Goal: Task Accomplishment & Management: Manage account settings

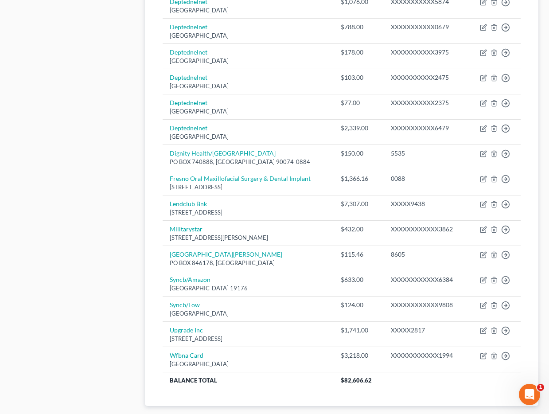
click at [101, 74] on div "Case Dashboard Payments Invoices Payments Payments Credit Report Client Profile" at bounding box center [73, 9] width 134 height 849
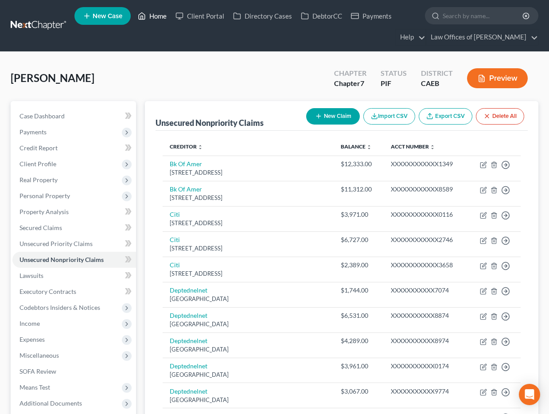
click at [156, 14] on link "Home" at bounding box center [152, 16] width 38 height 16
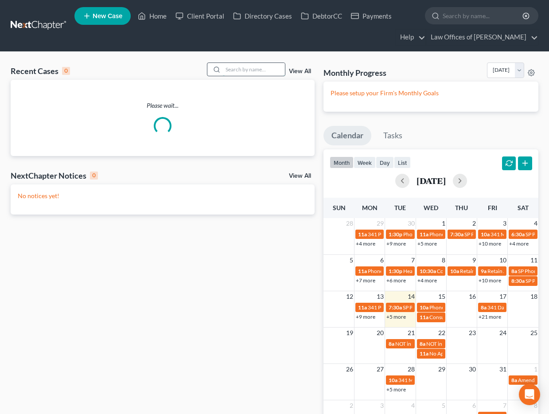
click at [250, 67] on input "search" at bounding box center [254, 69] width 62 height 13
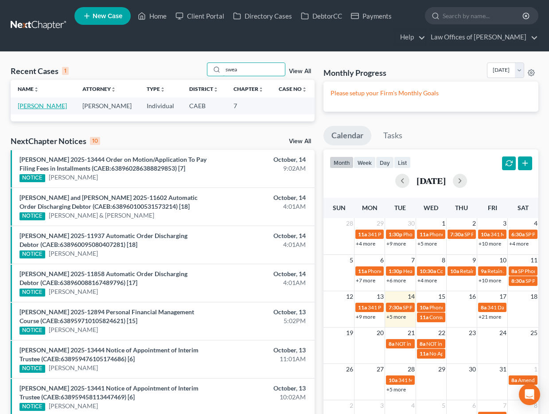
type input "swea"
click at [55, 107] on link "[PERSON_NAME]" at bounding box center [42, 106] width 49 height 8
select select "11"
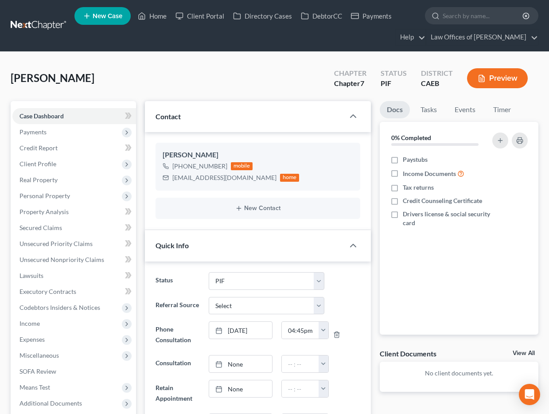
scroll to position [1214, 0]
drag, startPoint x: 158, startPoint y: 17, endPoint x: 162, endPoint y: 20, distance: 4.8
click at [158, 17] on link "Home" at bounding box center [152, 16] width 38 height 16
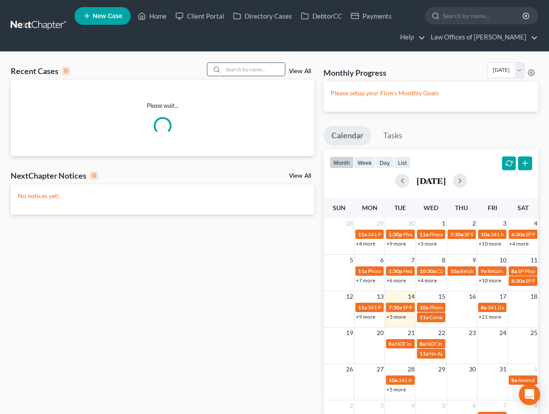
click at [246, 69] on input "search" at bounding box center [254, 69] width 62 height 13
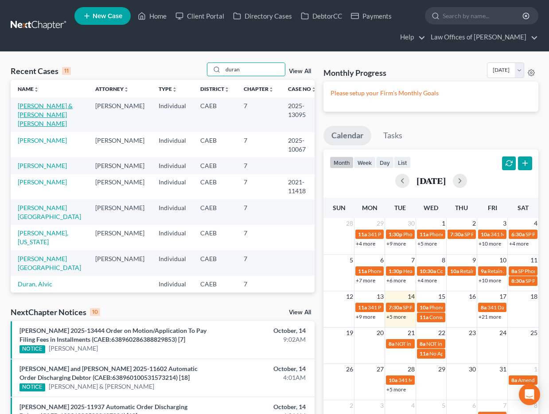
type input "duran"
click at [58, 114] on link "[PERSON_NAME] & [PERSON_NAME] [PERSON_NAME]" at bounding box center [45, 114] width 55 height 25
select select "5"
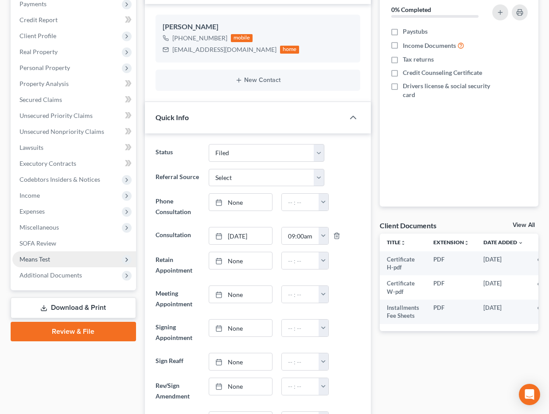
scroll to position [125, 0]
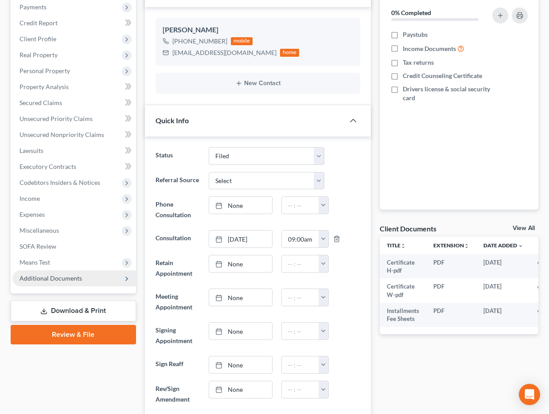
click at [64, 281] on span "Additional Documents" at bounding box center [50, 278] width 62 height 8
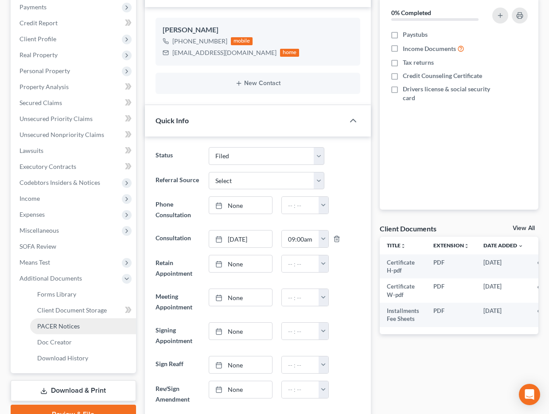
click at [77, 326] on span "PACER Notices" at bounding box center [58, 326] width 43 height 8
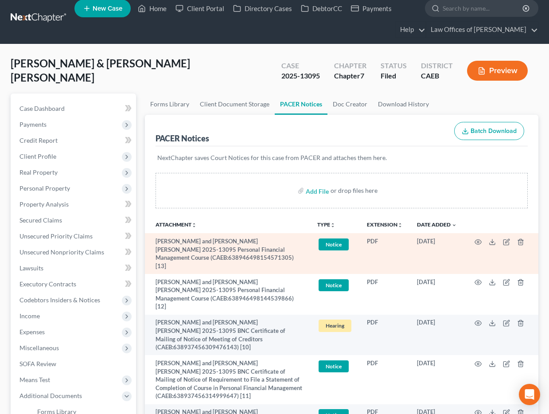
scroll to position [10, 0]
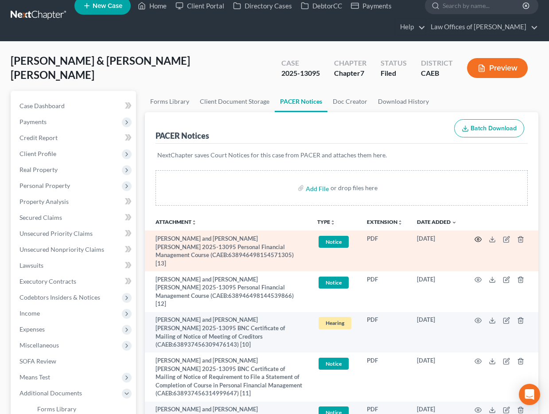
click at [479, 237] on icon "button" at bounding box center [478, 239] width 7 height 7
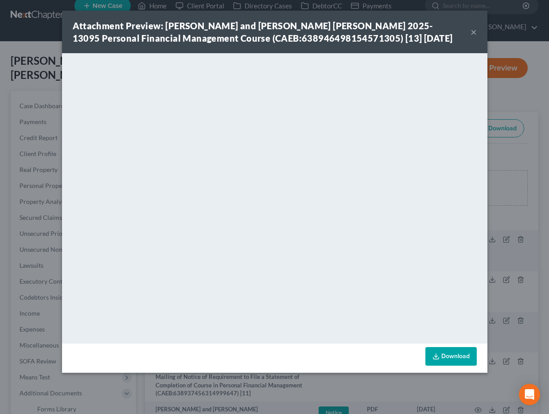
click at [474, 31] on button "×" at bounding box center [474, 32] width 6 height 11
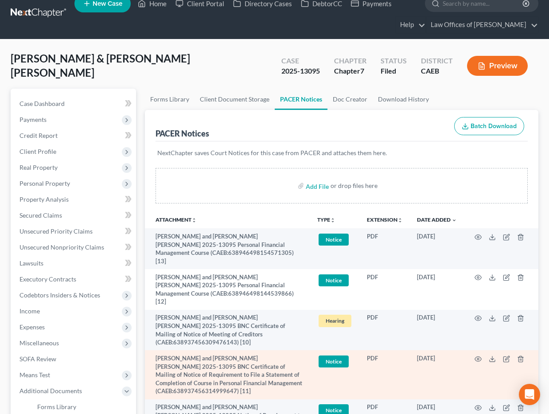
scroll to position [11, 0]
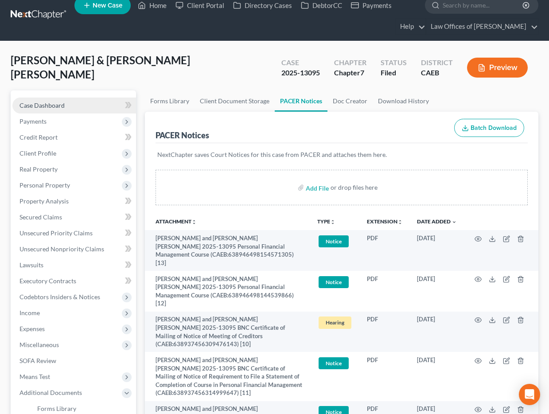
click at [58, 107] on span "Case Dashboard" at bounding box center [41, 105] width 45 height 8
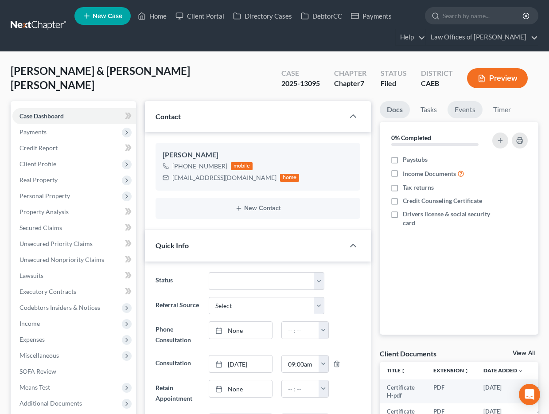
click at [466, 109] on link "Events" at bounding box center [464, 109] width 35 height 17
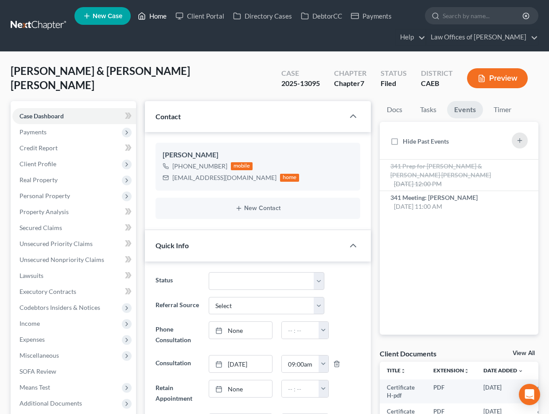
click at [155, 17] on link "Home" at bounding box center [152, 16] width 38 height 16
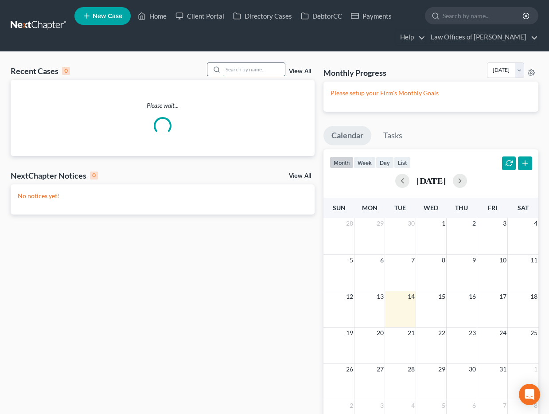
click at [234, 68] on input "search" at bounding box center [254, 69] width 62 height 13
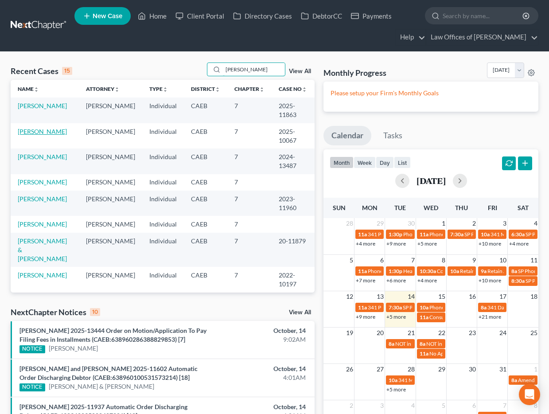
type input "[PERSON_NAME]"
click at [59, 132] on link "[PERSON_NAME]" at bounding box center [42, 132] width 49 height 8
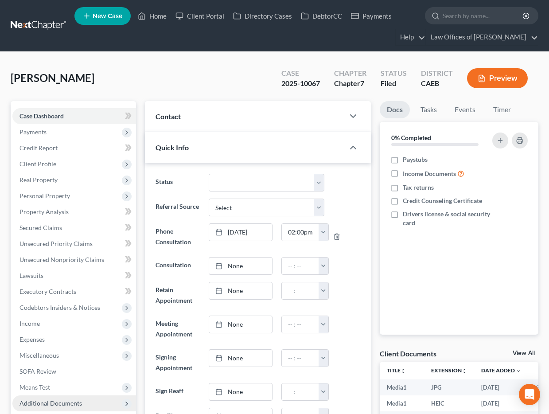
click at [66, 395] on span "Additional Documents" at bounding box center [74, 403] width 124 height 16
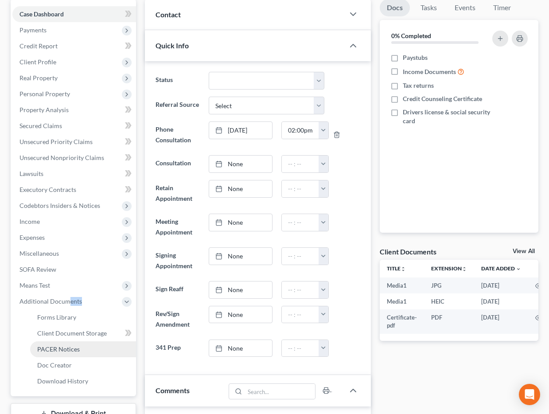
scroll to position [555, 0]
click at [57, 345] on span "PACER Notices" at bounding box center [58, 349] width 43 height 8
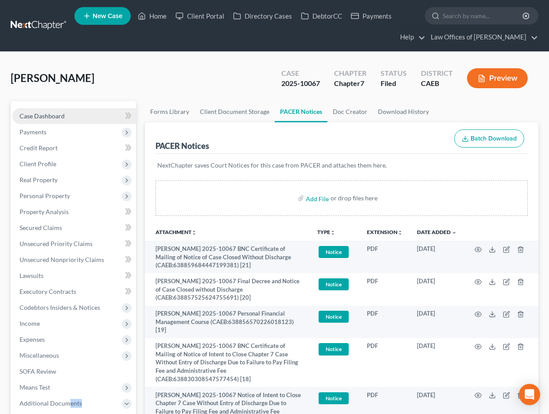
click at [60, 117] on span "Case Dashboard" at bounding box center [41, 116] width 45 height 8
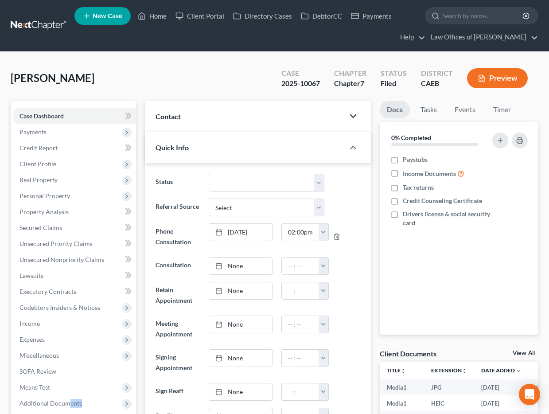
click at [355, 118] on icon "button" at bounding box center [353, 116] width 11 height 11
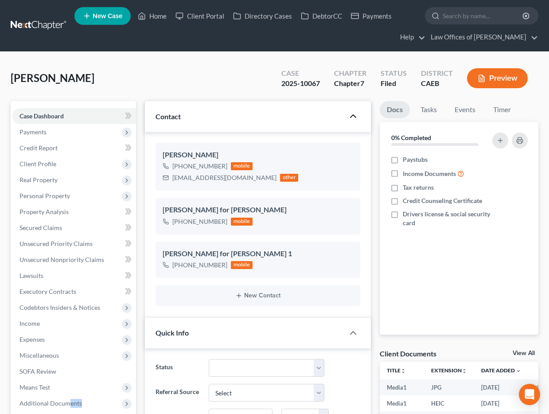
click at [113, 19] on link "New Case" at bounding box center [102, 16] width 56 height 18
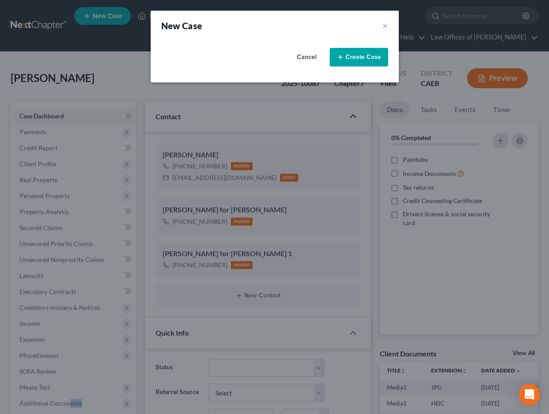
select select "8"
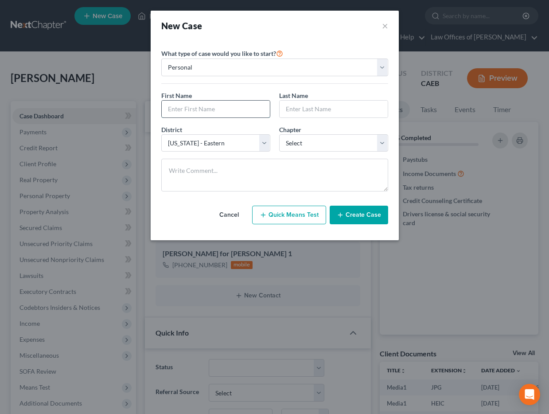
click at [211, 108] on input "text" at bounding box center [216, 109] width 108 height 17
type input "e"
type input "Eben"
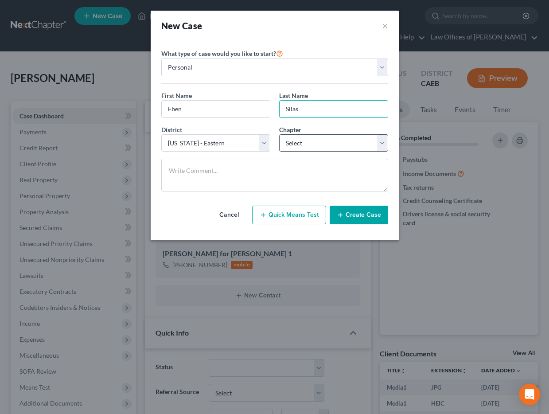
type input "Silas"
click at [316, 144] on select "Select 7 11 12 13" at bounding box center [333, 143] width 109 height 18
select select "0"
click at [279, 134] on select "Select 7 11 12 13" at bounding box center [333, 143] width 109 height 18
click at [354, 220] on button "Create Case" at bounding box center [359, 215] width 58 height 19
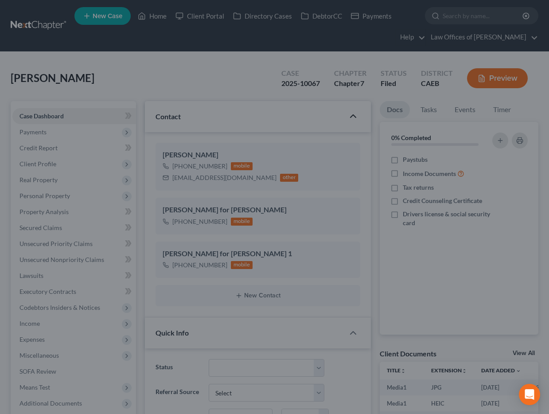
click at [154, 17] on div at bounding box center [274, 207] width 549 height 414
click at [156, 16] on div at bounding box center [274, 207] width 549 height 414
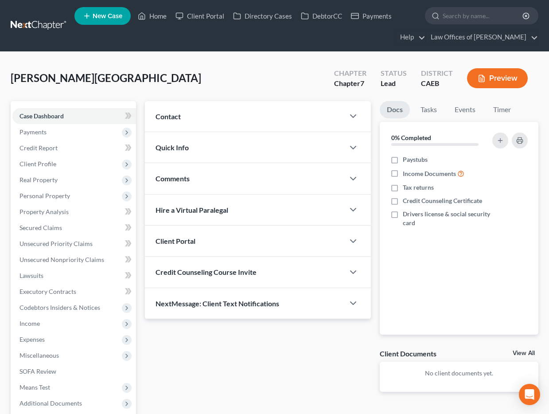
click at [224, 120] on div "Contact" at bounding box center [244, 116] width 199 height 31
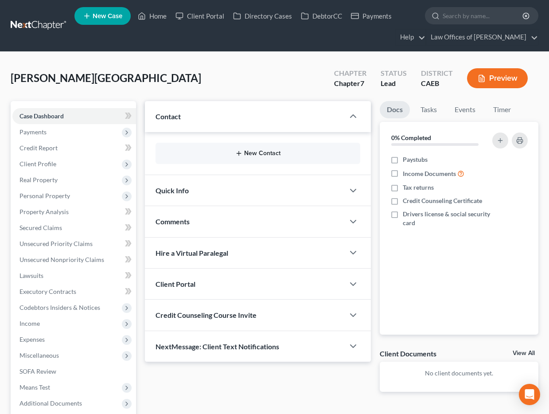
click at [263, 154] on button "New Contact" at bounding box center [258, 153] width 191 height 7
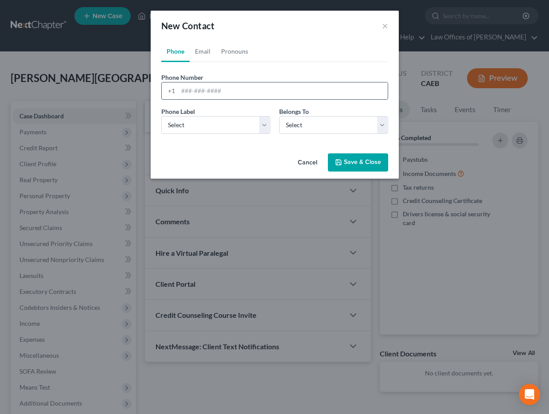
click at [228, 89] on input "tel" at bounding box center [283, 90] width 210 height 17
type input "4"
type input "6614456119"
click at [252, 129] on select "Select Mobile Home Work Other" at bounding box center [215, 125] width 109 height 18
select select "0"
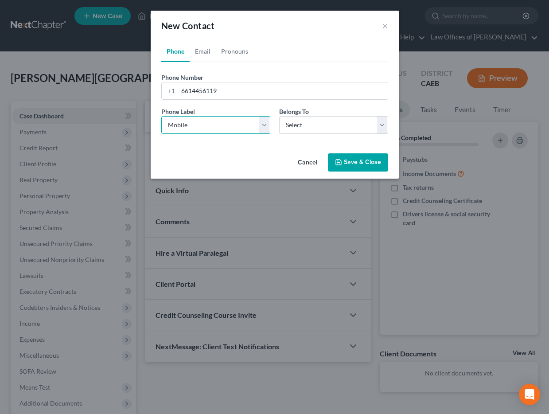
click at [161, 116] on select "Select Mobile Home Work Other" at bounding box center [215, 125] width 109 height 18
click at [311, 129] on select "Select Client Other" at bounding box center [333, 125] width 109 height 18
select select "0"
click at [279, 116] on select "Select Client Other" at bounding box center [333, 125] width 109 height 18
click at [233, 132] on select "Select Mobile Home Work Other" at bounding box center [215, 125] width 109 height 18
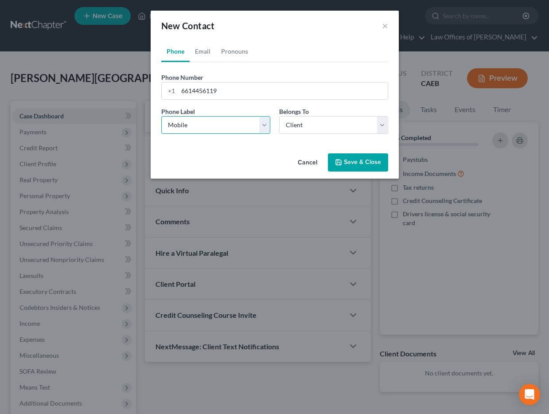
click at [161, 116] on select "Select Mobile Home Work Other" at bounding box center [215, 125] width 109 height 18
click at [359, 168] on button "Save & Close" at bounding box center [358, 162] width 60 height 19
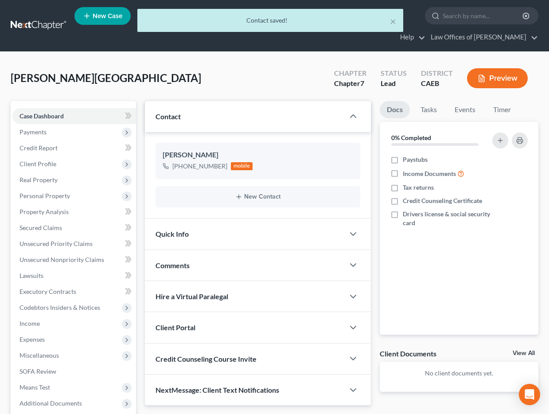
click at [278, 225] on div "Quick Info" at bounding box center [244, 233] width 199 height 31
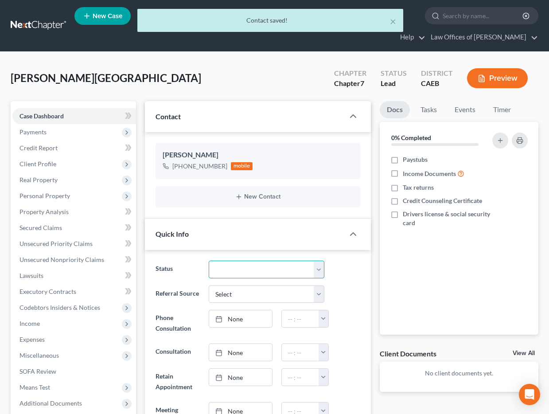
click at [279, 267] on select "Cancelled/Refund Closed Consultation Declined Discharged Filed Income Check In …" at bounding box center [267, 270] width 116 height 18
select select "2"
click at [209, 261] on select "Cancelled/Refund Closed Consultation Declined Discharged Filed Income Check In …" at bounding box center [267, 270] width 116 height 18
click at [377, 261] on div "Docs Tasks Events Timer 0% Completed Nothing here yet! Paystubs Income Document…" at bounding box center [458, 410] width 167 height 619
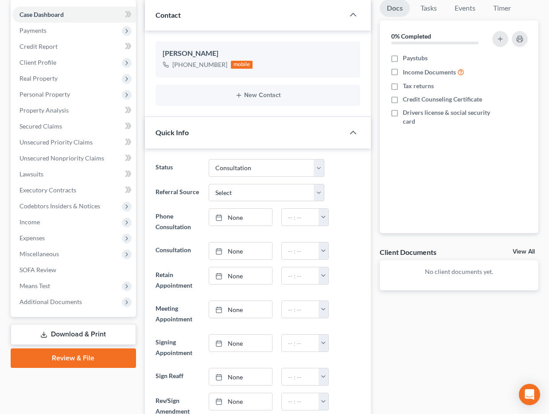
scroll to position [105, 0]
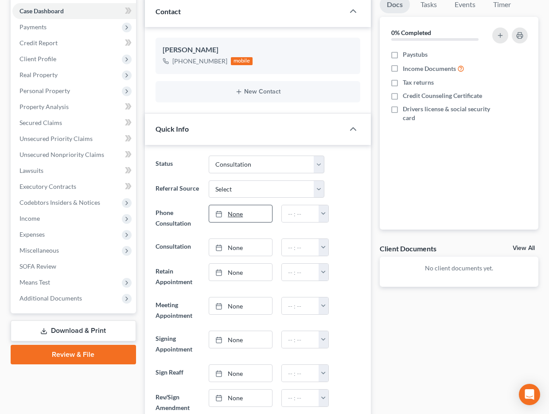
click at [249, 212] on link "None" at bounding box center [240, 213] width 63 height 17
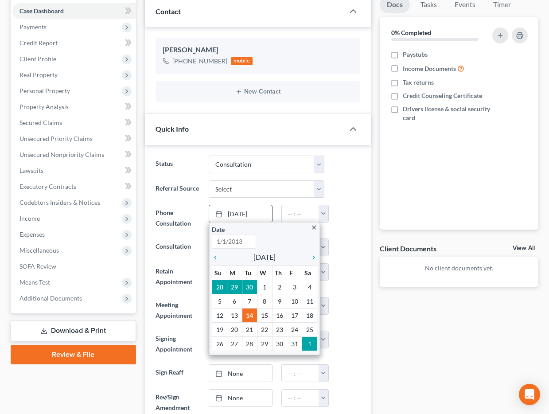
type input "[DATE]"
click at [352, 210] on div at bounding box center [346, 218] width 35 height 27
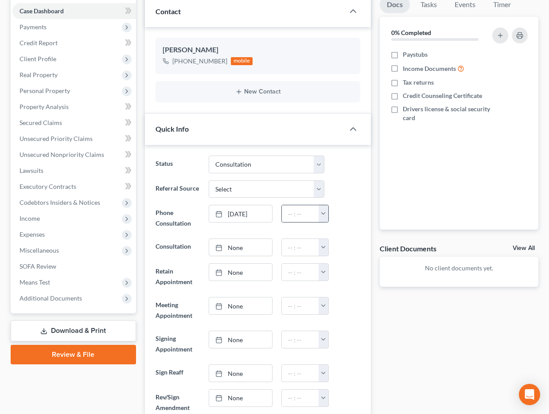
click at [325, 216] on button "button" at bounding box center [324, 213] width 10 height 17
click at [343, 247] on link "2:30pm" at bounding box center [344, 248] width 50 height 15
type input "2:30pm"
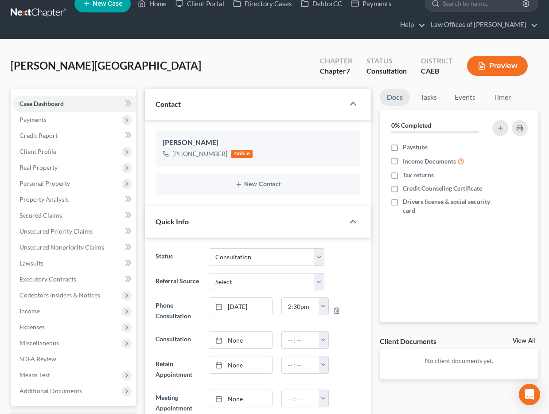
scroll to position [0, 0]
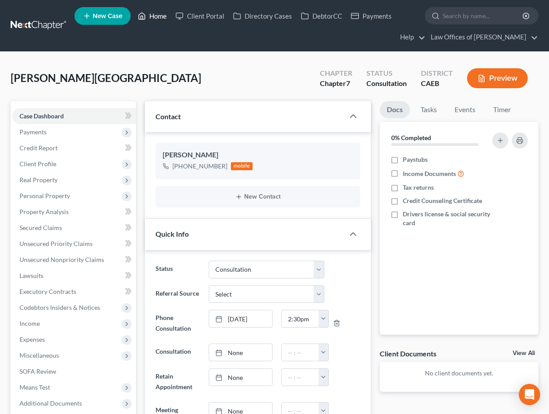
click at [162, 18] on link "Home" at bounding box center [152, 16] width 38 height 16
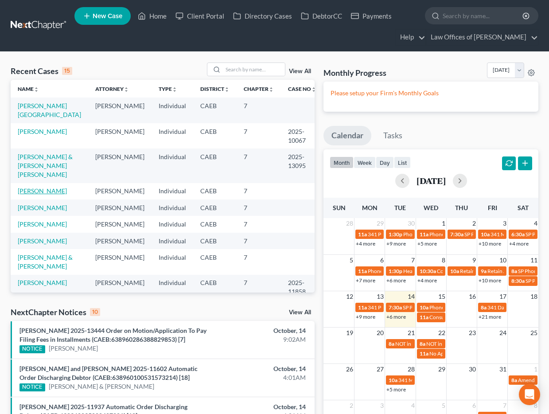
click at [37, 187] on link "[PERSON_NAME]" at bounding box center [42, 191] width 49 height 8
select select "11"
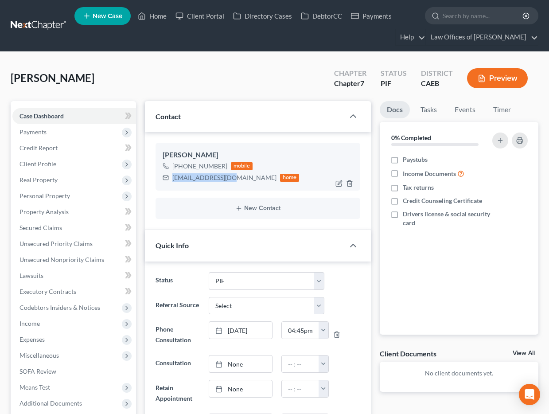
scroll to position [1214, 0]
drag, startPoint x: 172, startPoint y: 178, endPoint x: 230, endPoint y: 178, distance: 57.6
click at [230, 178] on div "[EMAIL_ADDRESS][DOMAIN_NAME]" at bounding box center [224, 177] width 104 height 9
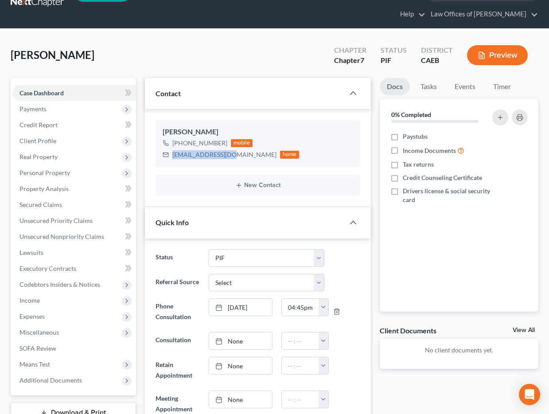
scroll to position [0, 0]
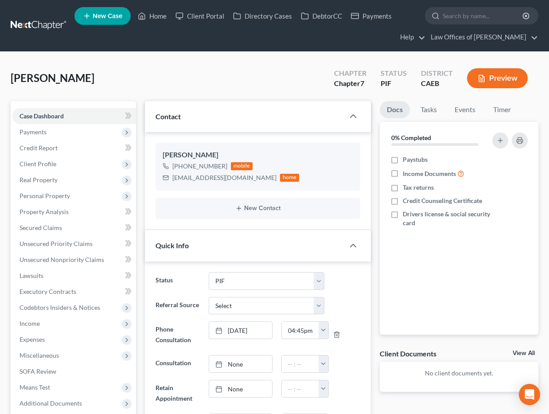
click at [167, 70] on div "[PERSON_NAME] Upgraded Chapter Chapter 7 Status PIF District CAEB Preview" at bounding box center [275, 81] width 528 height 39
click at [157, 15] on link "Home" at bounding box center [152, 16] width 38 height 16
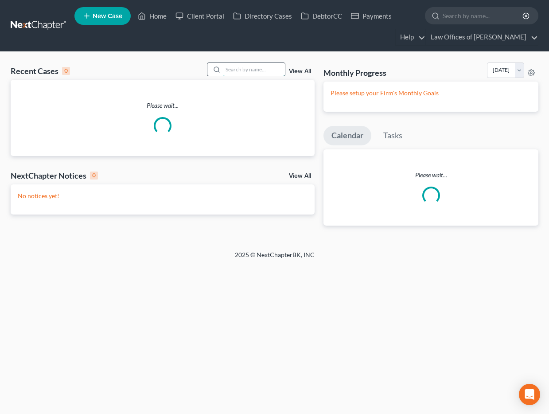
click at [248, 70] on input "search" at bounding box center [254, 69] width 62 height 13
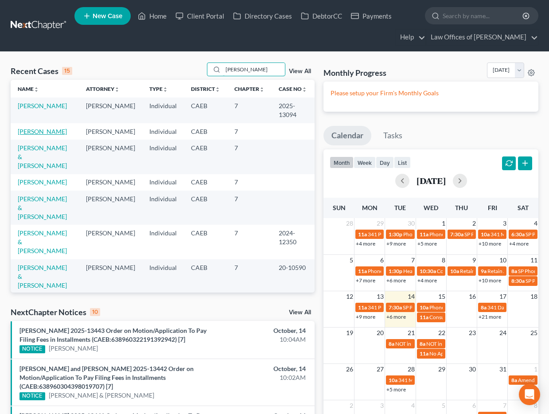
type input "[PERSON_NAME]"
click at [49, 128] on link "[PERSON_NAME]" at bounding box center [42, 132] width 49 height 8
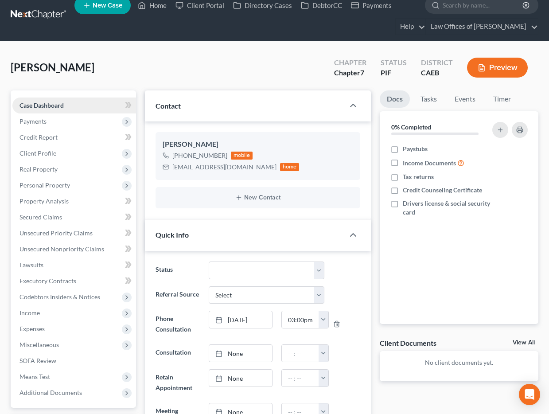
scroll to position [66, 0]
click at [118, 10] on link "New Case" at bounding box center [102, 5] width 56 height 18
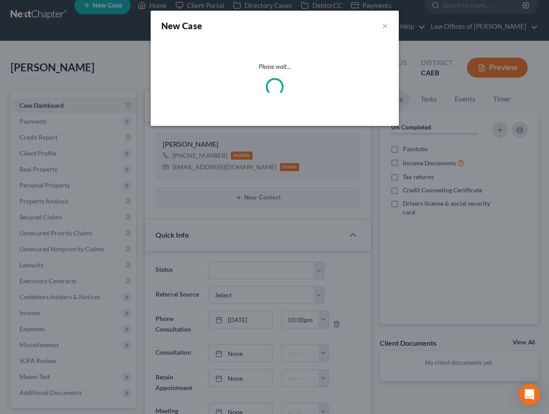
select select "8"
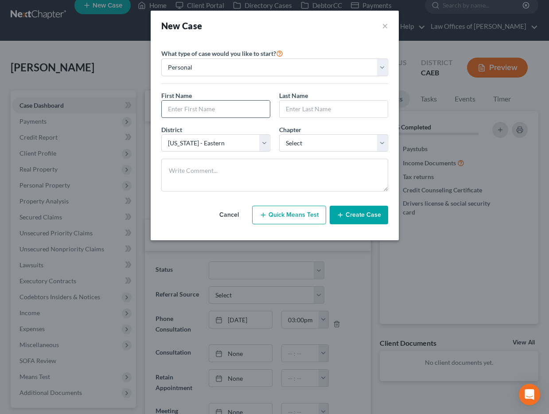
click at [191, 107] on input "text" at bounding box center [216, 109] width 108 height 17
type input "[PERSON_NAME]"
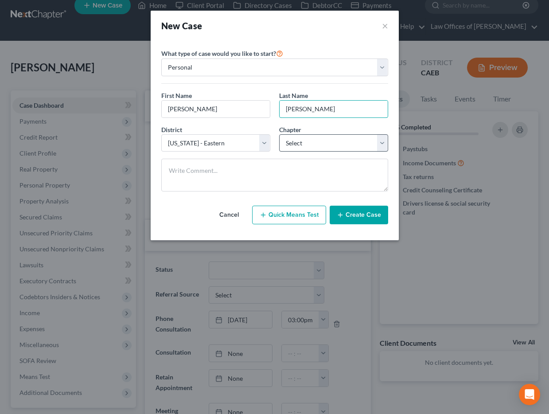
type input "[PERSON_NAME]"
click at [311, 144] on select "Select 7 11 12 13" at bounding box center [333, 143] width 109 height 18
select select "0"
click at [279, 134] on select "Select 7 11 12 13" at bounding box center [333, 143] width 109 height 18
click at [367, 219] on button "Create Case" at bounding box center [359, 215] width 58 height 19
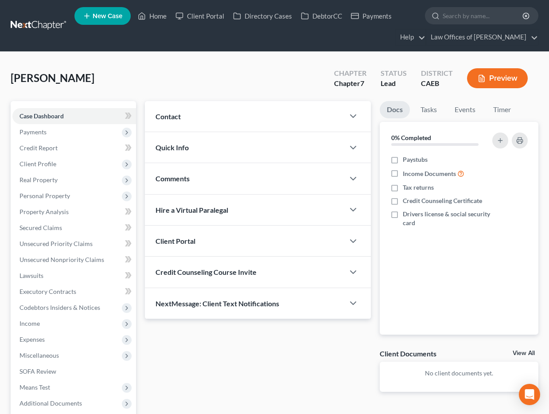
click at [296, 111] on div "Contact" at bounding box center [244, 116] width 199 height 31
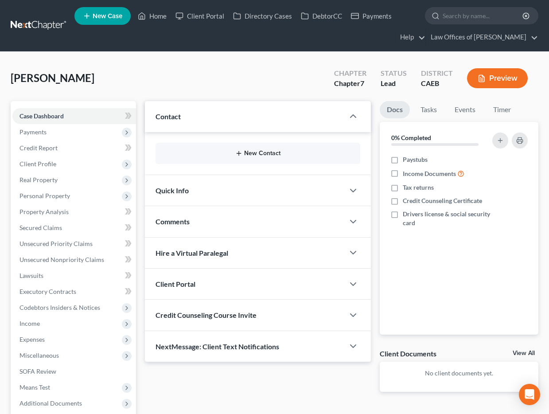
click at [264, 156] on button "New Contact" at bounding box center [258, 153] width 191 height 7
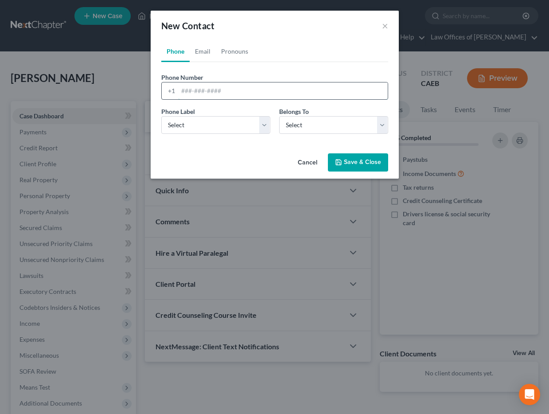
click at [232, 92] on input "tel" at bounding box center [283, 90] width 210 height 17
type input "6615675930"
click at [210, 124] on select "Select Mobile Home Work Other" at bounding box center [215, 125] width 109 height 18
select select "0"
click at [161, 116] on select "Select Mobile Home Work Other" at bounding box center [215, 125] width 109 height 18
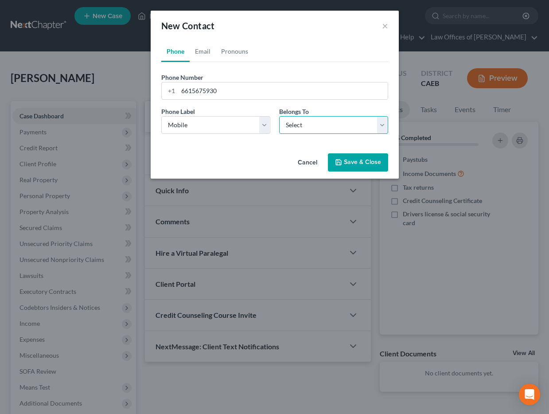
click at [288, 128] on select "Select Client Other" at bounding box center [333, 125] width 109 height 18
select select "0"
click at [279, 116] on select "Select Client Other" at bounding box center [333, 125] width 109 height 18
click at [353, 164] on button "Save & Close" at bounding box center [358, 162] width 60 height 19
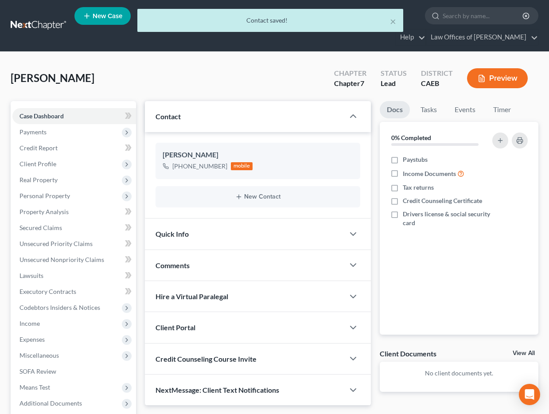
click at [286, 231] on div "Quick Info" at bounding box center [244, 233] width 199 height 31
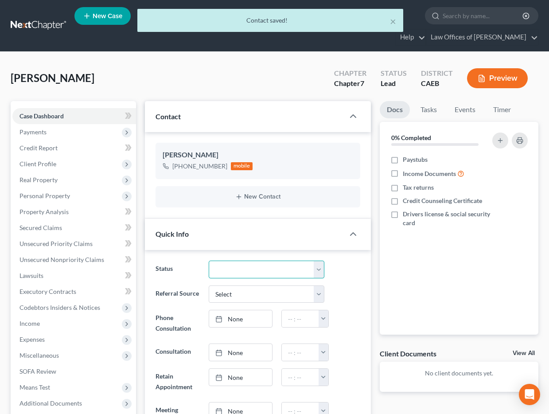
click at [242, 267] on select "Cancelled/Refund Closed Consultation Declined Discharged Filed Income Check In …" at bounding box center [267, 270] width 116 height 18
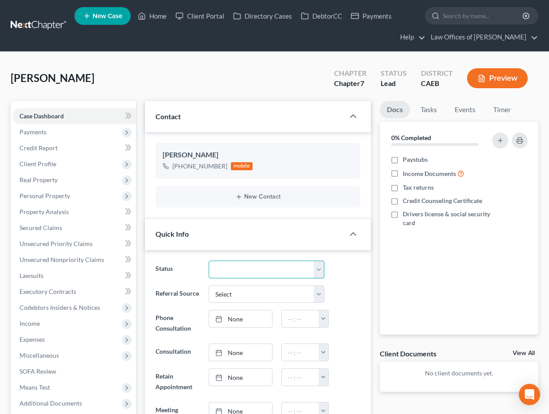
select select "2"
click at [209, 261] on select "Cancelled/Refund Closed Consultation Declined Discharged Filed Income Check In …" at bounding box center [267, 270] width 116 height 18
click at [348, 277] on div "Status Cancelled/Refund Closed Consultation Declined Discharged Filed Income Ch…" at bounding box center [258, 270] width 214 height 18
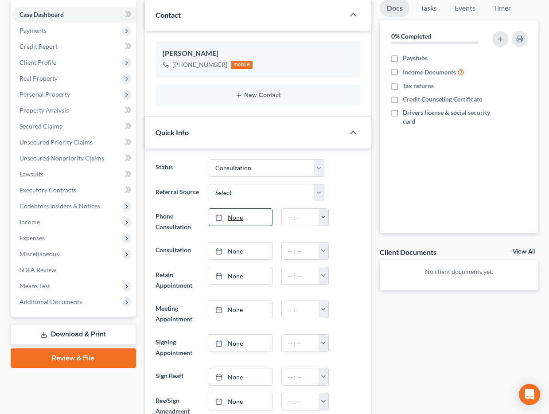
scroll to position [102, 0]
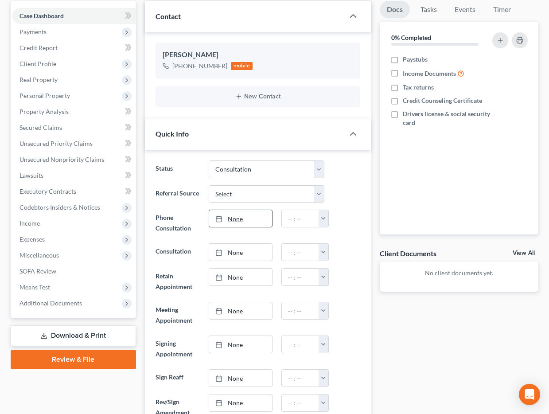
click at [250, 219] on link "None" at bounding box center [240, 218] width 63 height 17
type input "[DATE]"
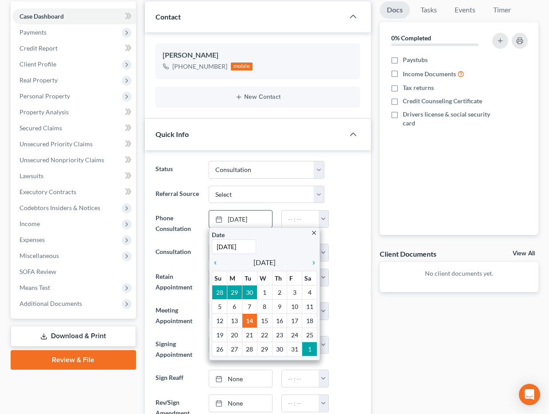
scroll to position [101, 0]
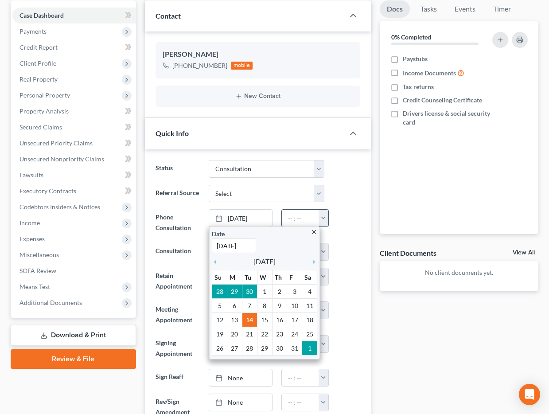
click at [325, 216] on button "button" at bounding box center [324, 218] width 10 height 17
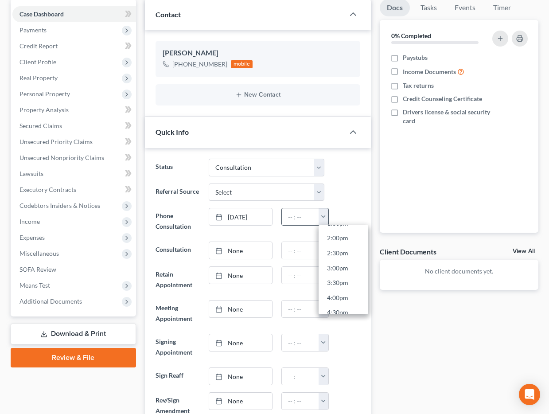
scroll to position [414, 0]
click at [342, 281] on link "3:30pm" at bounding box center [344, 283] width 50 height 15
type input "3:30pm"
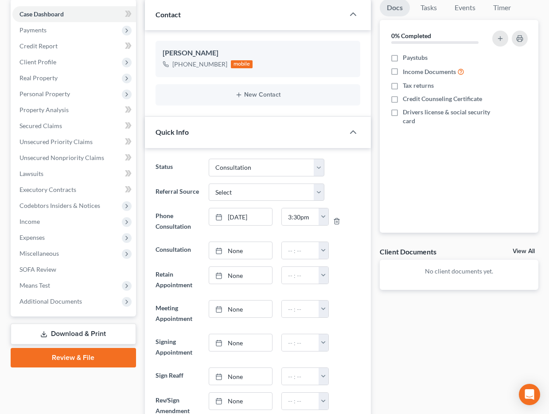
scroll to position [0, 0]
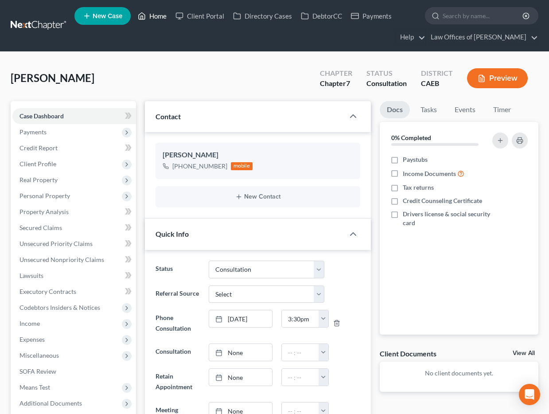
click at [154, 15] on link "Home" at bounding box center [152, 16] width 38 height 16
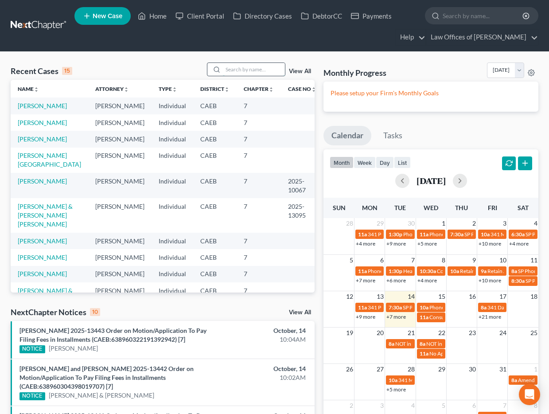
click at [248, 72] on input "search" at bounding box center [254, 69] width 62 height 13
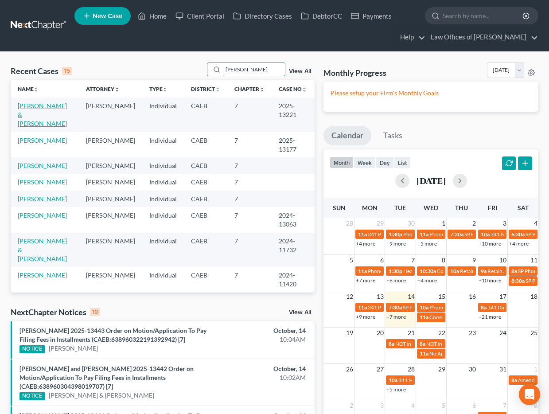
type input "[PERSON_NAME]"
click at [48, 113] on link "[PERSON_NAME] & [PERSON_NAME]" at bounding box center [42, 114] width 49 height 25
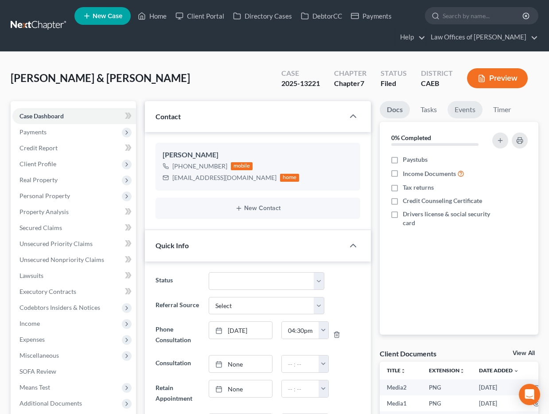
click at [461, 112] on link "Events" at bounding box center [464, 109] width 35 height 17
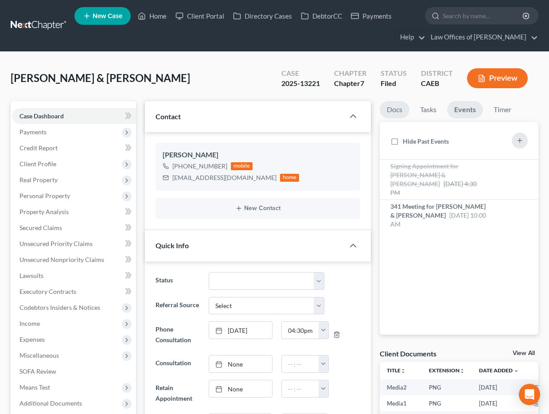
scroll to position [2259, 0]
click at [154, 16] on link "Home" at bounding box center [152, 16] width 38 height 16
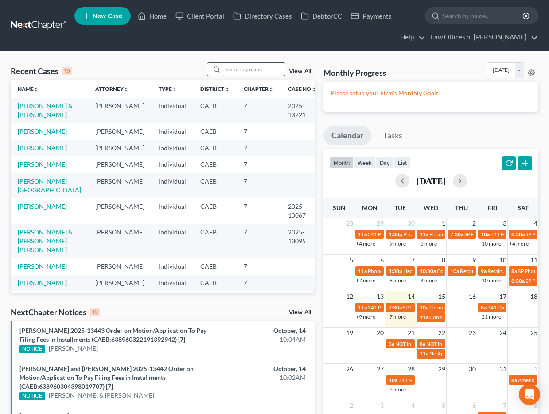
click at [232, 68] on input "search" at bounding box center [254, 69] width 62 height 13
type input "[PERSON_NAME]"
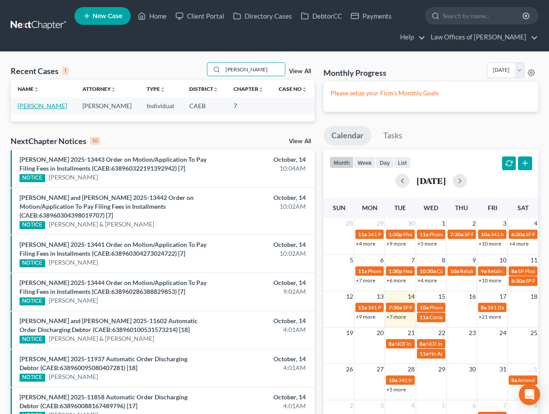
click at [44, 102] on link "[PERSON_NAME]" at bounding box center [42, 106] width 49 height 8
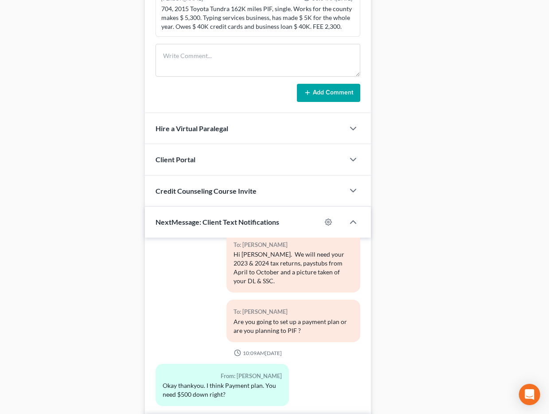
scroll to position [671, 0]
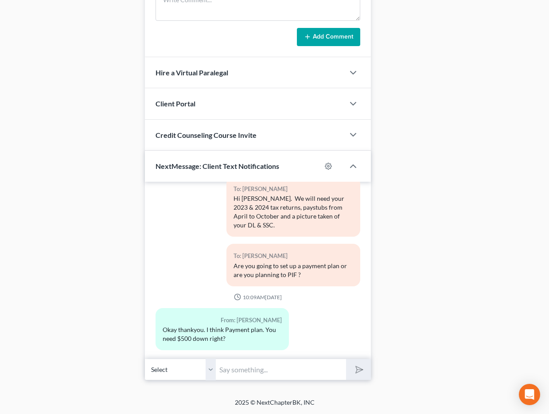
click at [260, 371] on input "text" at bounding box center [281, 369] width 131 height 22
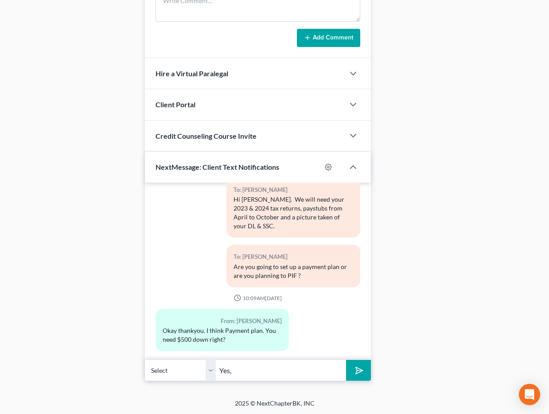
type input "Yes, correct."
click at [353, 374] on button "submit" at bounding box center [358, 370] width 24 height 21
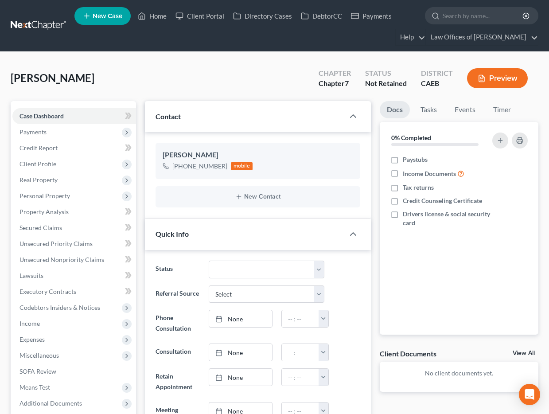
scroll to position [399, 0]
click at [151, 19] on link "Home" at bounding box center [152, 16] width 38 height 16
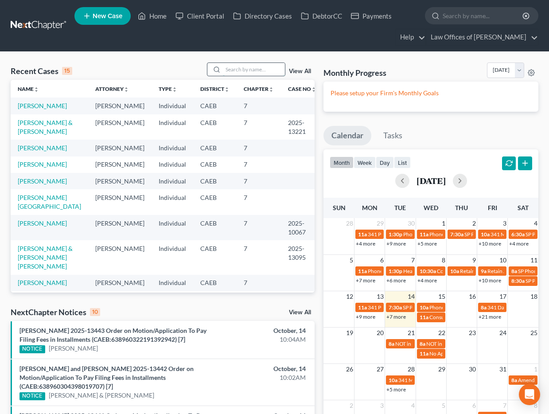
click at [245, 70] on input "search" at bounding box center [254, 69] width 62 height 13
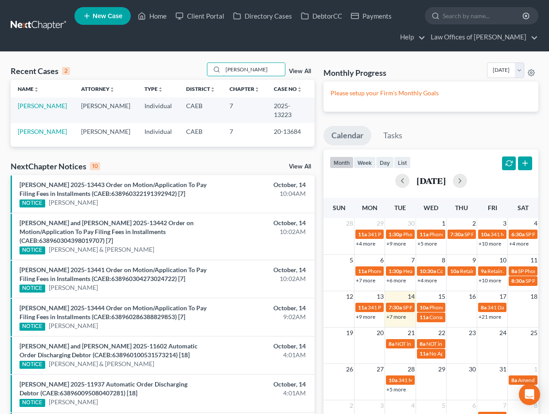
type input "[PERSON_NAME]"
click at [35, 102] on link "[PERSON_NAME]" at bounding box center [42, 106] width 49 height 8
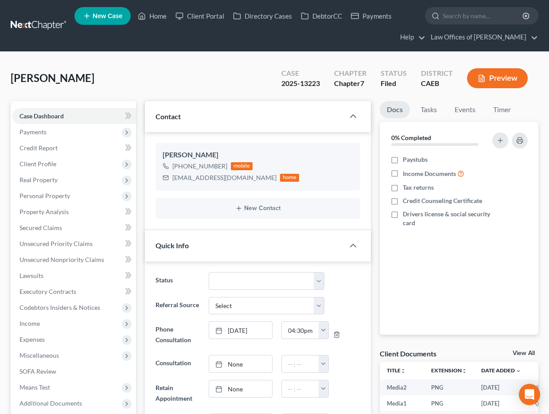
scroll to position [2133, 0]
click at [155, 18] on link "Home" at bounding box center [152, 16] width 38 height 16
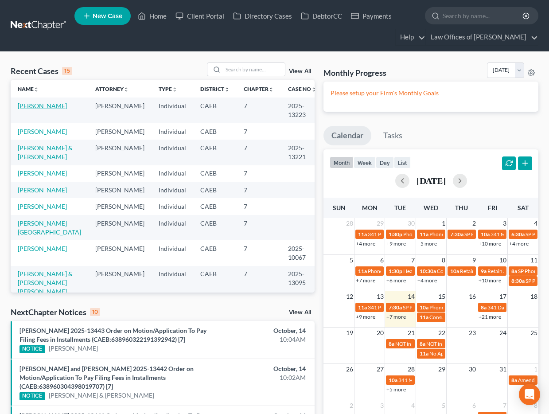
click at [34, 105] on link "[PERSON_NAME]" at bounding box center [42, 106] width 49 height 8
select select "5"
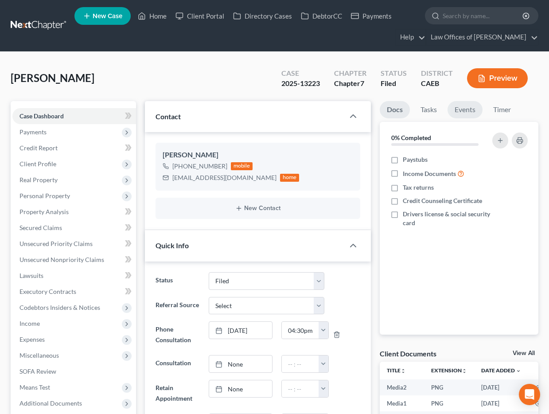
click at [464, 110] on link "Events" at bounding box center [464, 109] width 35 height 17
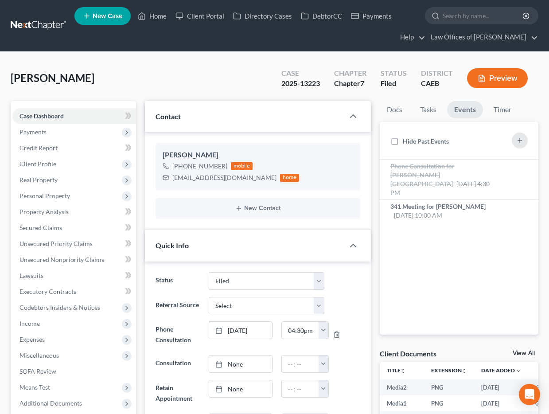
scroll to position [2133, 0]
click at [156, 17] on link "Home" at bounding box center [152, 16] width 38 height 16
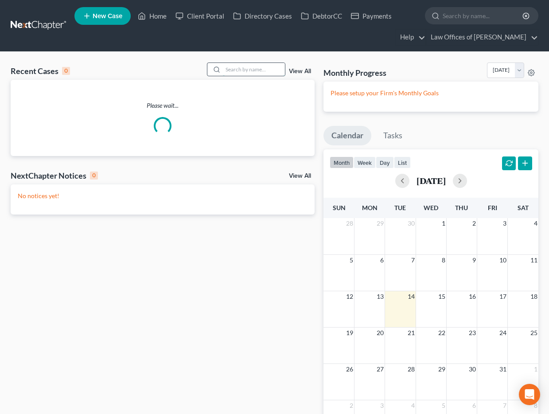
click at [241, 70] on input "search" at bounding box center [254, 69] width 62 height 13
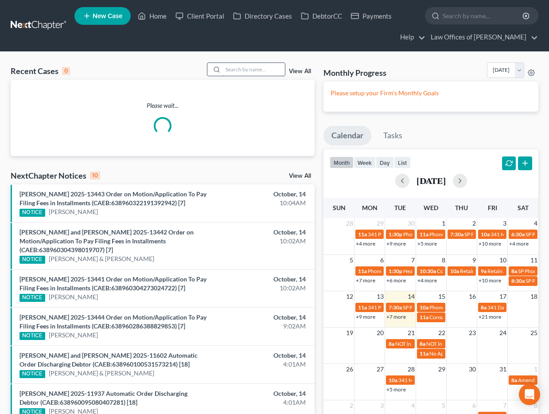
click at [241, 70] on input "search" at bounding box center [254, 69] width 62 height 13
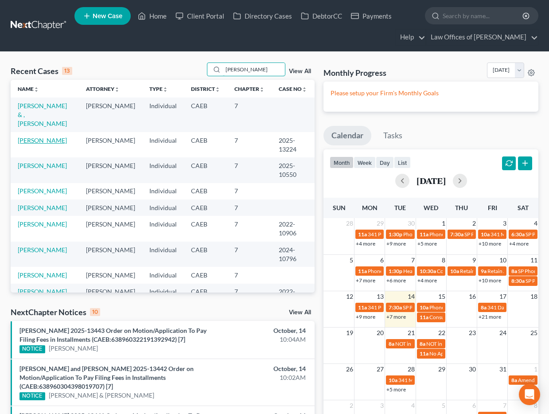
type input "[PERSON_NAME]"
click at [44, 136] on link "[PERSON_NAME]" at bounding box center [42, 140] width 49 height 8
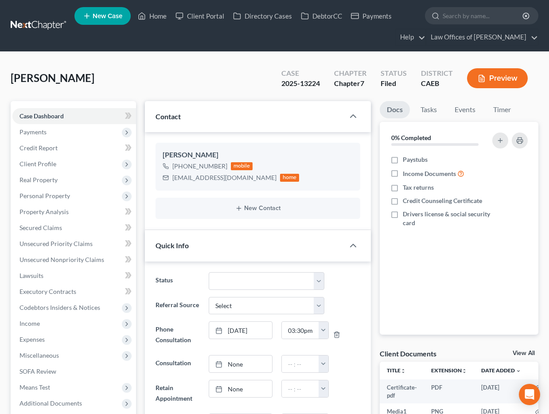
scroll to position [2862, 0]
click at [462, 111] on link "Events" at bounding box center [464, 109] width 35 height 17
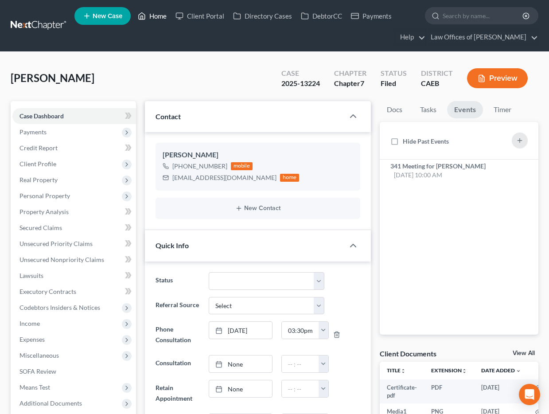
click at [156, 16] on link "Home" at bounding box center [152, 16] width 38 height 16
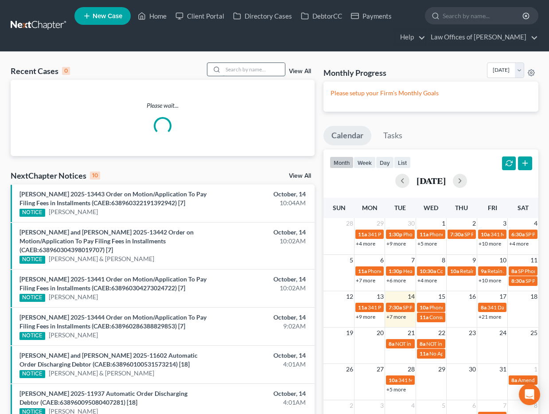
click at [243, 67] on input "search" at bounding box center [254, 69] width 62 height 13
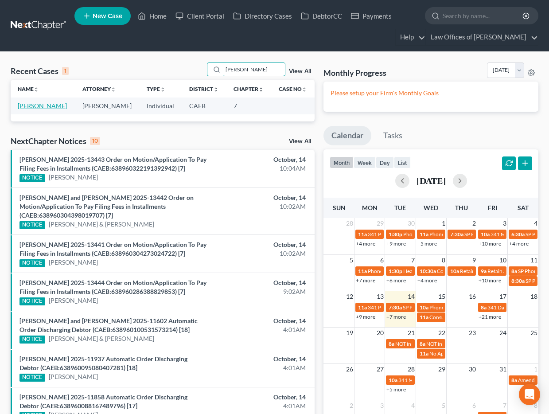
type input "[PERSON_NAME]"
click at [43, 105] on link "[PERSON_NAME]" at bounding box center [42, 106] width 49 height 8
select select "11"
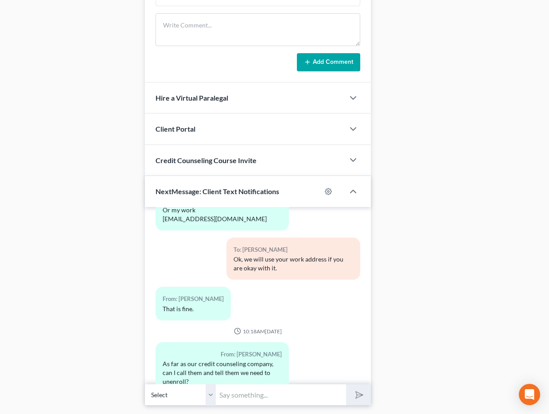
scroll to position [700, 0]
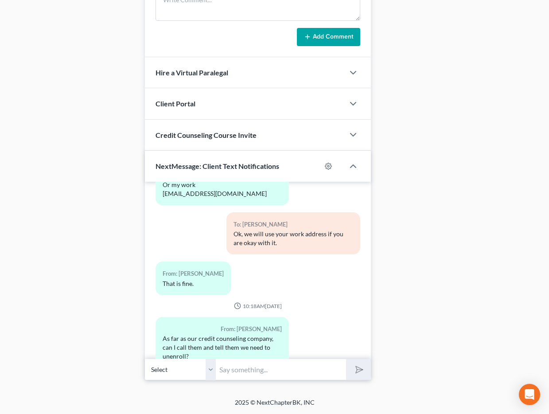
click at [244, 370] on input "text" at bounding box center [281, 369] width 131 height 22
type input "Yes"
click at [346, 359] on button "submit" at bounding box center [358, 369] width 24 height 21
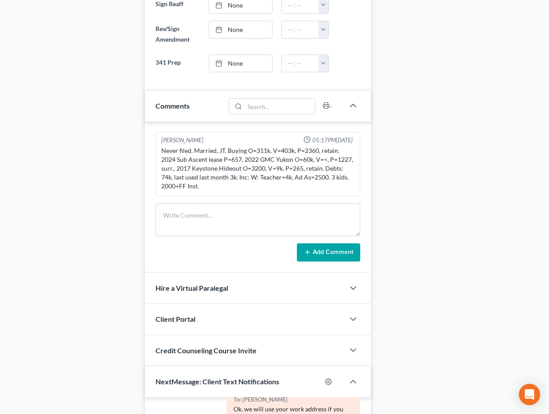
scroll to position [0, 0]
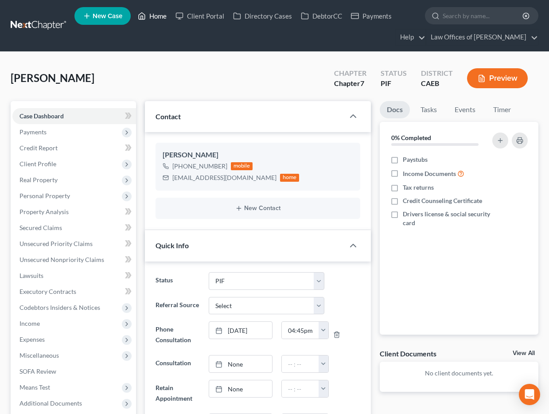
click at [157, 19] on link "Home" at bounding box center [152, 16] width 38 height 16
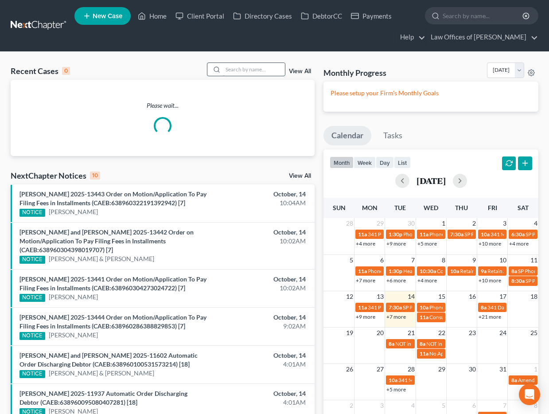
click at [237, 69] on input "search" at bounding box center [254, 69] width 62 height 13
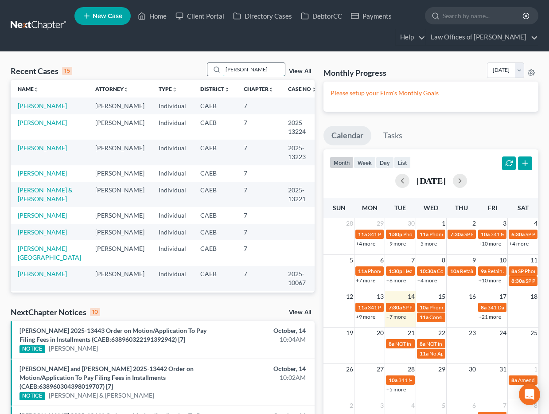
type input "[PERSON_NAME]"
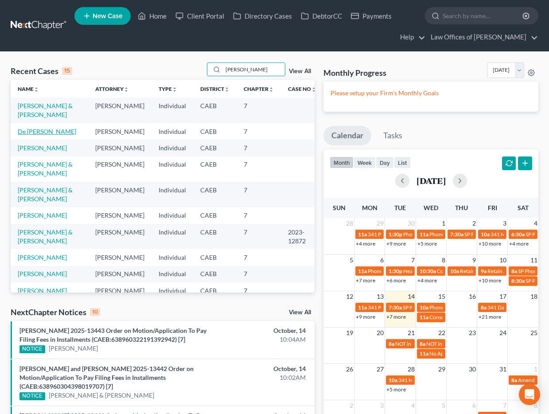
click at [54, 128] on link "De [PERSON_NAME]" at bounding box center [47, 132] width 58 height 8
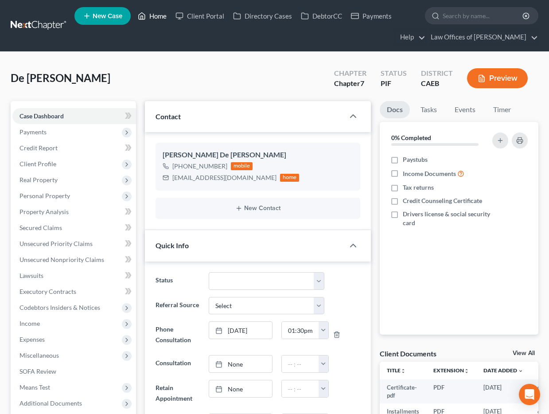
click at [146, 15] on icon at bounding box center [142, 16] width 8 height 11
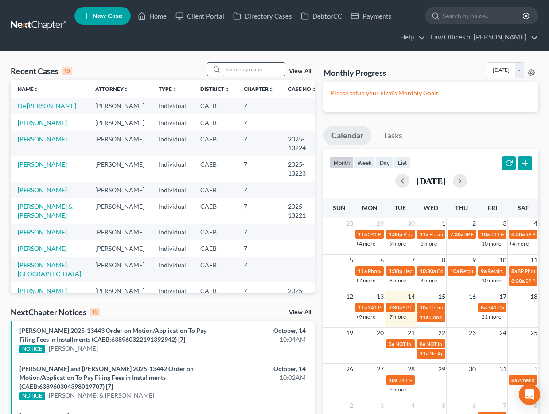
click at [232, 71] on input "search" at bounding box center [254, 69] width 62 height 13
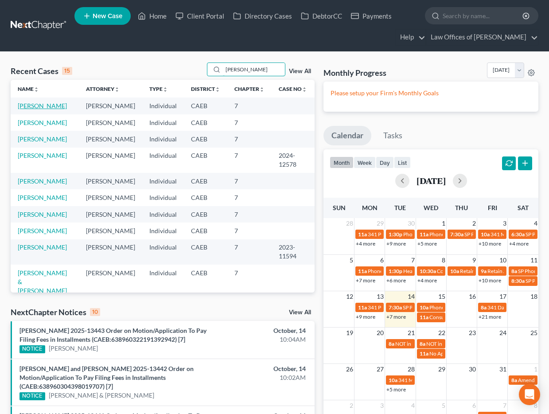
type input "[PERSON_NAME]"
click at [39, 106] on link "[PERSON_NAME]" at bounding box center [42, 106] width 49 height 8
select select "0"
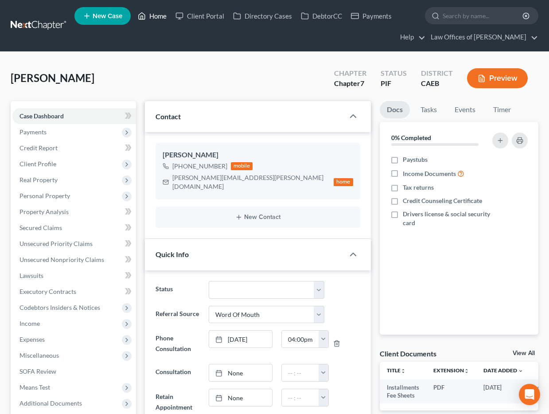
click at [159, 13] on link "Home" at bounding box center [152, 16] width 38 height 16
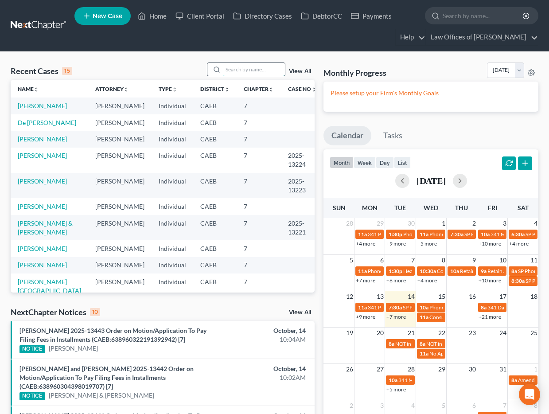
click at [237, 72] on input "search" at bounding box center [254, 69] width 62 height 13
type input "[PERSON_NAME]"
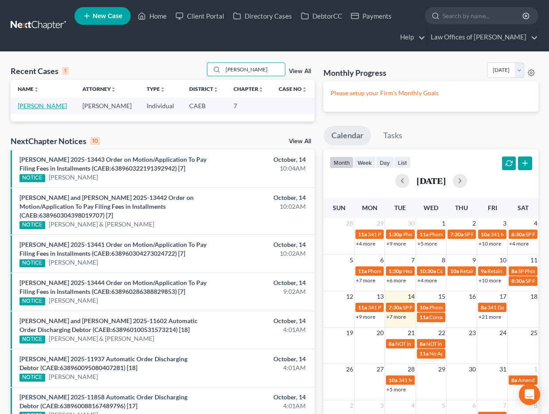
click at [43, 103] on link "[PERSON_NAME]" at bounding box center [42, 106] width 49 height 8
select select "10"
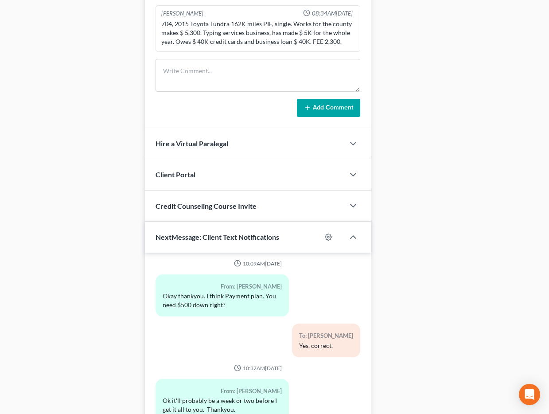
scroll to position [671, 0]
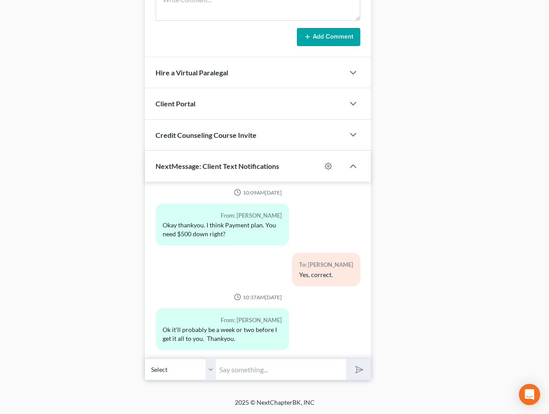
click at [246, 363] on input "text" at bounding box center [281, 369] width 131 height 22
type input "Sounds good."
click at [346, 359] on button "submit" at bounding box center [358, 369] width 24 height 21
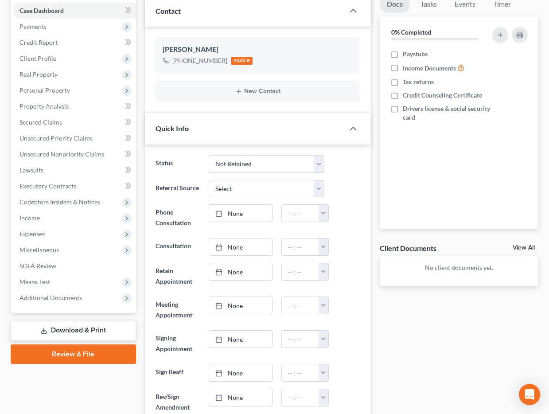
scroll to position [0, 0]
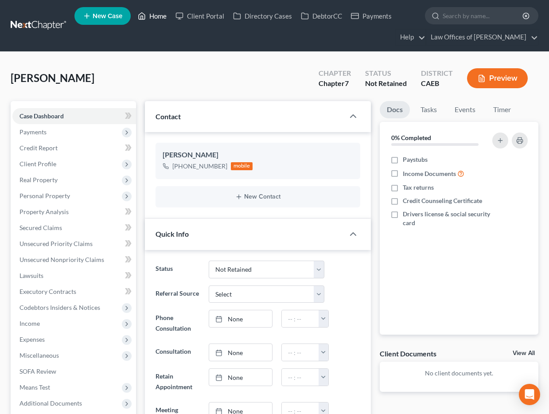
click at [157, 17] on link "Home" at bounding box center [152, 16] width 38 height 16
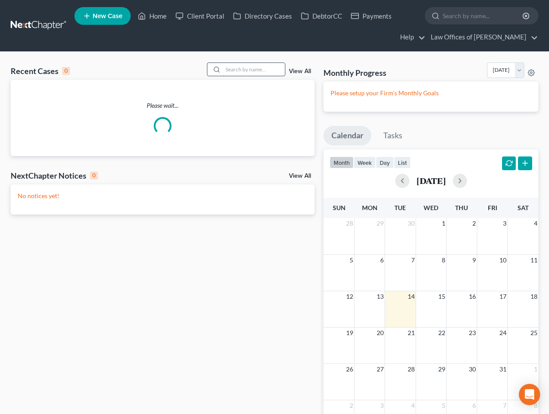
click at [248, 68] on input "search" at bounding box center [254, 69] width 62 height 13
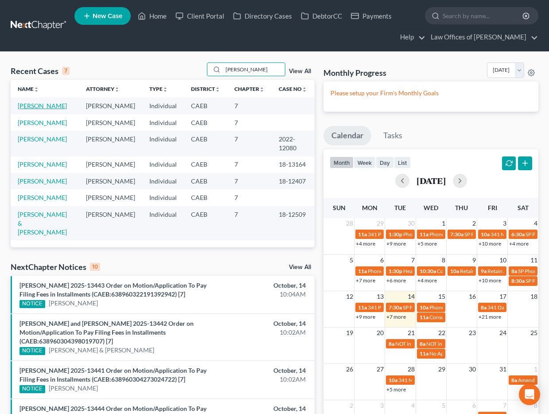
type input "[PERSON_NAME]"
click at [41, 107] on link "[PERSON_NAME]" at bounding box center [42, 106] width 49 height 8
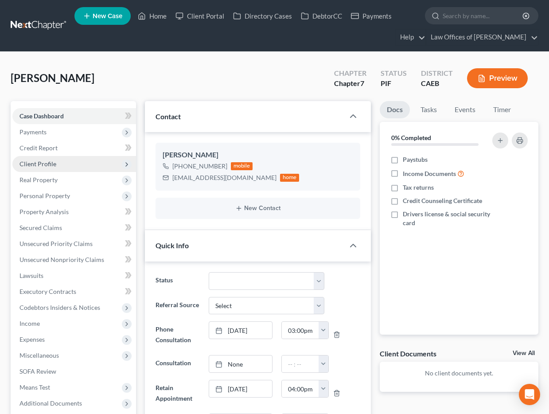
click at [55, 166] on span "Client Profile" at bounding box center [74, 164] width 124 height 16
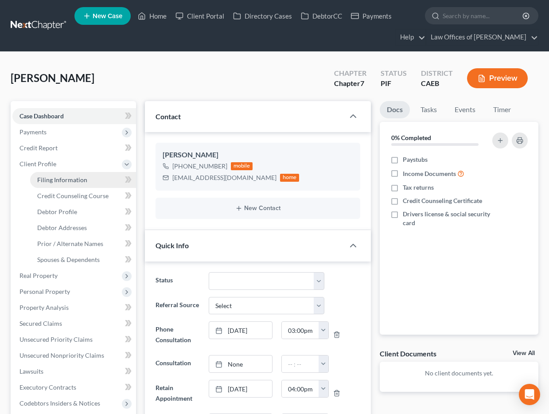
click at [58, 178] on span "Filing Information" at bounding box center [62, 180] width 50 height 8
select select "1"
select select "0"
select select "8"
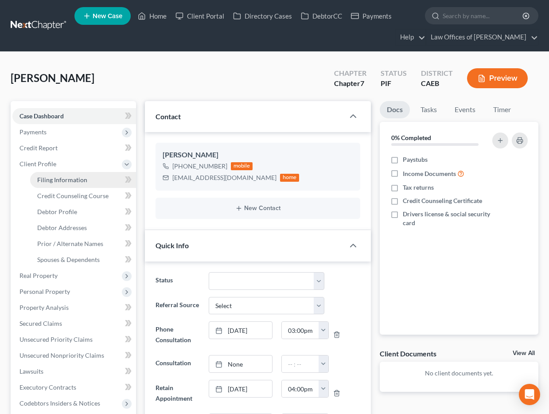
select select "4"
select select "0"
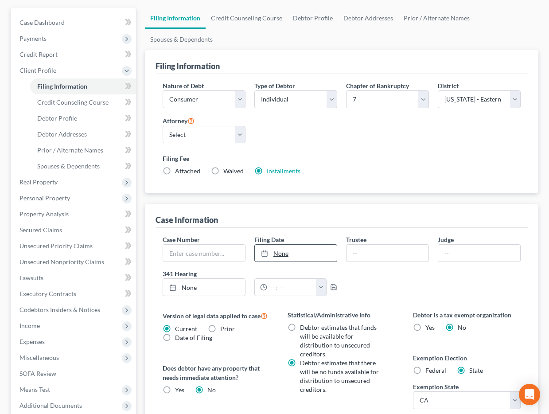
scroll to position [94, 0]
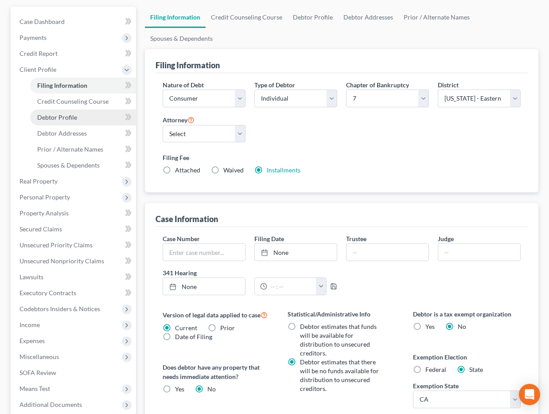
click at [68, 119] on span "Debtor Profile" at bounding box center [57, 117] width 40 height 8
select select "0"
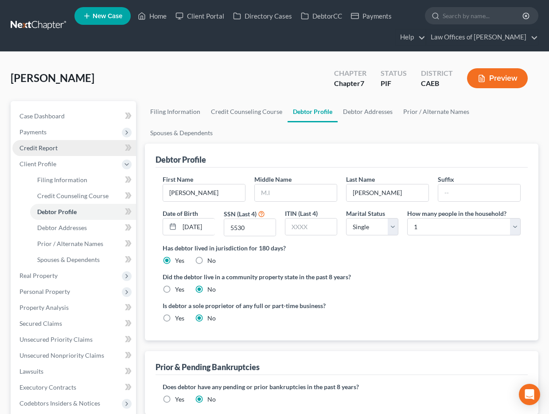
click at [51, 149] on span "Credit Report" at bounding box center [38, 148] width 38 height 8
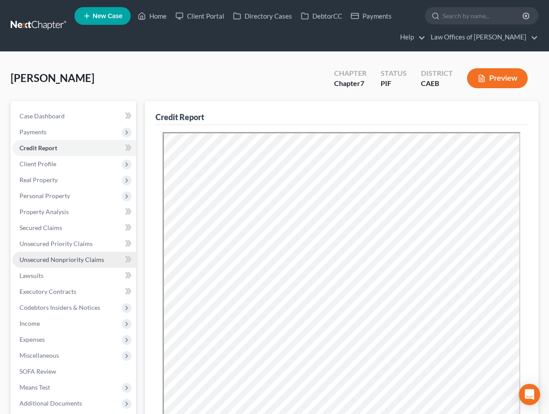
click at [67, 260] on span "Unsecured Nonpriority Claims" at bounding box center [61, 260] width 85 height 8
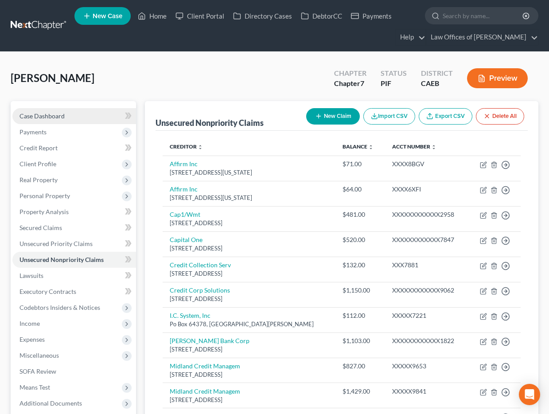
click at [63, 115] on span "Case Dashboard" at bounding box center [41, 116] width 45 height 8
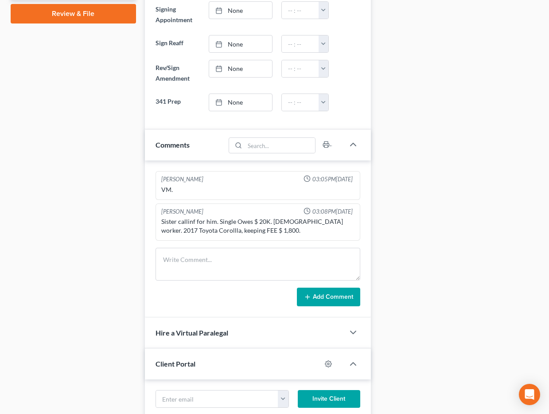
scroll to position [443, 0]
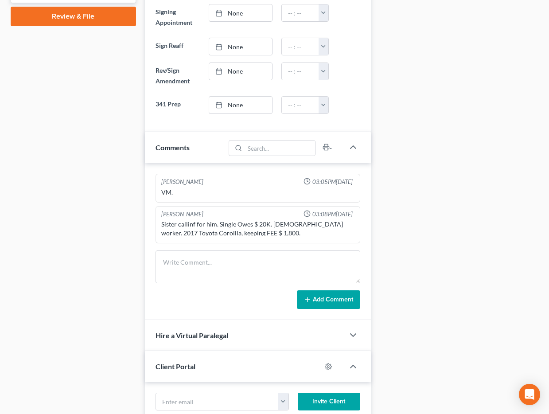
click at [141, 196] on div "Updates & News × Electronic Filing Available! Cases in the Eastern District of …" at bounding box center [257, 83] width 235 height 850
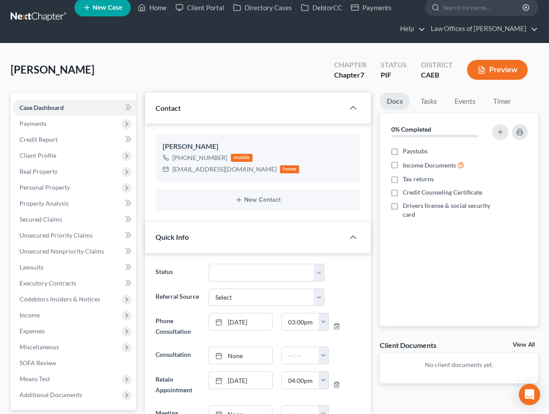
scroll to position [6, 0]
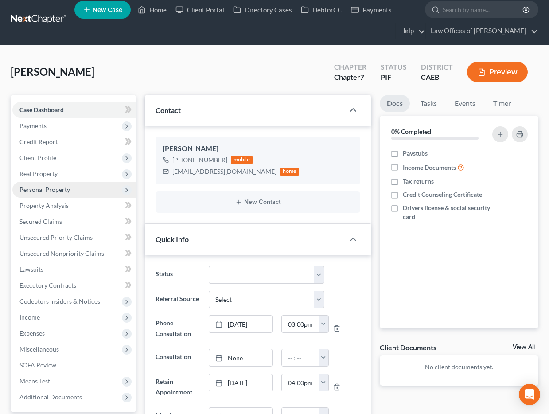
click at [58, 190] on span "Personal Property" at bounding box center [44, 190] width 51 height 8
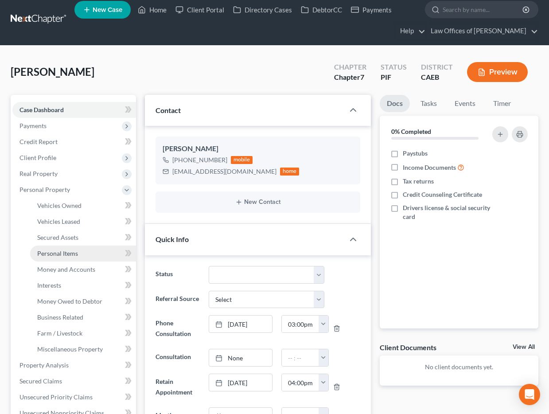
click at [63, 253] on span "Personal Items" at bounding box center [57, 253] width 41 height 8
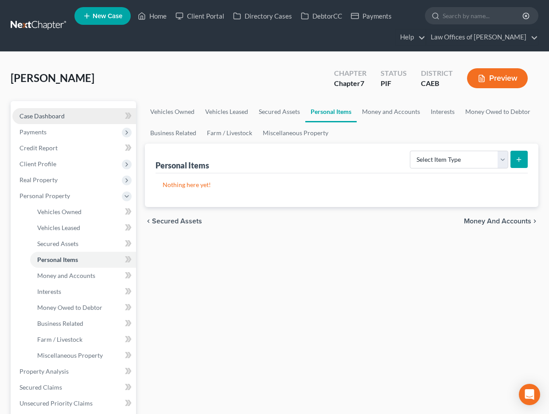
click at [56, 116] on span "Case Dashboard" at bounding box center [41, 116] width 45 height 8
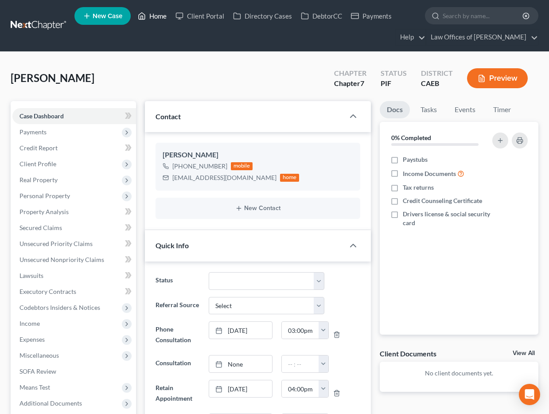
click at [156, 15] on link "Home" at bounding box center [152, 16] width 38 height 16
click at [65, 260] on span "Unsecured Nonpriority Claims" at bounding box center [61, 260] width 85 height 8
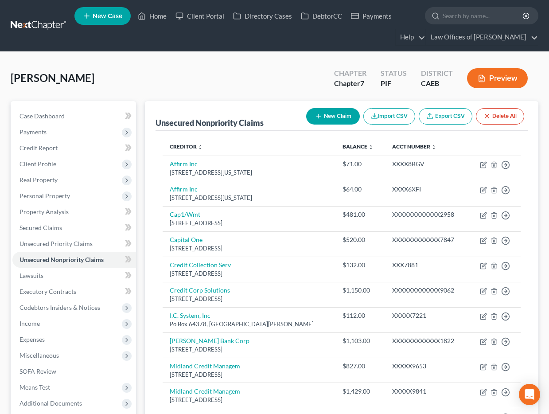
click at [502, 80] on button "Preview" at bounding box center [497, 78] width 61 height 20
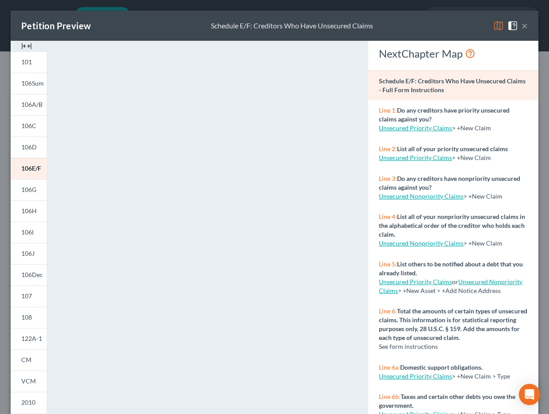
click at [525, 25] on button "×" at bounding box center [524, 25] width 6 height 11
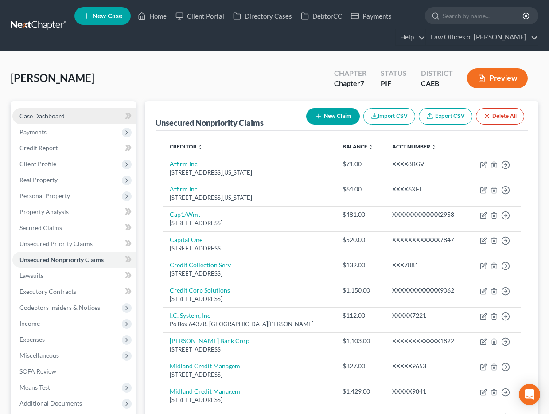
click at [47, 116] on span "Case Dashboard" at bounding box center [41, 116] width 45 height 8
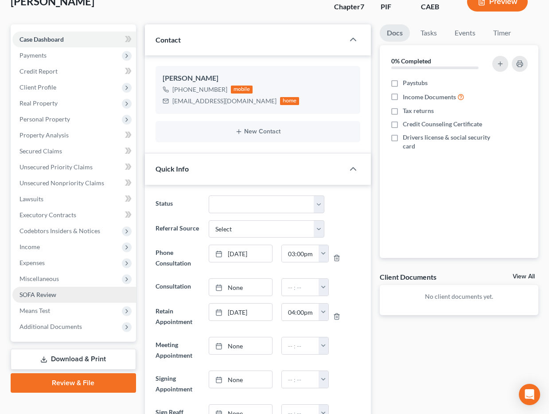
scroll to position [74, 0]
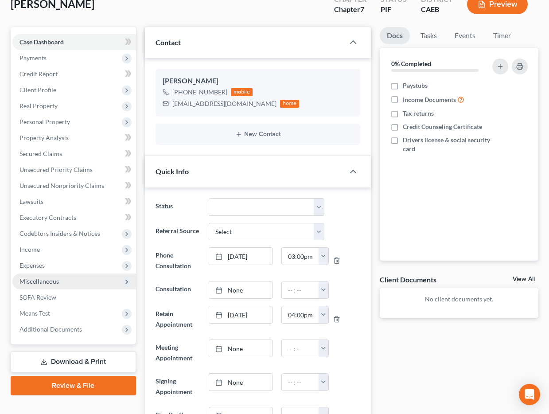
click at [58, 284] on span "Miscellaneous" at bounding box center [74, 281] width 124 height 16
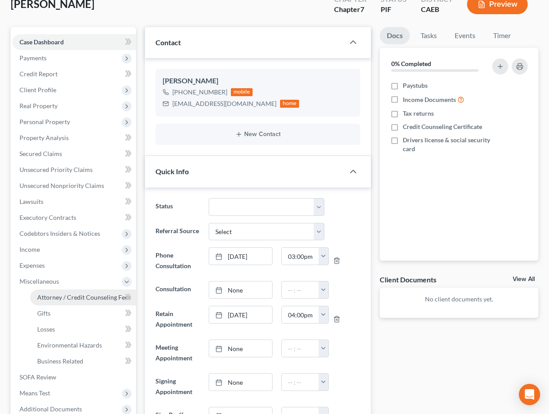
click at [82, 296] on span "Attorney / Credit Counseling Fees" at bounding box center [83, 297] width 93 height 8
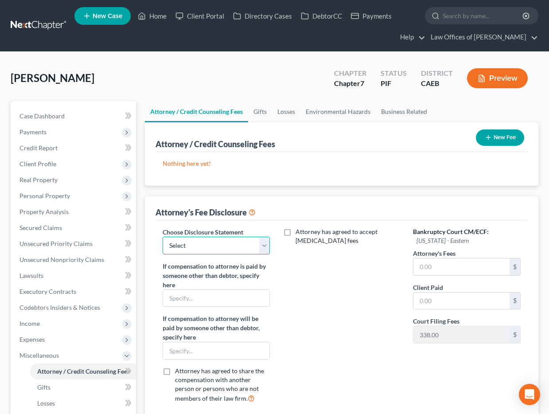
click at [210, 246] on select "Select Disclosure" at bounding box center [217, 246] width 108 height 18
select select "0"
click at [163, 237] on select "Select Disclosure" at bounding box center [217, 246] width 108 height 18
click at [431, 268] on input "text" at bounding box center [461, 266] width 96 height 17
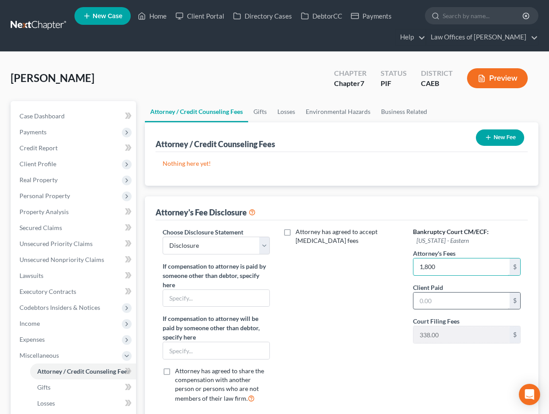
type input "1,800"
click at [448, 300] on input "text" at bounding box center [461, 300] width 96 height 17
type input "1,800"
click at [506, 136] on button "New Fee" at bounding box center [500, 137] width 48 height 16
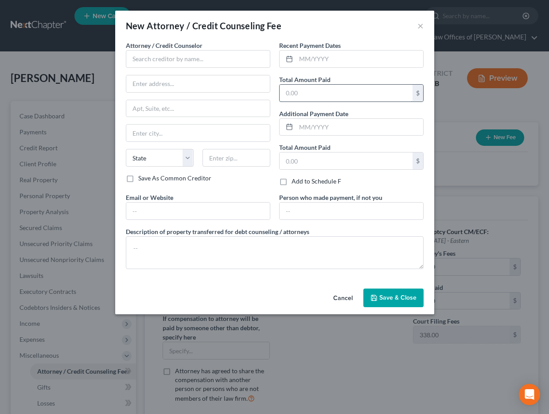
click at [306, 87] on input "text" at bounding box center [346, 93] width 133 height 17
type input "1,800"
click at [315, 58] on input "text" at bounding box center [359, 59] width 127 height 17
type input "03/2025"
click at [208, 67] on div "Attorney / Credit Counselor * State [US_STATE] AK AR AZ CA CO [GEOGRAPHIC_DATA]…" at bounding box center [198, 107] width 144 height 133
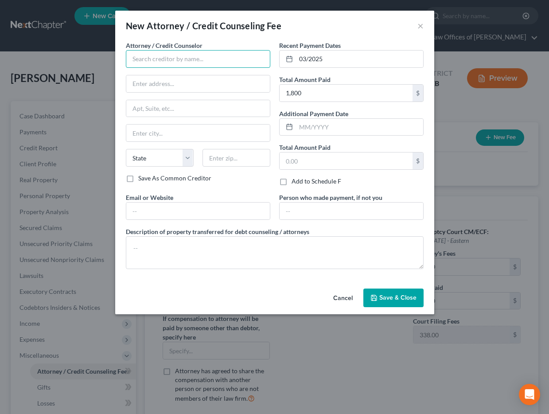
click at [208, 62] on input "text" at bounding box center [198, 59] width 144 height 18
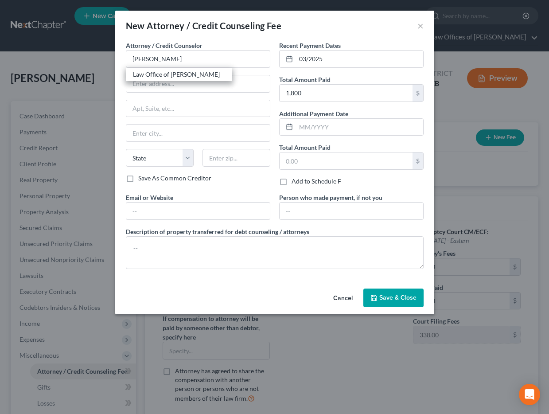
click at [155, 74] on div "Law Office of [PERSON_NAME]" at bounding box center [179, 74] width 92 height 9
type input "Law Office of [PERSON_NAME]"
type input "[STREET_ADDRESS]"
type input "[GEOGRAPHIC_DATA]"
select select "4"
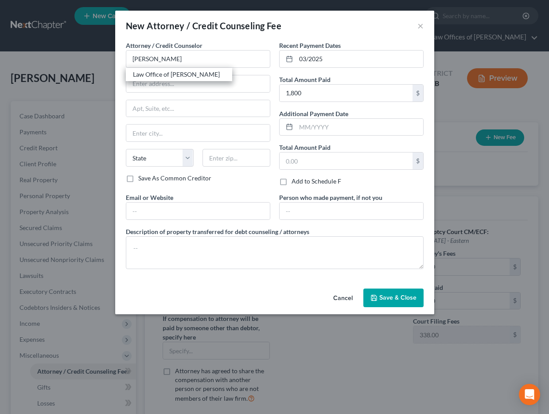
type input "93301"
click at [397, 296] on span "Save & Close" at bounding box center [397, 298] width 37 height 8
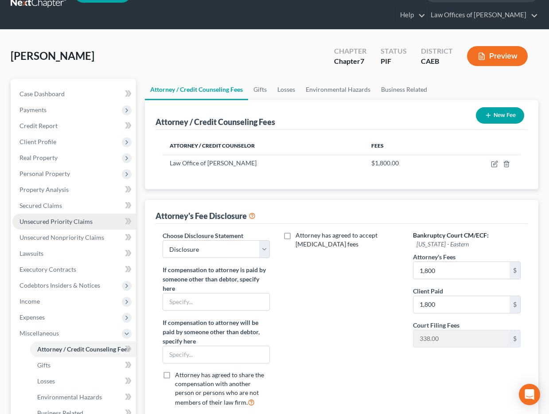
scroll to position [23, 0]
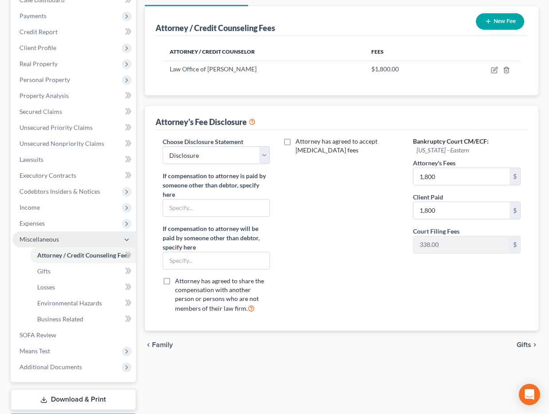
click at [47, 241] on span "Miscellaneous" at bounding box center [38, 239] width 39 height 8
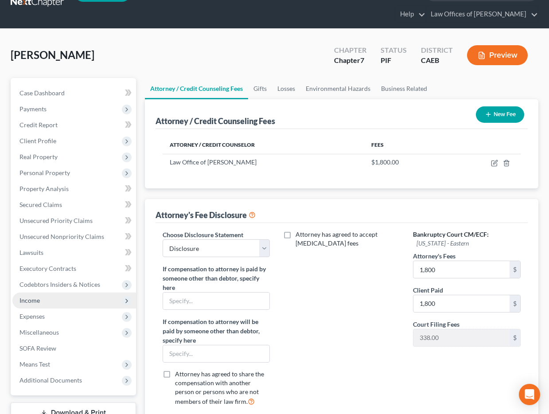
scroll to position [21, 0]
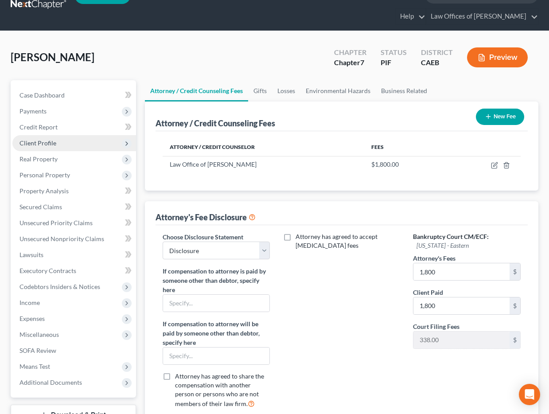
click at [54, 145] on span "Client Profile" at bounding box center [37, 143] width 37 height 8
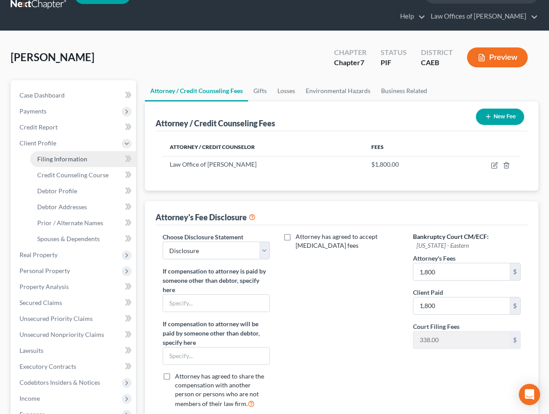
click at [62, 160] on span "Filing Information" at bounding box center [62, 159] width 50 height 8
select select "1"
select select "0"
select select "8"
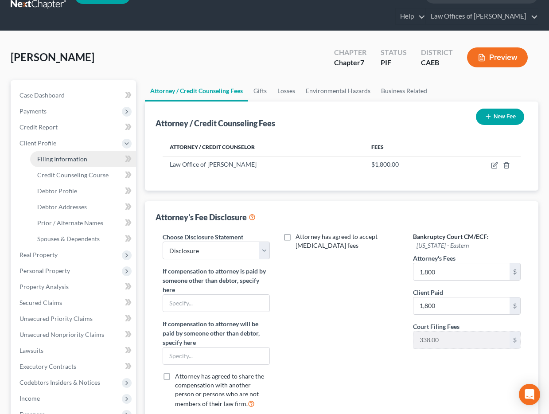
select select "0"
select select "4"
select select "0"
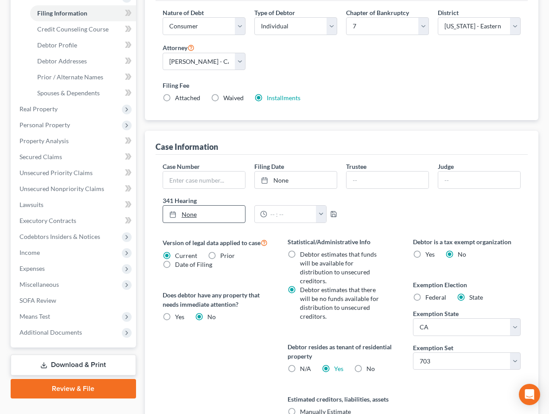
scroll to position [160, 0]
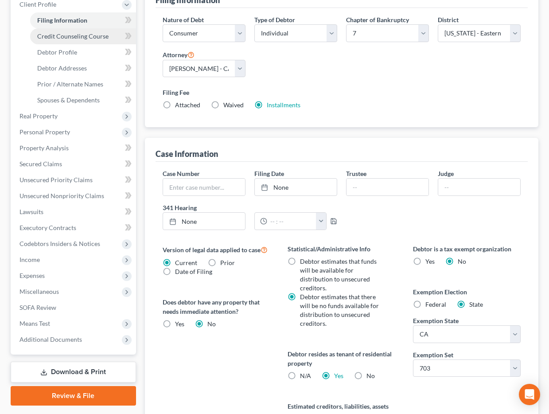
click at [68, 37] on span "Credit Counseling Course" at bounding box center [72, 36] width 71 height 8
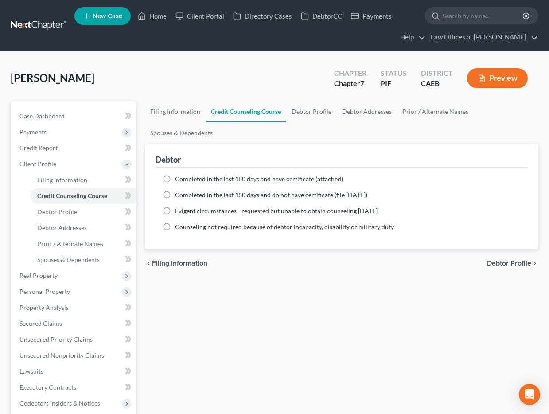
click at [189, 179] on span "Completed in the last 180 days and have certificate (attached)" at bounding box center [259, 179] width 168 height 8
click at [184, 179] on input "Completed in the last 180 days and have certificate (attached)" at bounding box center [182, 178] width 6 height 6
radio input "true"
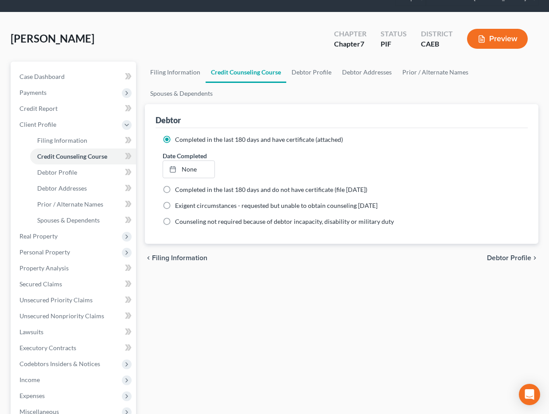
scroll to position [48, 0]
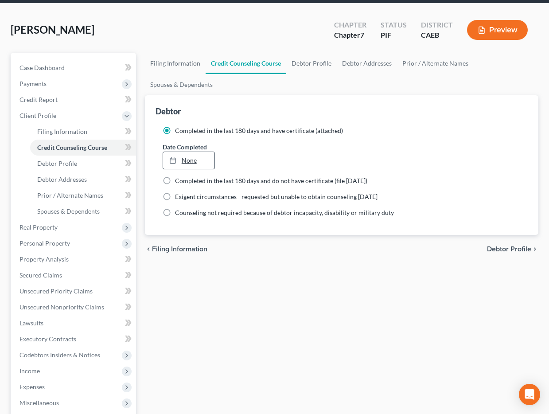
click at [180, 156] on div at bounding box center [175, 160] width 12 height 8
type input "[DATE]"
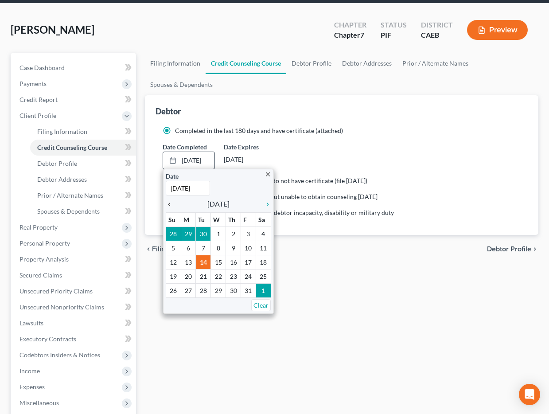
click at [171, 202] on icon "chevron_left" at bounding box center [172, 204] width 12 height 7
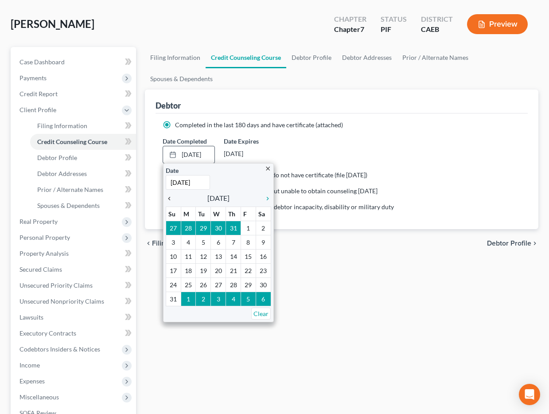
click at [171, 202] on link "chevron_left" at bounding box center [172, 198] width 12 height 11
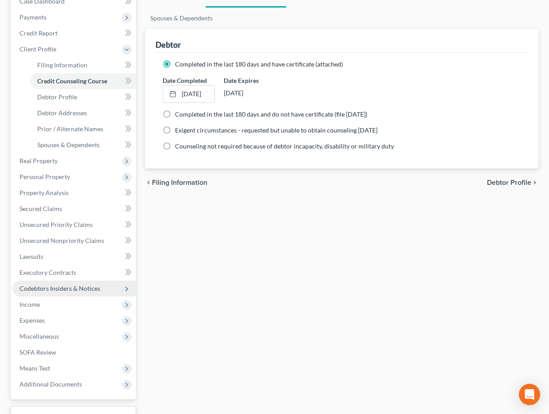
scroll to position [185, 0]
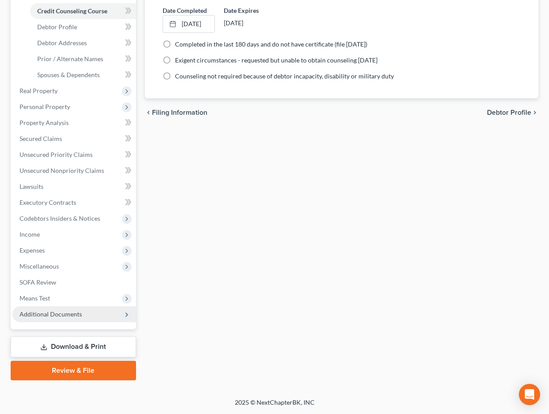
click at [81, 312] on span "Additional Documents" at bounding box center [74, 314] width 124 height 16
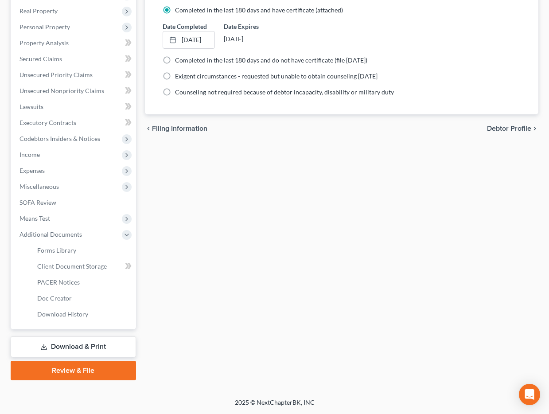
scroll to position [169, 0]
click at [66, 268] on span "Client Document Storage" at bounding box center [72, 266] width 70 height 8
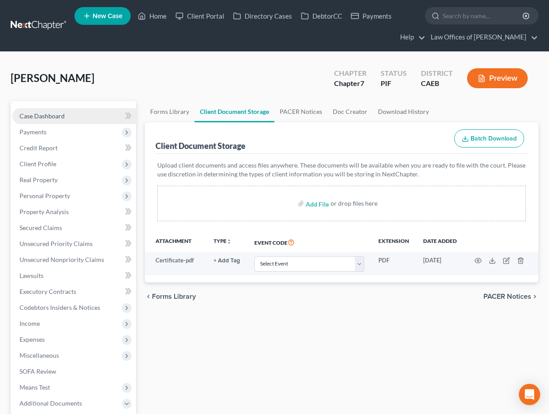
click at [58, 118] on span "Case Dashboard" at bounding box center [41, 116] width 45 height 8
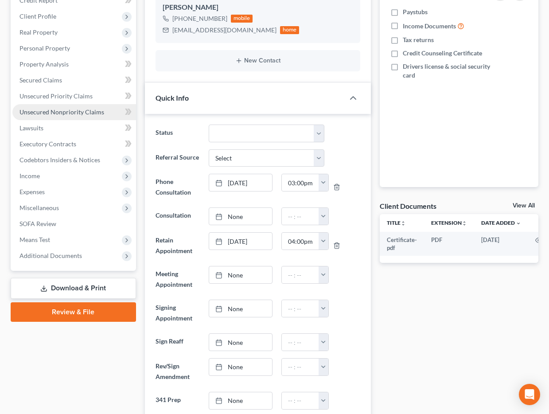
scroll to position [151, 0]
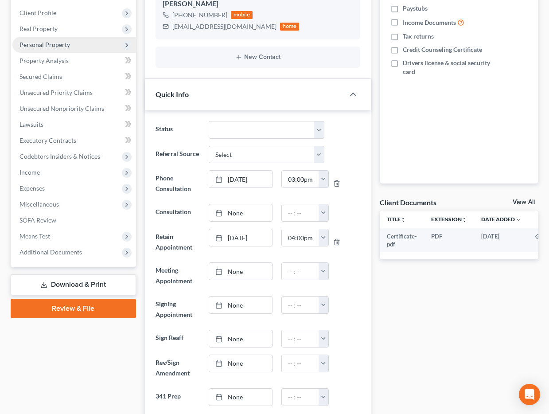
click at [52, 44] on span "Personal Property" at bounding box center [44, 45] width 51 height 8
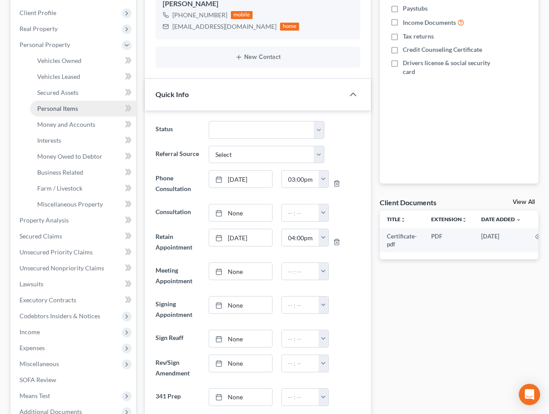
click at [69, 106] on span "Personal Items" at bounding box center [57, 109] width 41 height 8
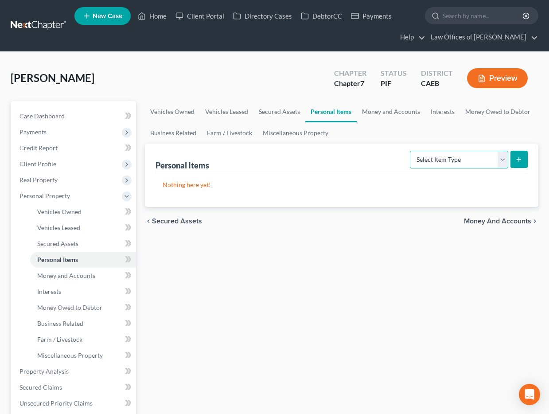
click at [453, 162] on select "Select Item Type Clothing Collectibles Of Value Electronics Firearms Household …" at bounding box center [459, 160] width 98 height 18
select select "clothing"
click at [411, 151] on select "Select Item Type Clothing Collectibles Of Value Electronics Firearms Household …" at bounding box center [459, 160] width 98 height 18
click at [517, 160] on icon "submit" at bounding box center [518, 159] width 7 height 7
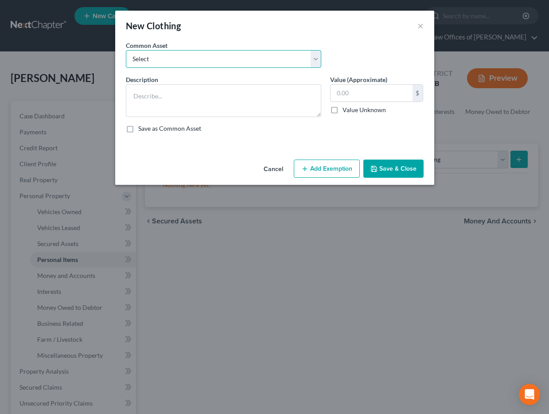
click at [253, 55] on select "Select Wardrobe" at bounding box center [223, 59] width 195 height 18
select select "0"
click at [126, 50] on select "Select Wardrobe" at bounding box center [223, 59] width 195 height 18
type textarea "Wardrobe"
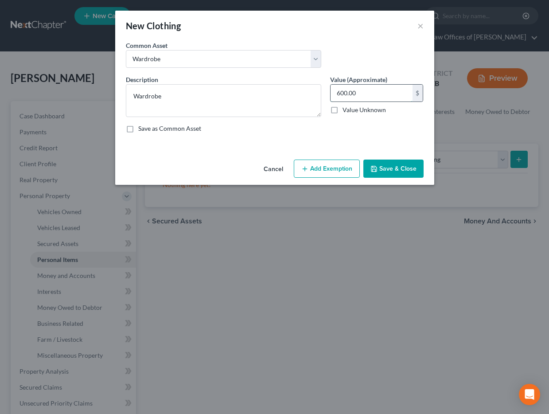
click at [366, 95] on input "600.00" at bounding box center [372, 93] width 82 height 17
type input "500"
click at [319, 166] on button "Add Exemption" at bounding box center [327, 169] width 66 height 19
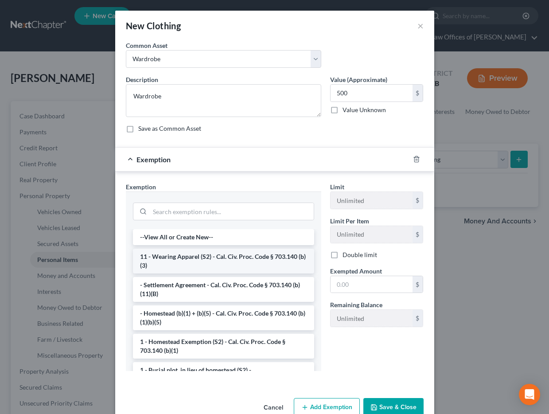
click at [214, 255] on li "11 - Wearing Apparel (S2) - Cal. Civ. Proc. Code § 703.140 (b)(3)" at bounding box center [223, 261] width 181 height 25
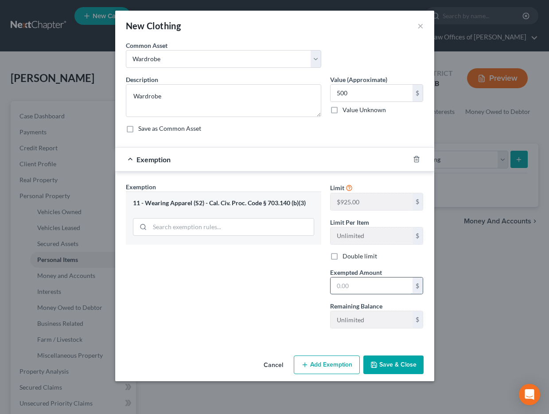
click at [347, 288] on input "text" at bounding box center [372, 285] width 82 height 17
type input "500"
click at [257, 295] on div "Exemption Set must be selected for CA. Exemption * 11 - Wearing Apparel (S2) - …" at bounding box center [223, 258] width 204 height 153
click at [388, 362] on button "Save & Close" at bounding box center [393, 364] width 60 height 19
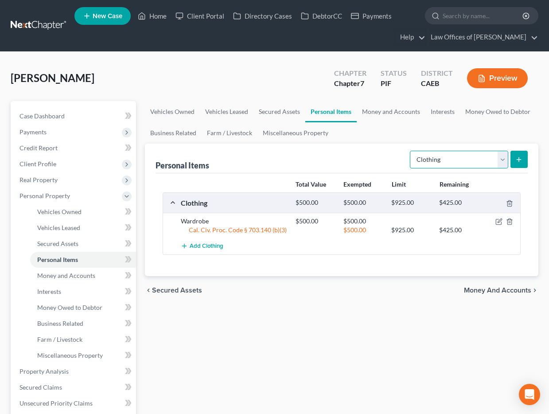
click at [457, 156] on select "Select Item Type Clothing Collectibles Of Value Electronics Firearms Household …" at bounding box center [459, 160] width 98 height 18
select select "electronics"
click at [411, 151] on select "Select Item Type Clothing Collectibles Of Value Electronics Firearms Household …" at bounding box center [459, 160] width 98 height 18
click at [514, 162] on button "submit" at bounding box center [518, 159] width 17 height 17
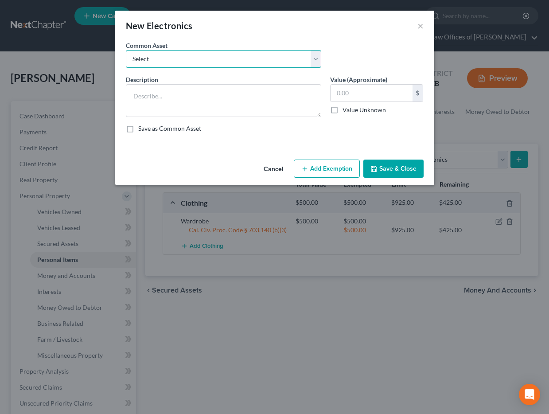
click at [282, 62] on select "Select Miscellaneous Electronic Items" at bounding box center [223, 59] width 195 height 18
click at [256, 60] on select "Select Miscellaneous Electronic Items" at bounding box center [223, 59] width 195 height 18
select select "0"
click at [126, 50] on select "Select Miscellaneous Electronic Items" at bounding box center [223, 59] width 195 height 18
type textarea "Miscellaneous Electronic Items"
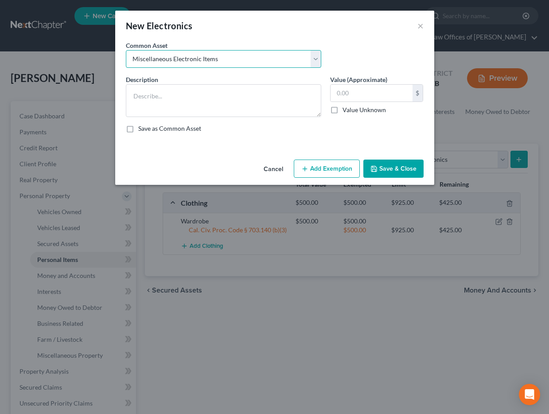
type input "700.00"
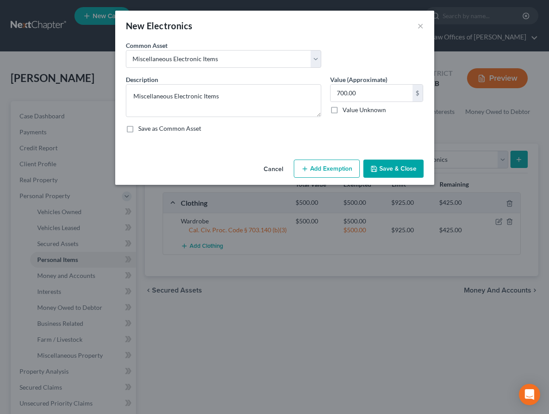
click at [333, 174] on button "Add Exemption" at bounding box center [327, 169] width 66 height 19
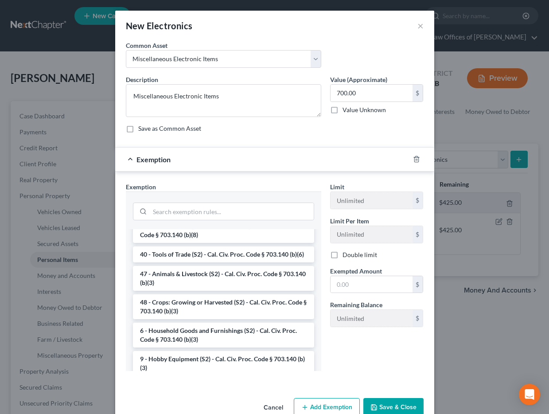
scroll to position [705, 0]
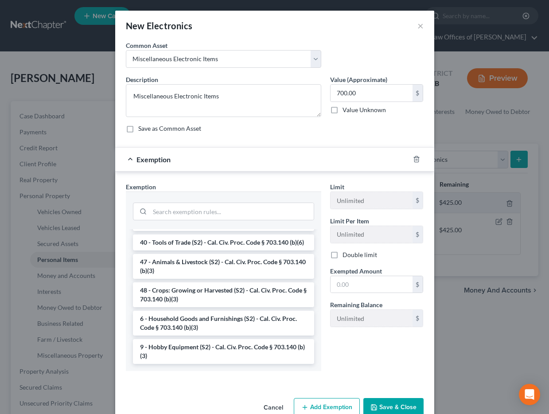
click at [196, 324] on li "6 - Household Goods and Furnishings (S2) - Cal. Civ. Proc. Code § 703.140 (b)(3)" at bounding box center [223, 323] width 181 height 25
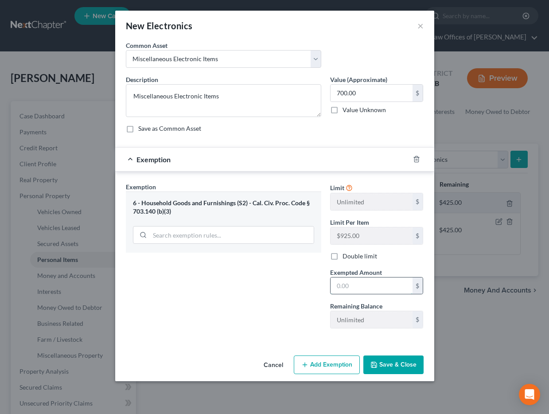
click at [374, 287] on input "text" at bounding box center [372, 285] width 82 height 17
type input "700"
click at [311, 295] on div "Exemption Set must be selected for CA. Exemption * 6 - Household Goods and Furn…" at bounding box center [223, 258] width 204 height 153
click at [382, 363] on button "Save & Close" at bounding box center [393, 364] width 60 height 19
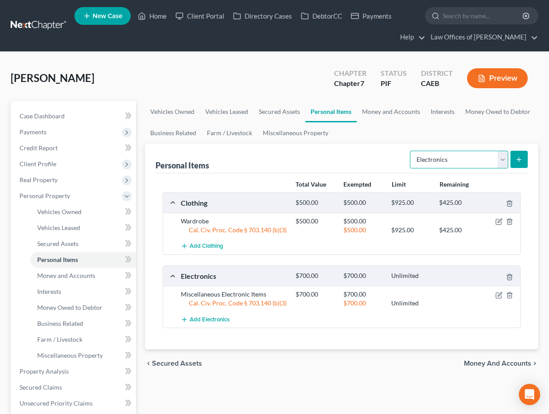
click at [441, 163] on select "Select Item Type Clothing Collectibles Of Value Electronics Firearms Household …" at bounding box center [459, 160] width 98 height 18
select select "household_goods"
click at [411, 151] on select "Select Item Type Clothing Collectibles Of Value Electronics Firearms Household …" at bounding box center [459, 160] width 98 height 18
click at [522, 157] on icon "submit" at bounding box center [518, 159] width 7 height 7
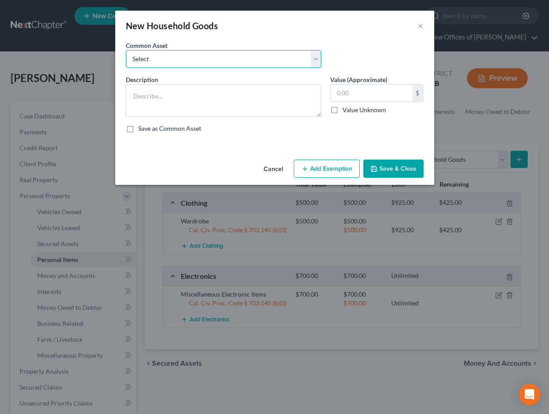
click at [208, 61] on select "Select Furniture and furnishings" at bounding box center [223, 59] width 195 height 18
select select "0"
click at [126, 50] on select "Select Furniture and furnishings" at bounding box center [223, 59] width 195 height 18
type textarea "Furniture and furnishings"
type input "1,200.00"
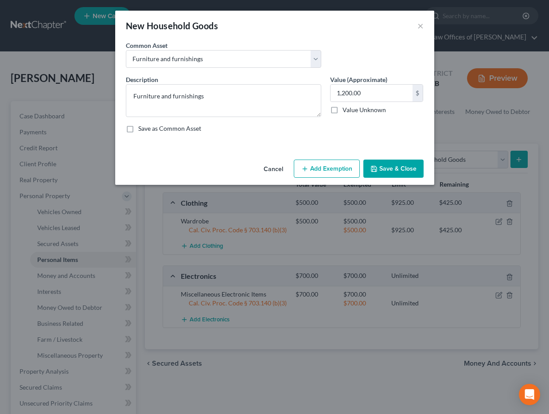
click at [335, 167] on button "Add Exemption" at bounding box center [327, 169] width 66 height 19
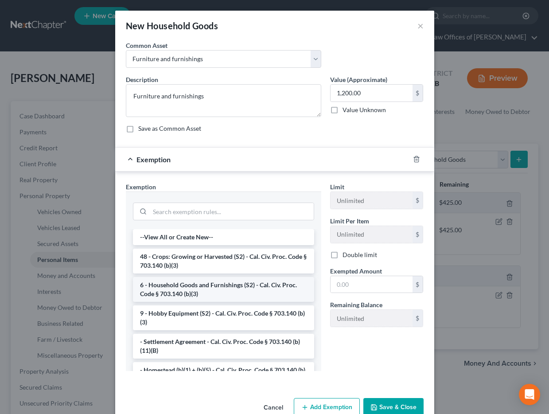
click at [233, 283] on li "6 - Household Goods and Furnishings (S2) - Cal. Civ. Proc. Code § 703.140 (b)(3)" at bounding box center [223, 289] width 181 height 25
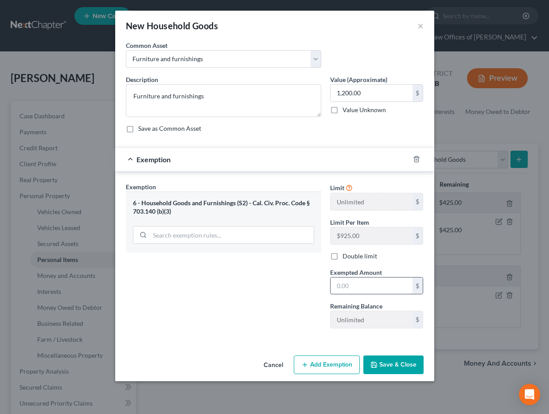
click at [349, 290] on input "text" at bounding box center [372, 285] width 82 height 17
type input "1,200"
drag, startPoint x: 277, startPoint y: 289, endPoint x: 386, endPoint y: 362, distance: 131.4
click at [277, 289] on div "Exemption Set must be selected for CA. Exemption * 6 - Household Goods and Furn…" at bounding box center [223, 258] width 204 height 153
click at [387, 362] on button "Save & Close" at bounding box center [393, 364] width 60 height 19
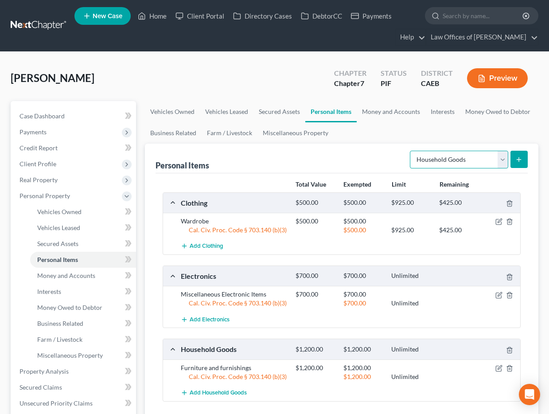
click at [434, 161] on select "Select Item Type Clothing Collectibles Of Value Electronics Firearms Household …" at bounding box center [459, 160] width 98 height 18
select select "jewelry"
click at [411, 151] on select "Select Item Type Clothing Collectibles Of Value Electronics Firearms Household …" at bounding box center [459, 160] width 98 height 18
click at [520, 156] on icon "submit" at bounding box center [518, 159] width 7 height 7
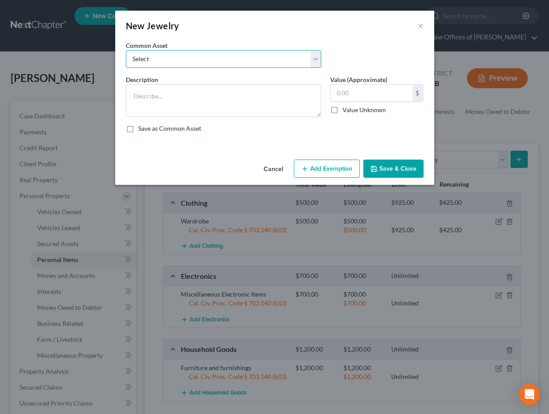
click at [248, 67] on select "Select Miscellaneous Jewelry" at bounding box center [223, 59] width 195 height 18
select select "0"
click at [126, 50] on select "Select Miscellaneous Jewelry" at bounding box center [223, 59] width 195 height 18
type textarea "Miscellaneous Jewelry"
type input "100.00"
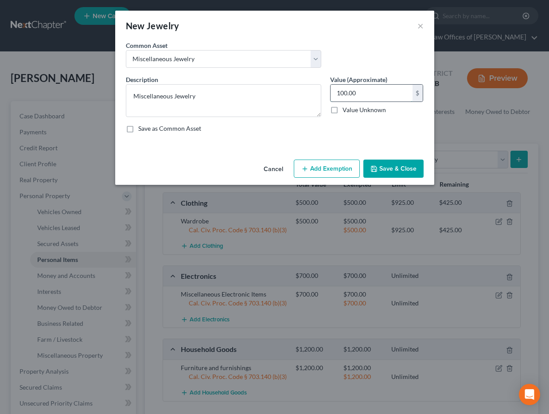
click at [353, 92] on input "100.00" at bounding box center [372, 93] width 82 height 17
drag, startPoint x: 312, startPoint y: 171, endPoint x: 302, endPoint y: 175, distance: 10.8
click at [312, 171] on button "Add Exemption" at bounding box center [327, 169] width 66 height 19
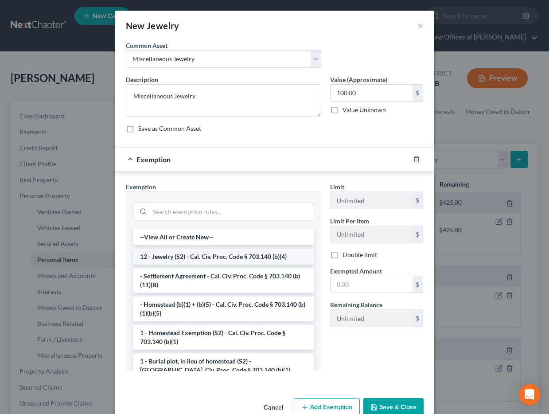
click at [194, 253] on li "12 - Jewelry (S2) - Cal. Civ. Proc. Code § 703.140 (b)(4)" at bounding box center [223, 257] width 181 height 16
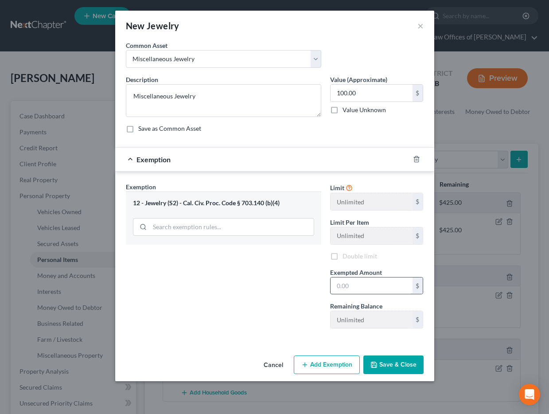
click at [367, 289] on input "text" at bounding box center [372, 285] width 82 height 17
type input "100"
click at [281, 307] on div "Exemption Set must be selected for CA. Exemption * 12 - Jewelry (S2) - Cal. Civ…" at bounding box center [223, 258] width 204 height 153
click at [401, 366] on button "Save & Close" at bounding box center [393, 364] width 60 height 19
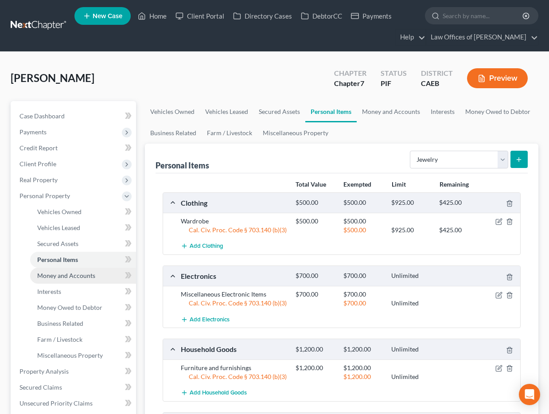
click at [67, 279] on link "Money and Accounts" at bounding box center [83, 276] width 106 height 16
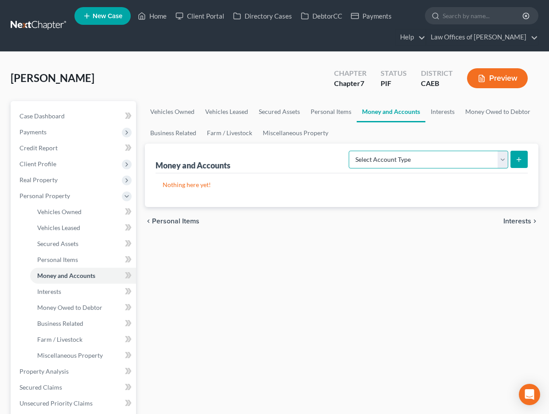
click at [440, 161] on select "Select Account Type Brokerage Cash on Hand Certificates of Deposit Checking Acc…" at bounding box center [429, 160] width 160 height 18
select select "cash_on_hand"
click at [350, 151] on select "Select Account Type Brokerage Cash on Hand Certificates of Deposit Checking Acc…" at bounding box center [429, 160] width 160 height 18
click at [515, 161] on icon "submit" at bounding box center [518, 159] width 7 height 7
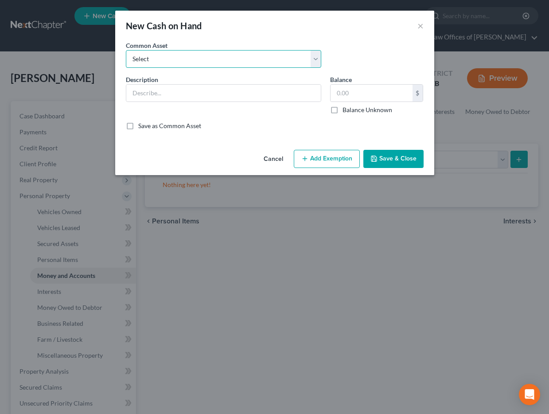
click at [247, 59] on select "Select Cash on Hand" at bounding box center [223, 59] width 195 height 18
select select "0"
click at [126, 50] on select "Select Cash on Hand" at bounding box center [223, 59] width 195 height 18
type input "Cash on Hand"
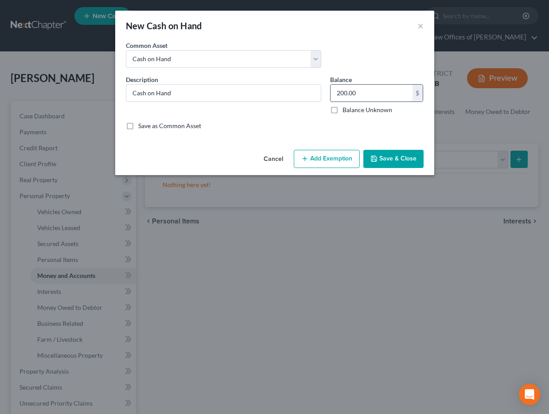
click at [350, 93] on input "200.00" at bounding box center [372, 93] width 82 height 17
type input "75"
click at [327, 160] on button "Add Exemption" at bounding box center [327, 159] width 66 height 19
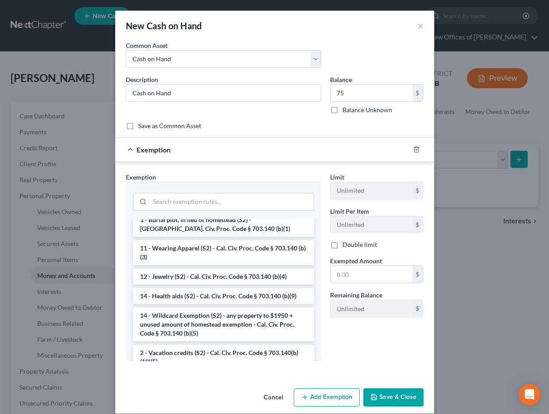
scroll to position [116, 0]
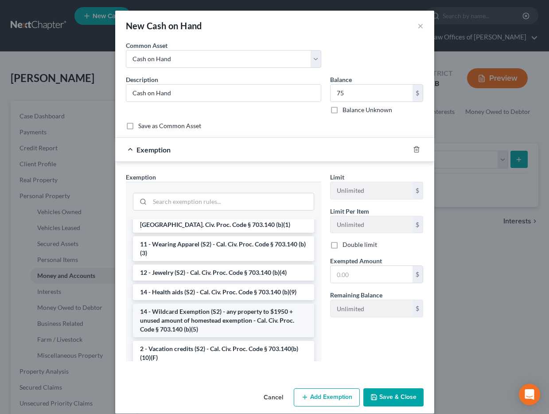
click at [224, 317] on li "14 - Wildcard Exemption (S2) - any property to $1950 + unused amount of homeste…" at bounding box center [223, 321] width 181 height 34
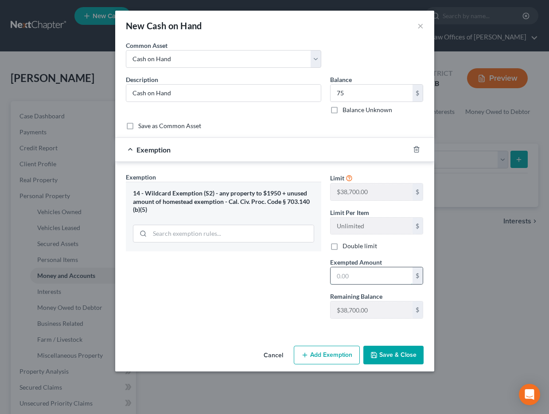
click at [358, 277] on input "text" at bounding box center [372, 275] width 82 height 17
type input "75"
click at [205, 282] on div "Exemption Set must be selected for CA. Exemption * 14 - Wildcard Exemption (S2)…" at bounding box center [223, 248] width 204 height 153
click at [383, 353] on button "Save & Close" at bounding box center [393, 355] width 60 height 19
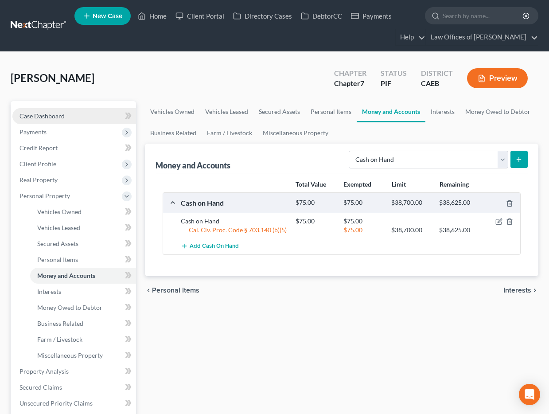
click at [39, 118] on span "Case Dashboard" at bounding box center [41, 116] width 45 height 8
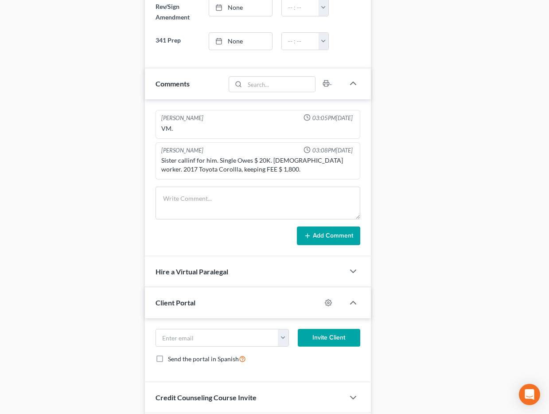
scroll to position [509, 0]
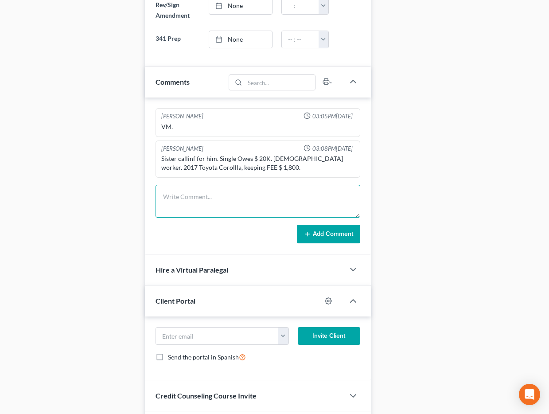
click at [184, 202] on textarea at bounding box center [258, 201] width 205 height 33
type textarea "Pre-petition complete."
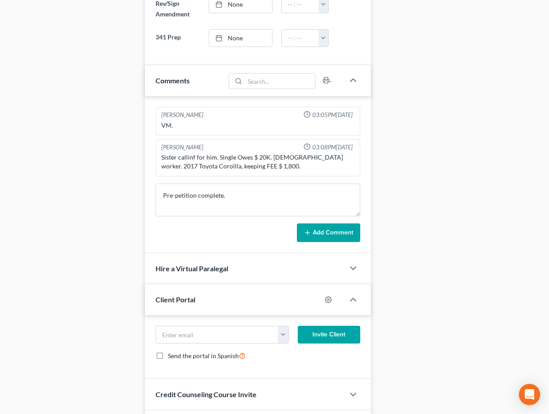
click at [327, 238] on button "Add Comment" at bounding box center [328, 232] width 63 height 19
click at [134, 206] on div "Case Dashboard Payments Invoices Payments Payments Credit Report Client Profile" at bounding box center [73, 16] width 134 height 850
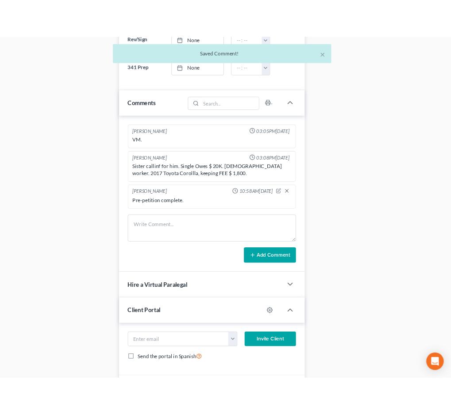
scroll to position [0, 0]
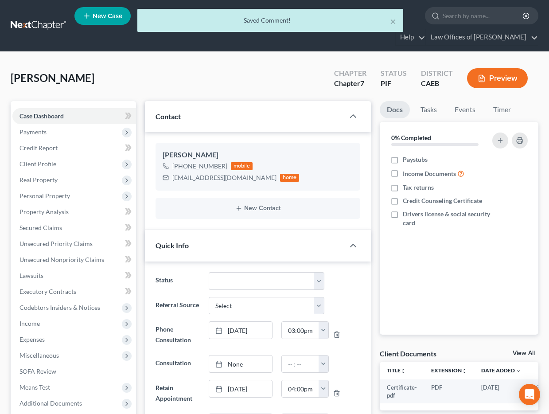
click at [150, 16] on div "Saved Comment!" at bounding box center [270, 20] width 252 height 9
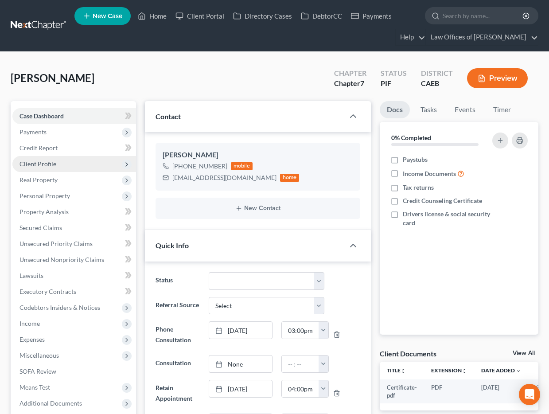
click at [51, 165] on span "Client Profile" at bounding box center [37, 164] width 37 height 8
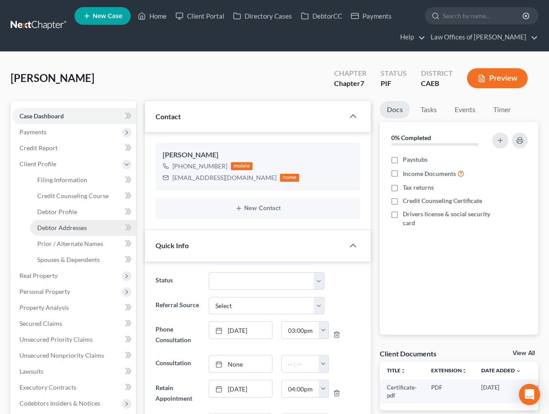
click at [73, 226] on span "Debtor Addresses" at bounding box center [62, 228] width 50 height 8
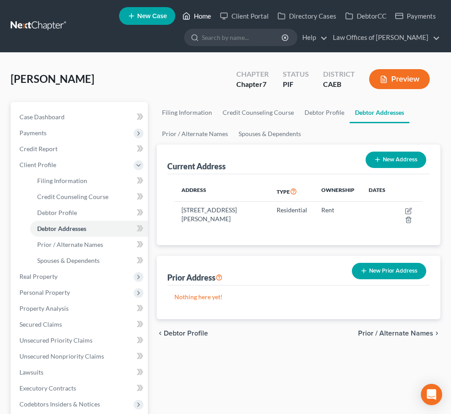
click at [204, 16] on link "Home" at bounding box center [197, 16] width 38 height 16
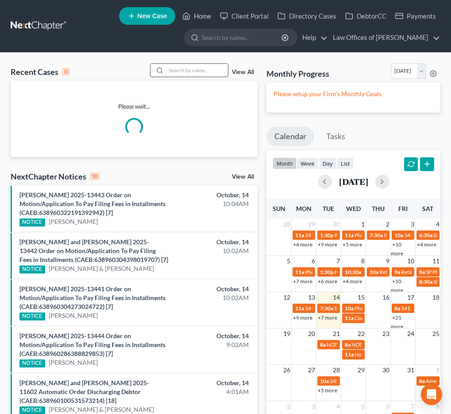
click at [186, 70] on input "search" at bounding box center [197, 70] width 62 height 13
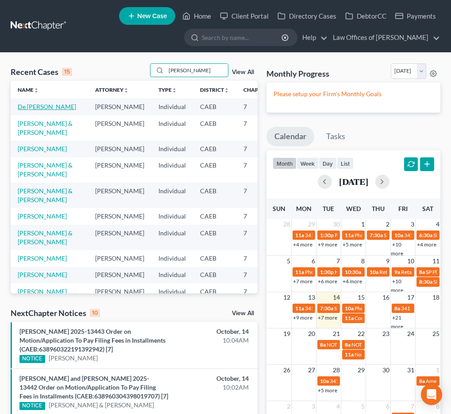
type input "[PERSON_NAME]"
click at [26, 110] on link "De [PERSON_NAME]" at bounding box center [47, 107] width 58 height 8
select select "11"
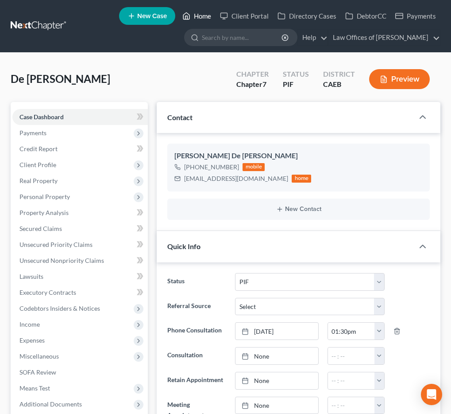
click at [198, 15] on link "Home" at bounding box center [197, 16] width 38 height 16
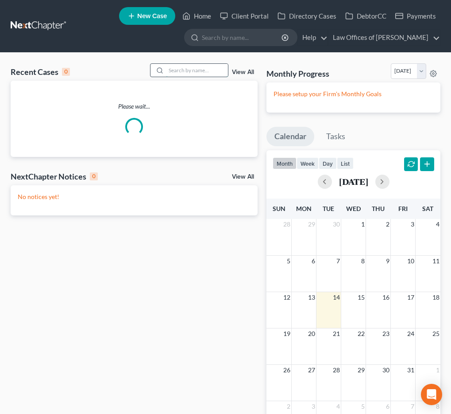
click at [190, 73] on input "search" at bounding box center [197, 70] width 62 height 13
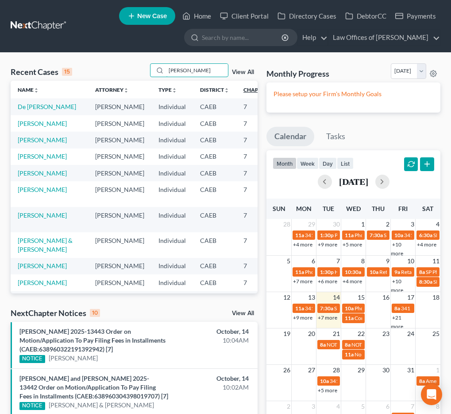
type input "[PERSON_NAME]"
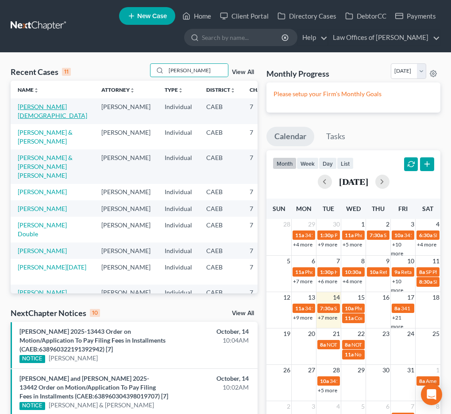
drag, startPoint x: 37, startPoint y: 107, endPoint x: 40, endPoint y: 111, distance: 5.2
click at [37, 107] on link "[PERSON_NAME][DEMOGRAPHIC_DATA]" at bounding box center [53, 111] width 70 height 16
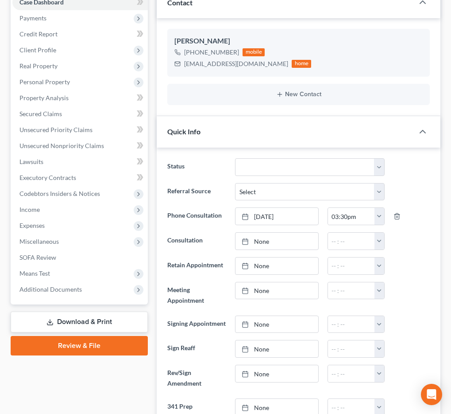
scroll to position [25, 0]
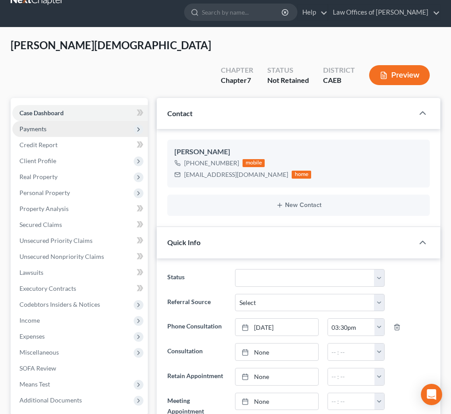
click at [47, 121] on span "Payments" at bounding box center [80, 129] width 136 height 16
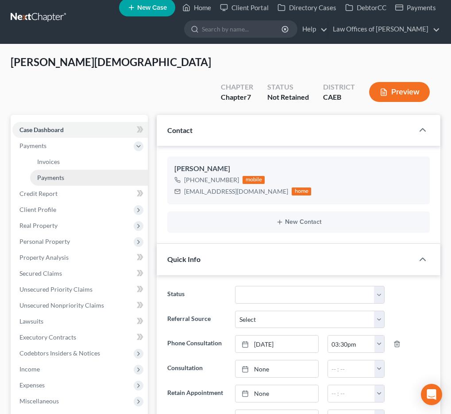
scroll to position [6, 0]
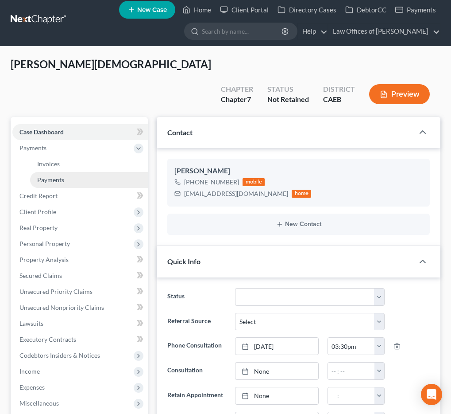
click at [55, 176] on span "Payments" at bounding box center [50, 180] width 27 height 8
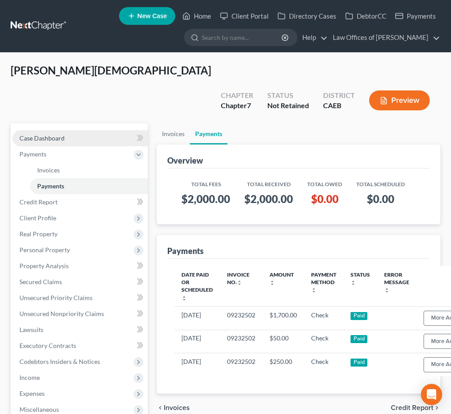
click at [77, 130] on link "Case Dashboard" at bounding box center [80, 138] width 136 height 16
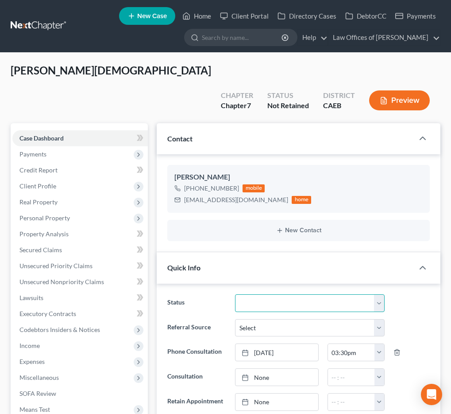
click at [298, 294] on select "Cancelled/Refund Closed Consultation Declined Discharged Filed Income Check In …" at bounding box center [309, 303] width 149 height 18
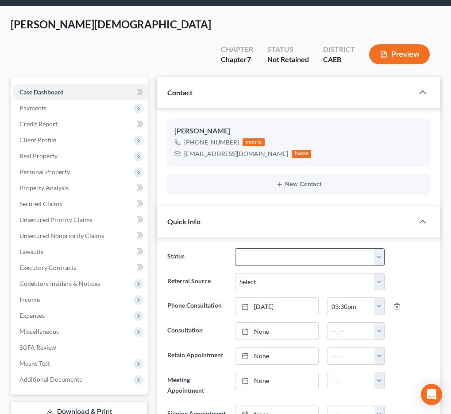
scroll to position [308, 0]
click at [268, 248] on select "Cancelled/Refund Closed Consultation Declined Discharged Filed Income Check In …" at bounding box center [309, 257] width 149 height 18
select select "11"
click at [235, 248] on select "Cancelled/Refund Closed Consultation Declined Discharged Filed Income Check In …" at bounding box center [309, 257] width 149 height 18
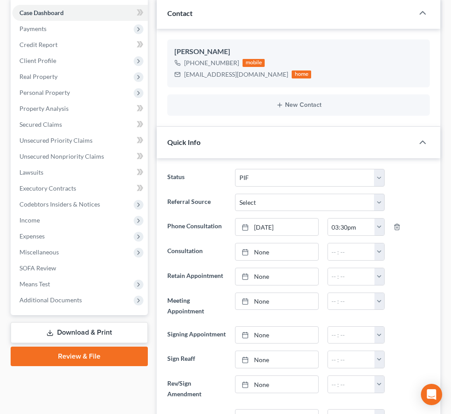
scroll to position [0, 0]
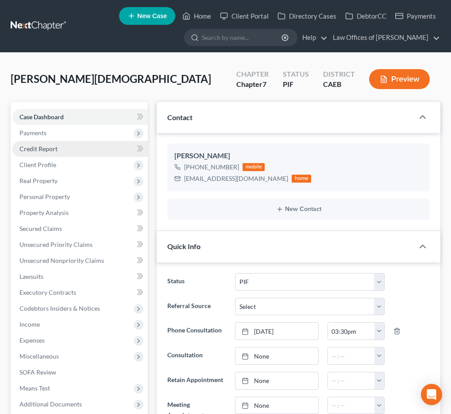
drag, startPoint x: 47, startPoint y: 132, endPoint x: 64, endPoint y: 149, distance: 24.1
click at [47, 132] on span "Payments" at bounding box center [80, 133] width 136 height 16
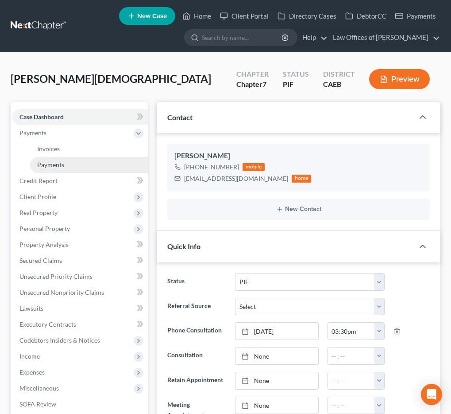
click at [60, 167] on span "Payments" at bounding box center [50, 165] width 27 height 8
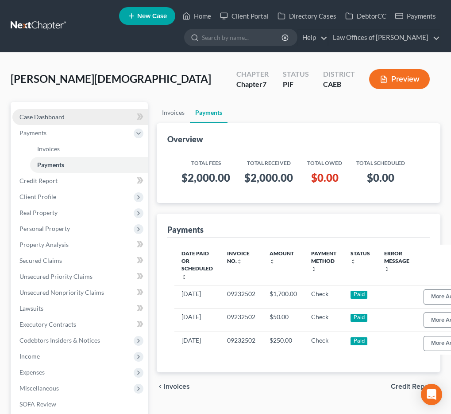
drag, startPoint x: 77, startPoint y: 112, endPoint x: 82, endPoint y: 111, distance: 4.9
click at [77, 112] on link "Case Dashboard" at bounding box center [80, 117] width 136 height 16
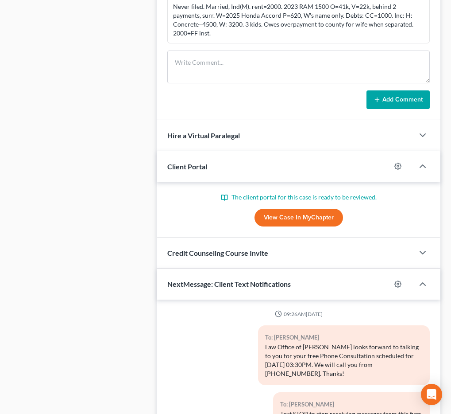
scroll to position [308, 0]
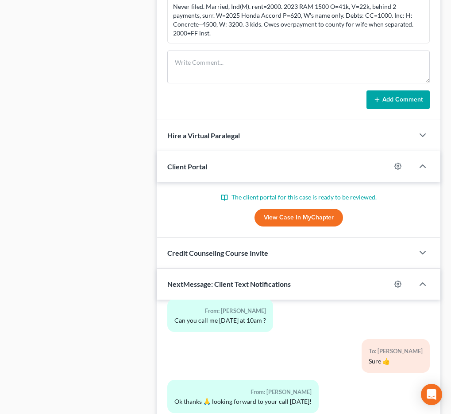
click at [290, 223] on link "View Case in MyChapter" at bounding box center [299, 218] width 89 height 18
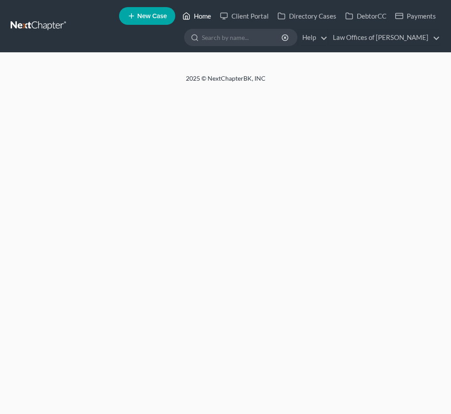
click at [194, 18] on link "Home" at bounding box center [197, 16] width 38 height 16
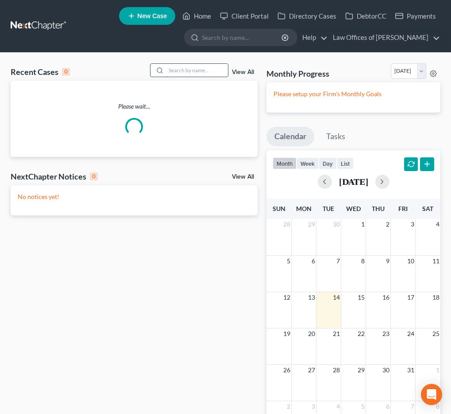
click at [197, 74] on input "search" at bounding box center [197, 70] width 62 height 13
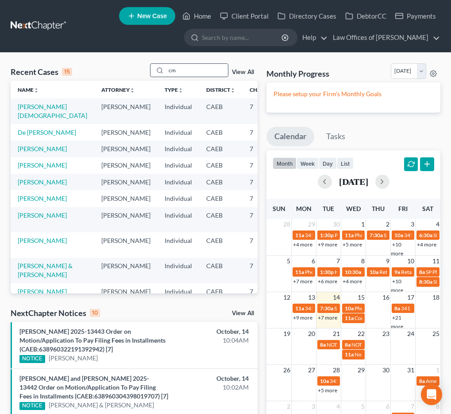
type input "c"
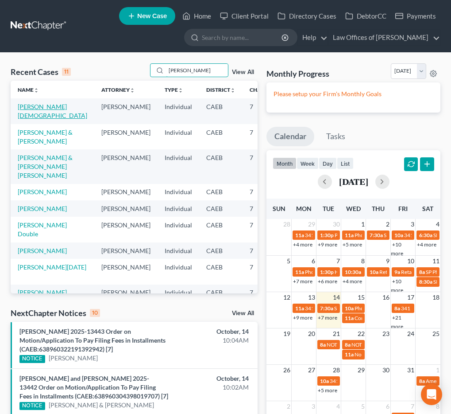
type input "[PERSON_NAME]"
click at [29, 108] on link "[PERSON_NAME][DEMOGRAPHIC_DATA]" at bounding box center [53, 111] width 70 height 16
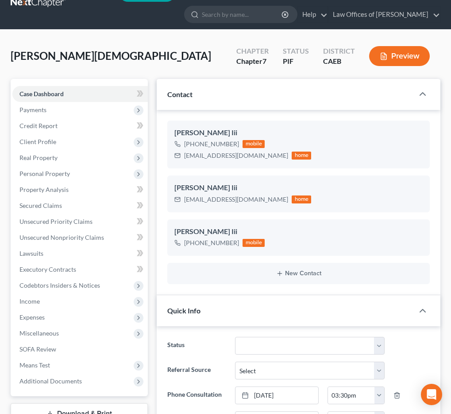
scroll to position [24, 0]
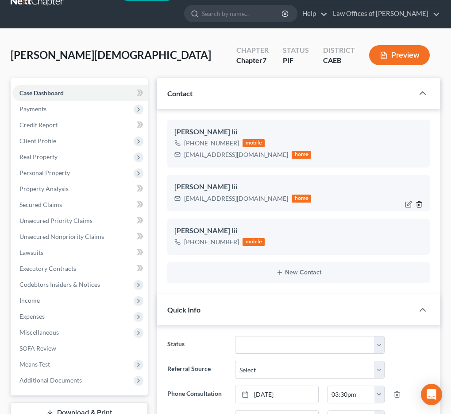
click at [418, 204] on icon "button" at bounding box center [419, 204] width 7 height 7
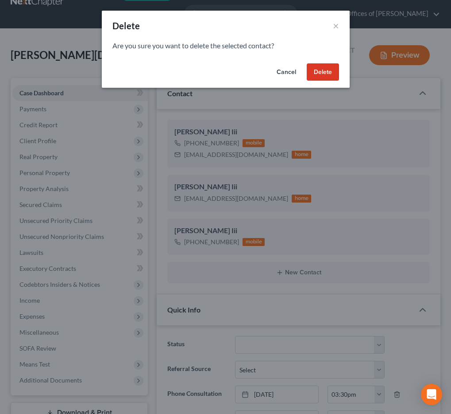
click at [314, 76] on button "Delete" at bounding box center [323, 72] width 32 height 18
click at [322, 70] on button "Delete" at bounding box center [323, 72] width 32 height 18
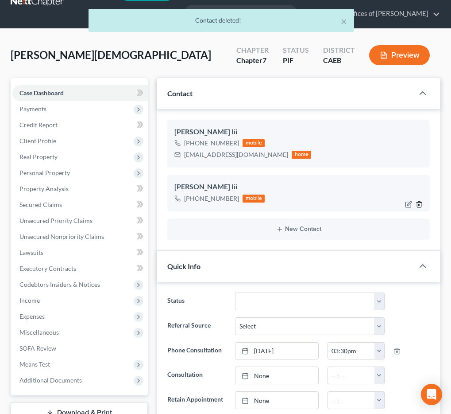
click at [420, 205] on line "button" at bounding box center [420, 205] width 0 height 2
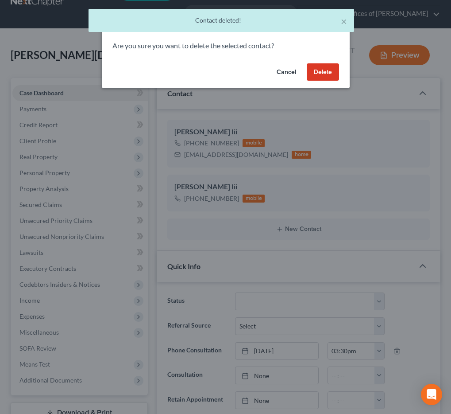
click at [329, 75] on button "Delete" at bounding box center [323, 72] width 32 height 18
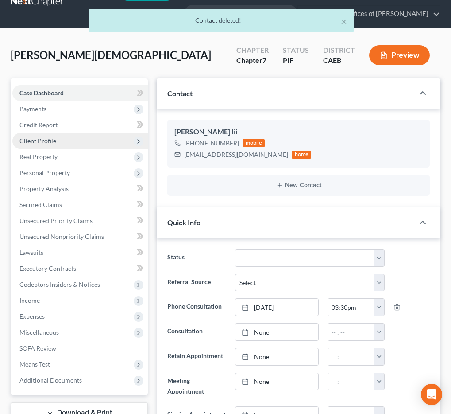
click at [51, 141] on span "Client Profile" at bounding box center [37, 141] width 37 height 8
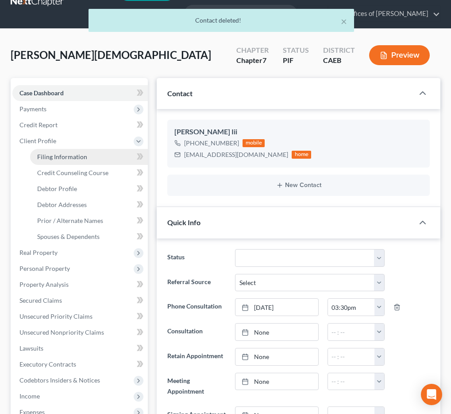
click at [59, 158] on span "Filing Information" at bounding box center [62, 157] width 50 height 8
select select "1"
select select "0"
select select "4"
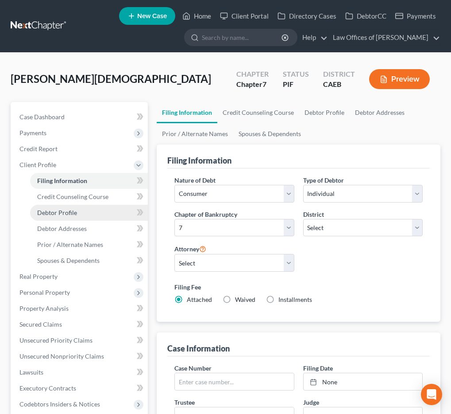
click at [72, 214] on span "Debtor Profile" at bounding box center [57, 213] width 40 height 8
select select "1"
select select "4"
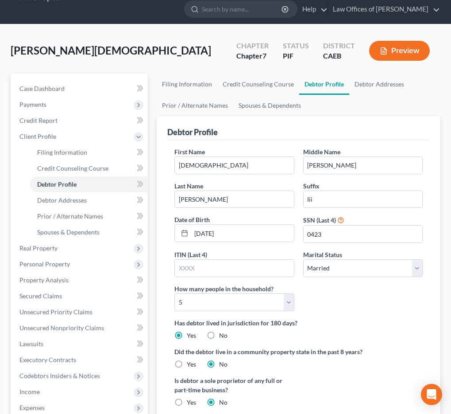
scroll to position [53, 0]
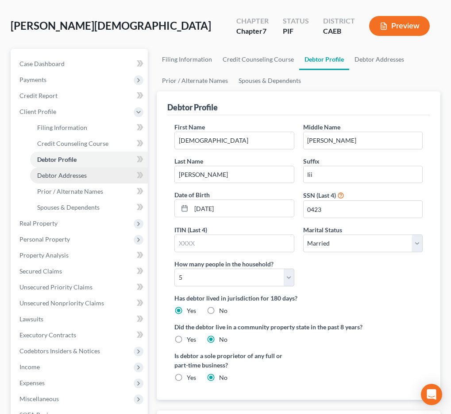
click at [62, 178] on span "Debtor Addresses" at bounding box center [62, 175] width 50 height 8
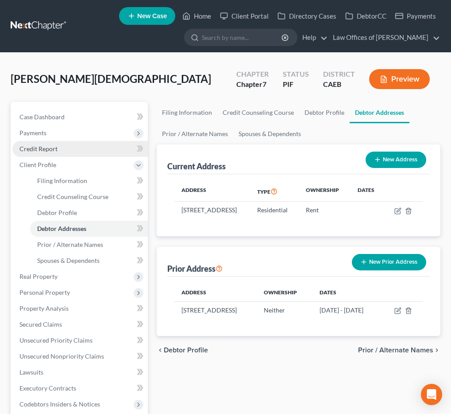
click at [49, 147] on span "Credit Report" at bounding box center [38, 149] width 38 height 8
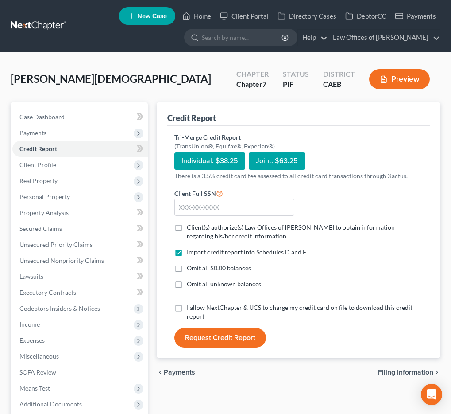
click at [187, 228] on label "Client(s) authorize(s) Law Offices of Scott Bell to obtain information regardin…" at bounding box center [305, 232] width 236 height 18
click at [191, 228] on input "Client(s) authorize(s) Law Offices of Scott Bell to obtain information regardin…" at bounding box center [194, 226] width 6 height 6
checkbox input "true"
click at [187, 269] on label "Omit all $0.00 balances" at bounding box center [219, 268] width 64 height 9
click at [191, 269] on input "Omit all $0.00 balances" at bounding box center [194, 267] width 6 height 6
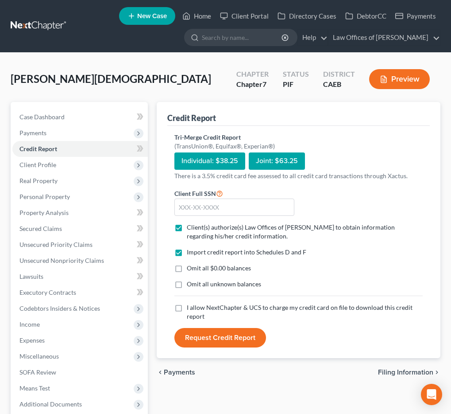
checkbox input "true"
drag, startPoint x: 180, startPoint y: 308, endPoint x: 202, endPoint y: 253, distance: 59.4
click at [187, 307] on label "I allow NextChapter & UCS to charge my credit card on file to download this cre…" at bounding box center [305, 312] width 236 height 18
click at [191, 307] on input "I allow NextChapter & UCS to charge my credit card on file to download this cre…" at bounding box center [194, 306] width 6 height 6
checkbox input "true"
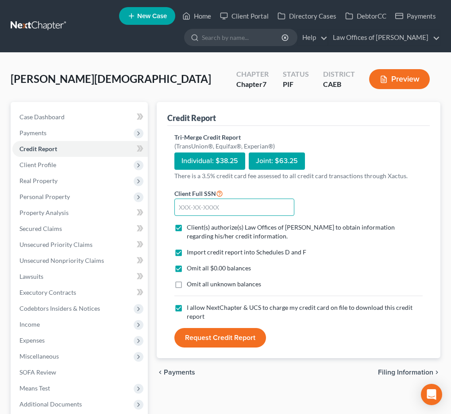
click at [205, 205] on input "text" at bounding box center [235, 207] width 120 height 18
type input "624-92-0423"
click at [175, 328] on button "Request Credit Report" at bounding box center [221, 337] width 92 height 19
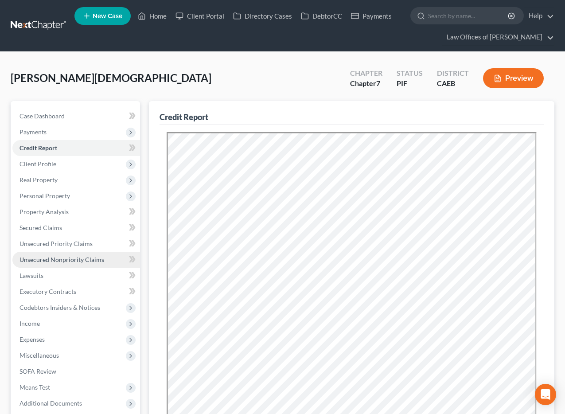
click at [68, 263] on span "Unsecured Nonpriority Claims" at bounding box center [61, 260] width 85 height 8
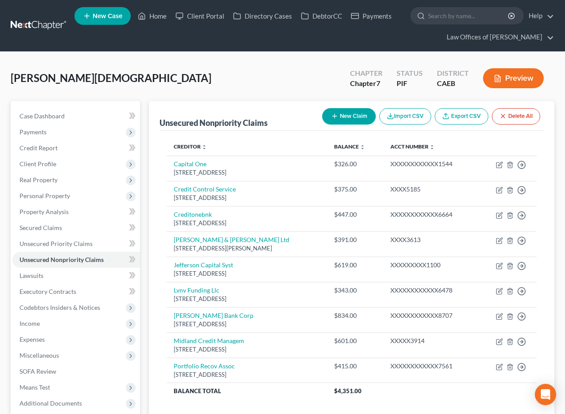
click at [451, 87] on button "Preview" at bounding box center [513, 78] width 61 height 20
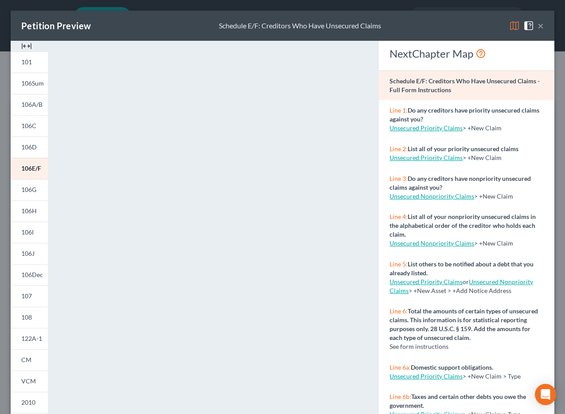
click at [451, 24] on button "×" at bounding box center [540, 25] width 6 height 11
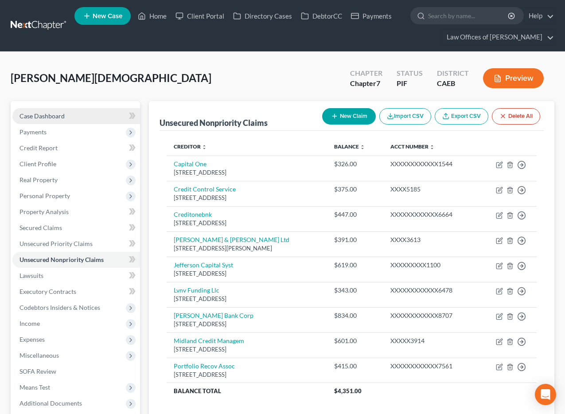
click at [52, 113] on span "Case Dashboard" at bounding box center [41, 116] width 45 height 8
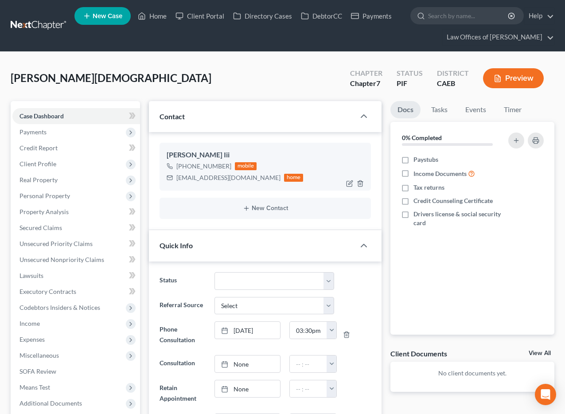
scroll to position [362, 0]
drag, startPoint x: 176, startPoint y: 177, endPoint x: 258, endPoint y: 177, distance: 81.5
click at [258, 177] on div "[EMAIL_ADDRESS][DOMAIN_NAME]" at bounding box center [228, 177] width 104 height 9
copy div "[EMAIL_ADDRESS][DOMAIN_NAME]"
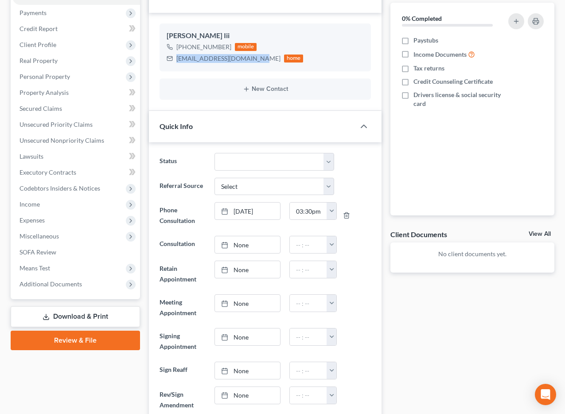
scroll to position [127, 0]
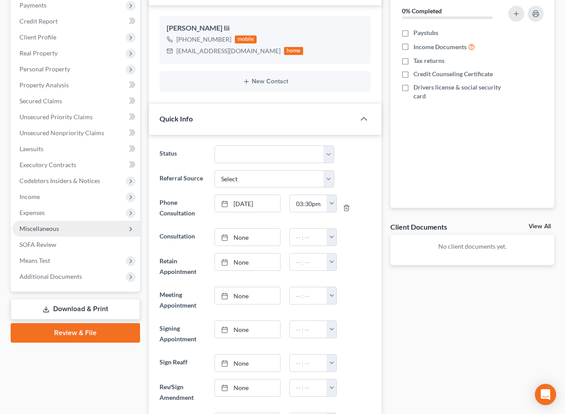
click at [52, 229] on span "Miscellaneous" at bounding box center [38, 229] width 39 height 8
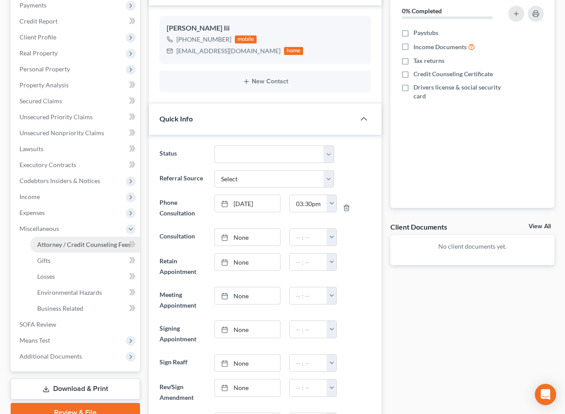
click at [69, 246] on span "Attorney / Credit Counseling Fees" at bounding box center [83, 245] width 93 height 8
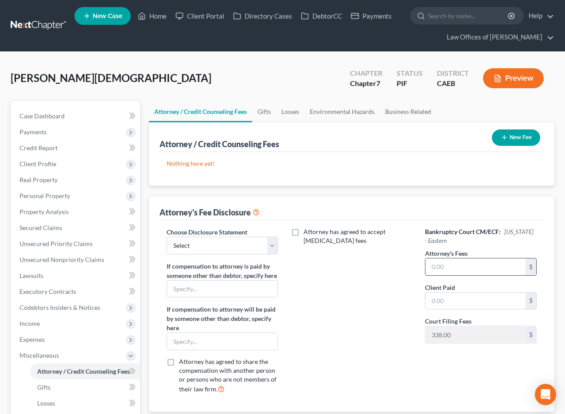
click at [446, 268] on input "text" at bounding box center [475, 266] width 100 height 17
type input "2,000"
click at [440, 305] on input "text" at bounding box center [475, 300] width 100 height 17
type input "2,000"
click at [228, 243] on select "Select Disclosure" at bounding box center [223, 246] width 112 height 18
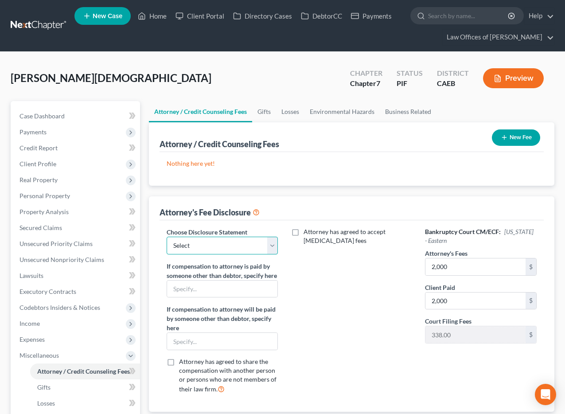
select select "0"
click at [167, 237] on select "Select Disclosure" at bounding box center [223, 246] width 112 height 18
click at [451, 141] on button "New Fee" at bounding box center [516, 137] width 48 height 16
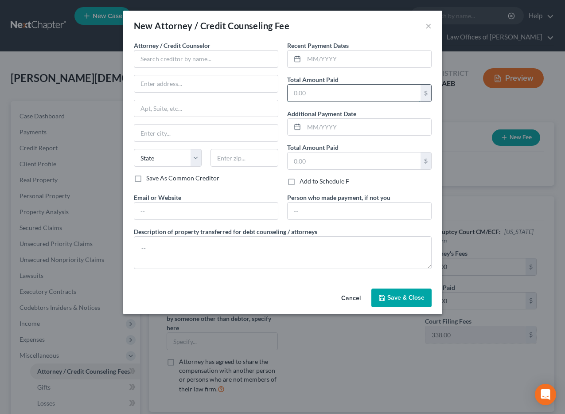
click at [346, 97] on input "text" at bounding box center [354, 93] width 133 height 17
type input "2,000"
click at [343, 64] on input "text" at bounding box center [367, 59] width 127 height 17
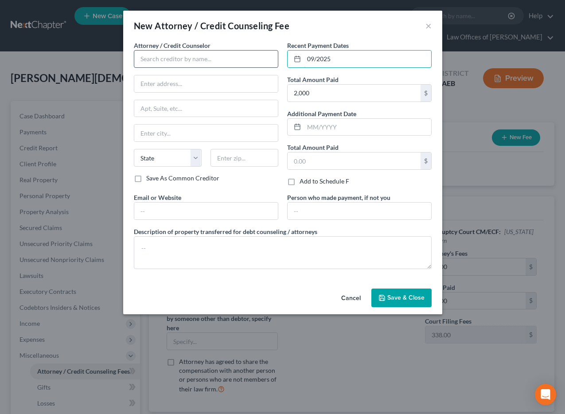
type input "09/2025"
click at [231, 61] on input "text" at bounding box center [206, 59] width 144 height 18
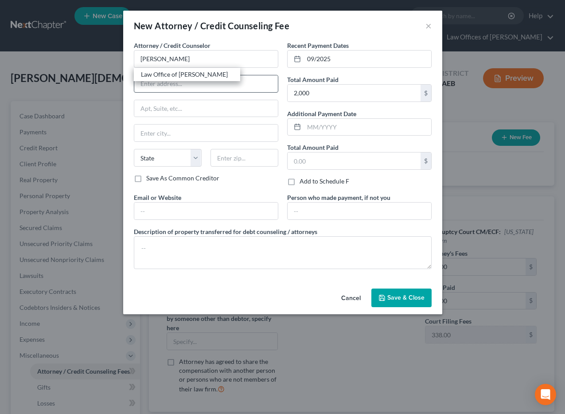
click at [172, 78] on div "Law Office of [PERSON_NAME]" at bounding box center [187, 74] width 106 height 13
type input "Law Office of [PERSON_NAME]"
type input "[STREET_ADDRESS]"
type input "[GEOGRAPHIC_DATA]"
select select "4"
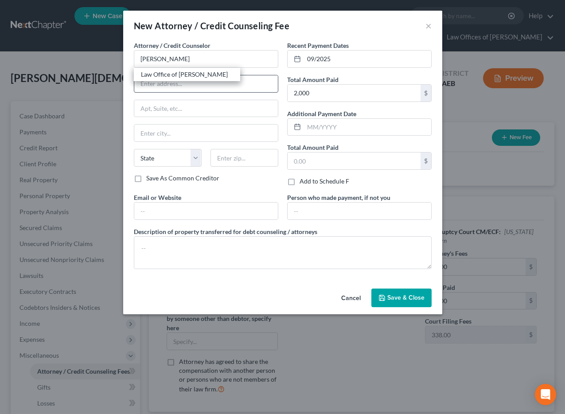
type input "93301"
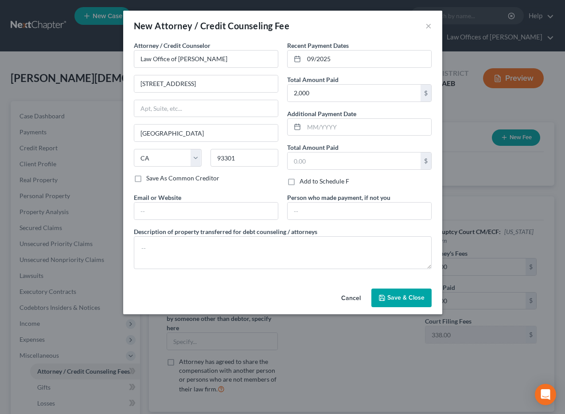
click at [394, 302] on button "Save & Close" at bounding box center [401, 297] width 60 height 19
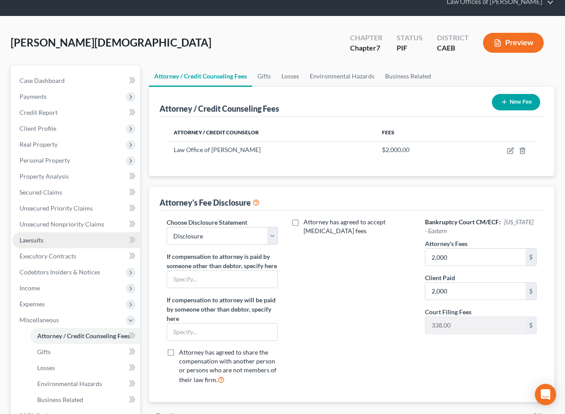
scroll to position [38, 0]
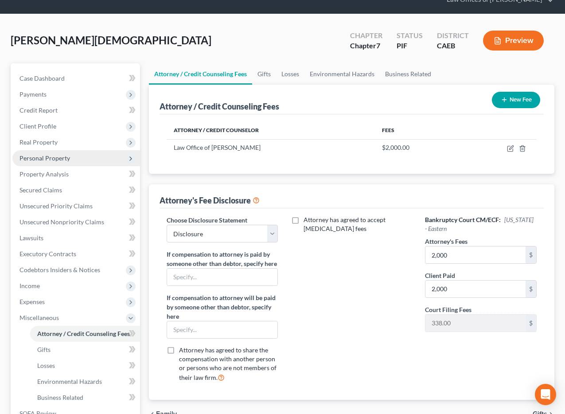
click at [50, 153] on span "Personal Property" at bounding box center [76, 158] width 128 height 16
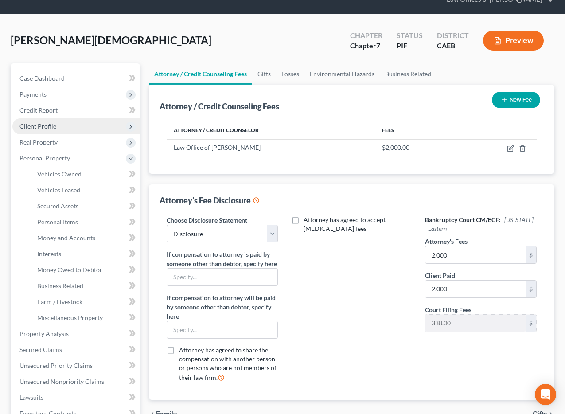
click at [58, 125] on span "Client Profile" at bounding box center [76, 126] width 128 height 16
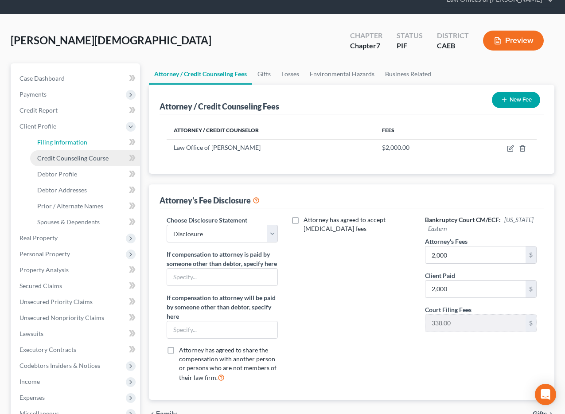
click at [73, 144] on span "Filing Information" at bounding box center [62, 142] width 50 height 8
select select "1"
select select "0"
select select "8"
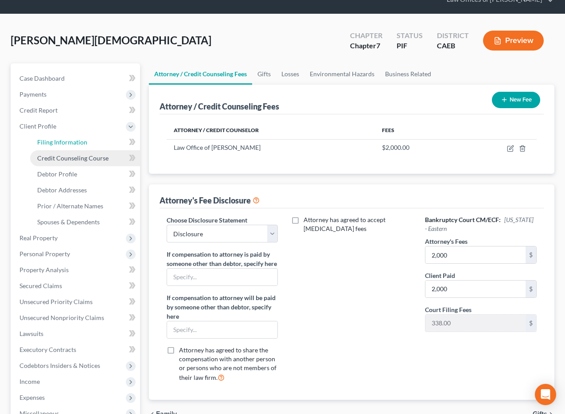
select select "0"
select select "4"
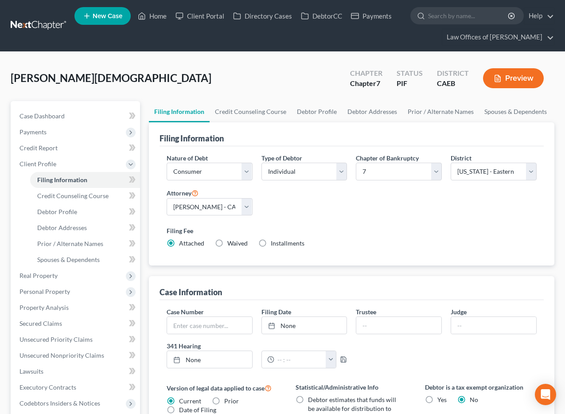
click at [271, 241] on label "Installments Installments" at bounding box center [288, 243] width 34 height 9
click at [274, 241] on input "Installments Installments" at bounding box center [277, 242] width 6 height 6
radio input "true"
radio input "false"
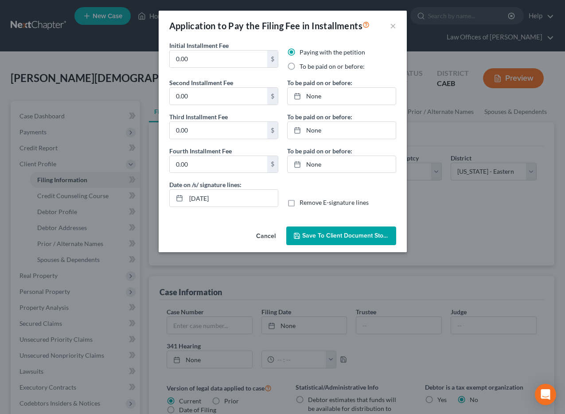
click at [272, 236] on button "Cancel" at bounding box center [266, 236] width 34 height 18
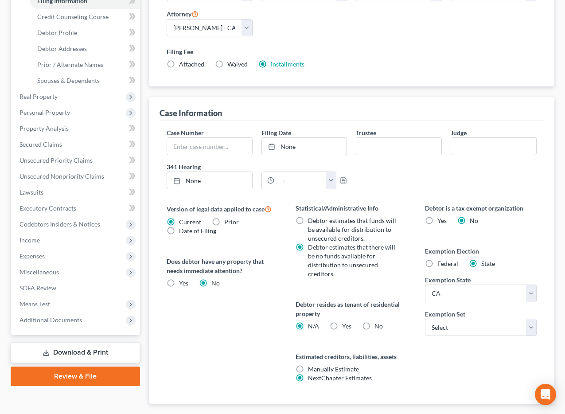
scroll to position [182, 0]
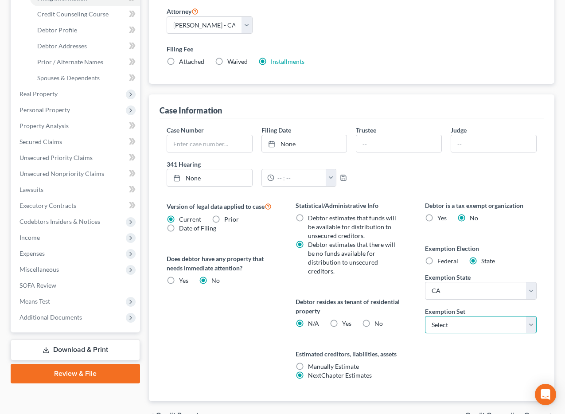
click at [451, 322] on select "Select 703 704" at bounding box center [481, 325] width 112 height 18
select select "0"
click at [425, 316] on select "Select 703 704" at bounding box center [481, 325] width 112 height 18
click at [342, 323] on label "Yes Yes" at bounding box center [346, 323] width 9 height 9
click at [346, 323] on input "Yes Yes" at bounding box center [349, 322] width 6 height 6
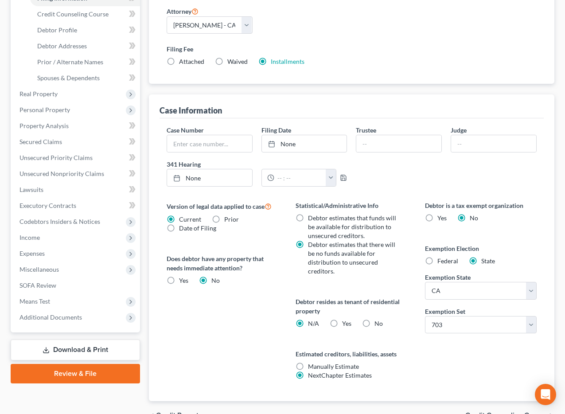
radio input "true"
radio input "false"
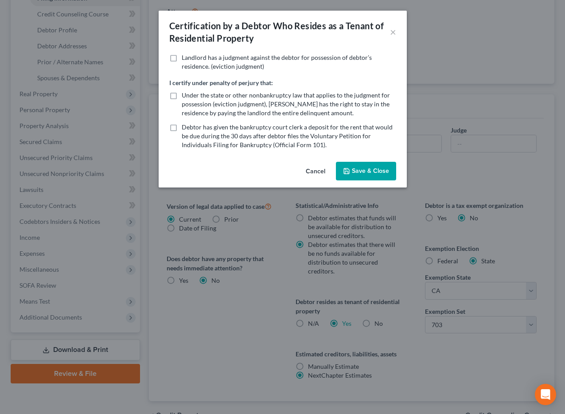
click at [319, 169] on button "Cancel" at bounding box center [316, 172] width 34 height 18
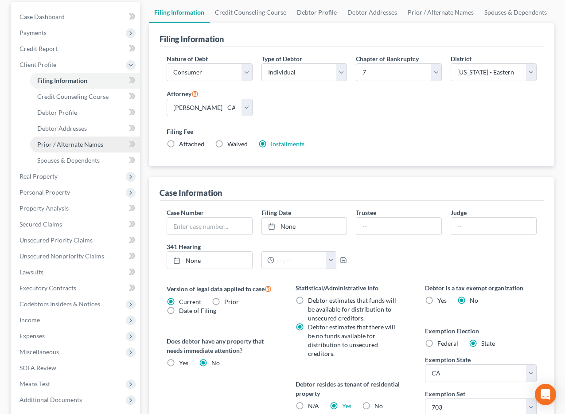
scroll to position [105, 0]
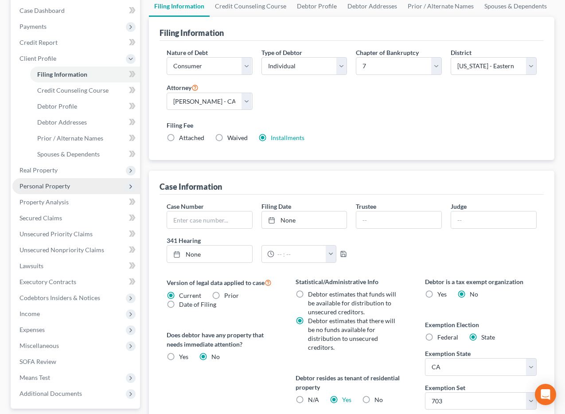
click at [43, 186] on span "Personal Property" at bounding box center [44, 186] width 51 height 8
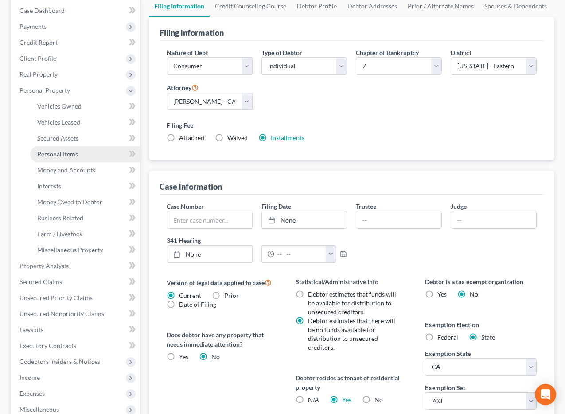
click at [66, 152] on span "Personal Items" at bounding box center [57, 154] width 41 height 8
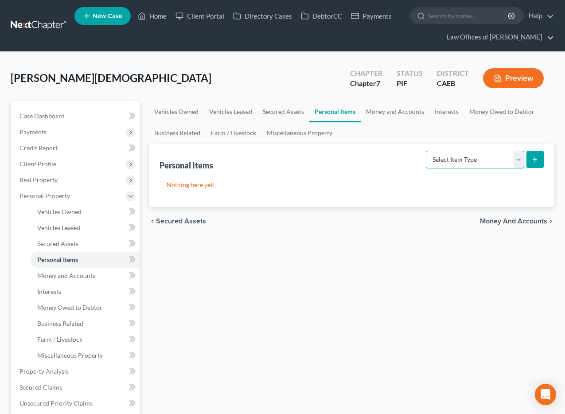
click at [451, 158] on select "Select Item Type Clothing Collectibles Of Value Electronics Firearms Household …" at bounding box center [475, 160] width 98 height 18
select select "clothing"
click at [427, 151] on select "Select Item Type Clothing Collectibles Of Value Electronics Firearms Household …" at bounding box center [475, 160] width 98 height 18
click at [451, 158] on icon "submit" at bounding box center [534, 159] width 7 height 7
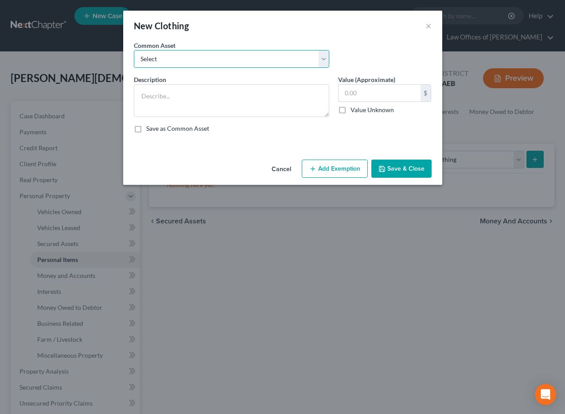
click at [162, 62] on select "Select Wardrobe" at bounding box center [231, 59] width 195 height 18
select select "0"
click at [134, 50] on select "Select Wardrobe" at bounding box center [231, 59] width 195 height 18
type textarea "Wardrobe"
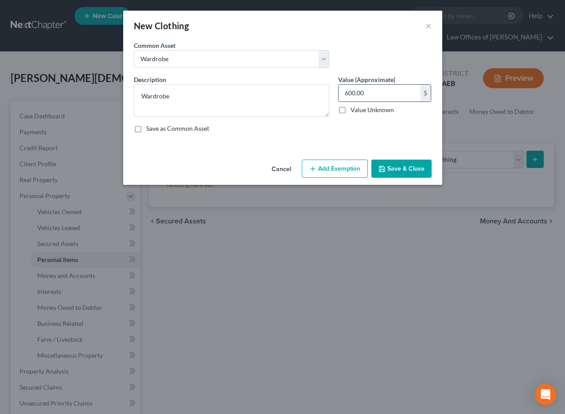
click at [374, 96] on input "600.00" at bounding box center [380, 93] width 82 height 17
type input "925"
click at [337, 164] on button "Add Exemption" at bounding box center [335, 169] width 66 height 19
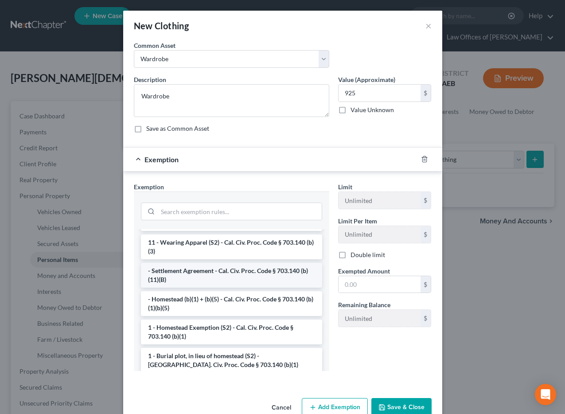
click at [225, 249] on li "11 - Wearing Apparel (S2) - Cal. Civ. Proc. Code § 703.140 (b)(3)" at bounding box center [231, 245] width 181 height 25
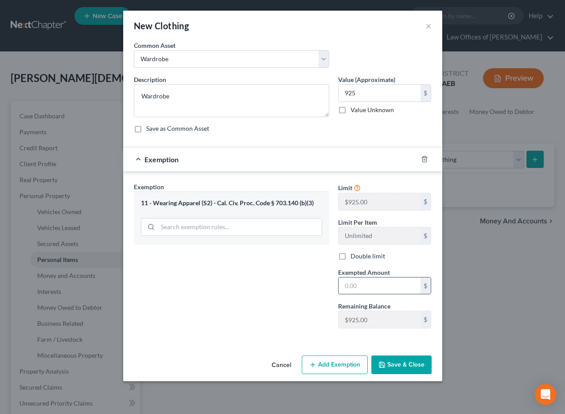
click at [353, 283] on input "text" at bounding box center [380, 285] width 82 height 17
type input "925"
drag, startPoint x: 259, startPoint y: 305, endPoint x: 310, endPoint y: 320, distance: 52.7
click at [259, 304] on div "Exemption Set must be selected for CA. Exemption * 11 - Wearing Apparel (S2) - …" at bounding box center [231, 258] width 204 height 153
click at [418, 365] on button "Save & Close" at bounding box center [401, 364] width 60 height 19
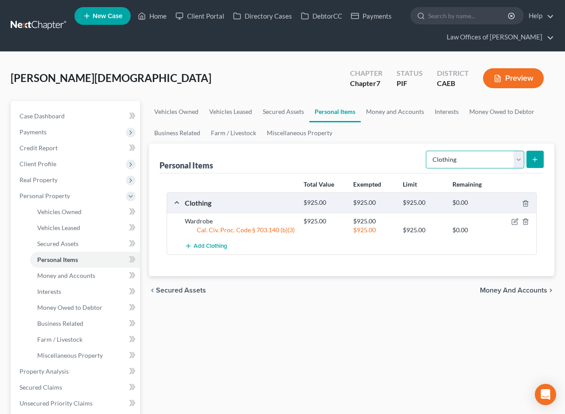
click at [451, 159] on select "Select Item Type Clothing Collectibles Of Value Electronics Firearms Household …" at bounding box center [475, 160] width 98 height 18
select select "electronics"
click at [427, 151] on select "Select Item Type Clothing Collectibles Of Value Electronics Firearms Household …" at bounding box center [475, 160] width 98 height 18
click at [451, 152] on button "submit" at bounding box center [534, 159] width 17 height 17
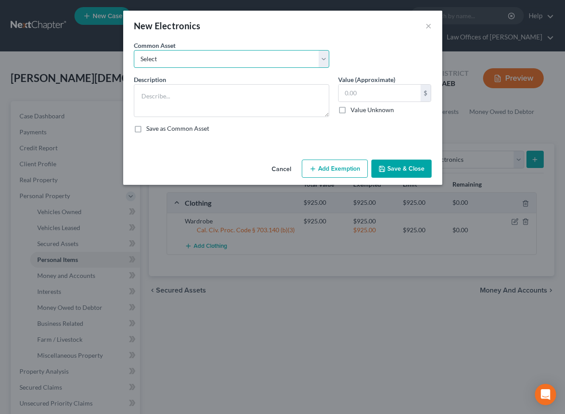
click at [277, 64] on select "Select Miscellaneous Electronic Items" at bounding box center [231, 59] width 195 height 18
select select "0"
click at [134, 50] on select "Select Miscellaneous Electronic Items" at bounding box center [231, 59] width 195 height 18
type textarea "Miscellaneous Electronic Items"
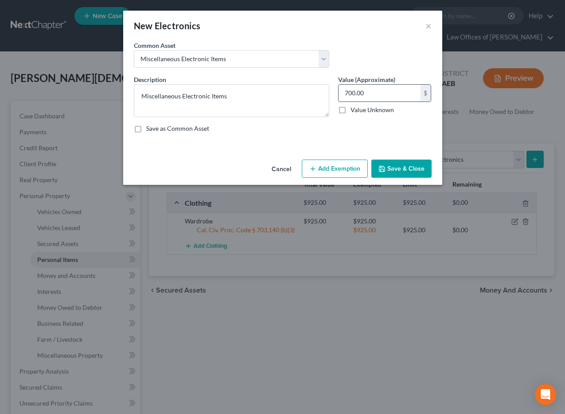
click at [357, 96] on input "700.00" at bounding box center [380, 93] width 82 height 17
type input "1,200"
click at [331, 173] on button "Add Exemption" at bounding box center [335, 169] width 66 height 19
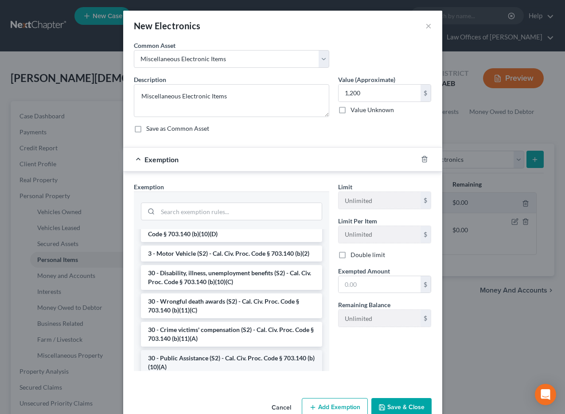
scroll to position [705, 0]
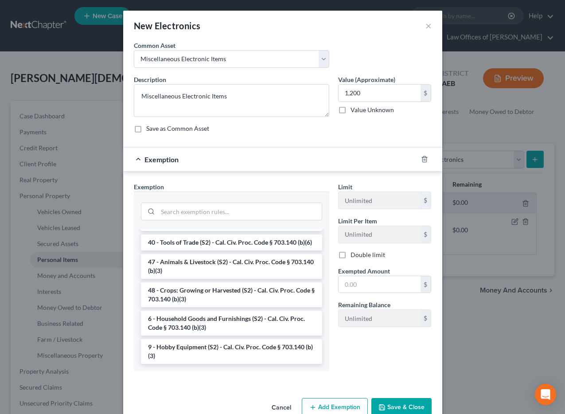
click at [197, 321] on li "6 - Household Goods and Furnishings (S2) - Cal. Civ. Proc. Code § 703.140 (b)(3)" at bounding box center [231, 323] width 181 height 25
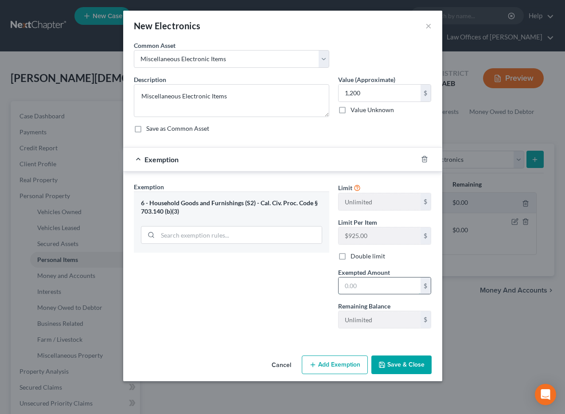
click at [358, 288] on input "text" at bounding box center [380, 285] width 82 height 17
type input "1,200"
click at [311, 307] on div "Exemption Set must be selected for CA. Exemption * 6 - Household Goods and Furn…" at bounding box center [231, 258] width 204 height 153
click at [397, 368] on button "Save & Close" at bounding box center [401, 364] width 60 height 19
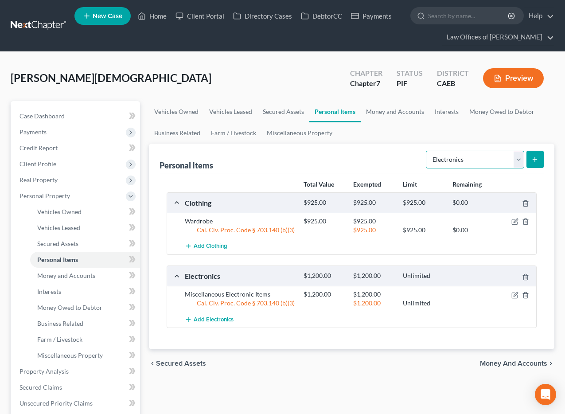
click at [451, 165] on select "Select Item Type Clothing Collectibles Of Value Electronics Firearms Household …" at bounding box center [475, 160] width 98 height 18
select select "household_goods"
click at [427, 151] on select "Select Item Type Clothing Collectibles Of Value Electronics Firearms Household …" at bounding box center [475, 160] width 98 height 18
click at [451, 157] on icon "submit" at bounding box center [534, 159] width 7 height 7
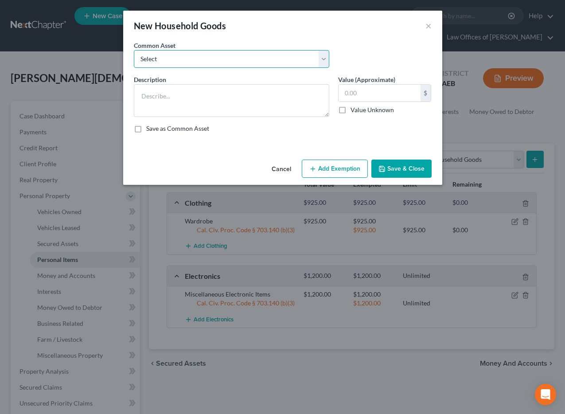
click at [240, 58] on select "Select Furniture and furnishings" at bounding box center [231, 59] width 195 height 18
select select "0"
click at [134, 50] on select "Select Furniture and furnishings" at bounding box center [231, 59] width 195 height 18
type textarea "Furniture and furnishings"
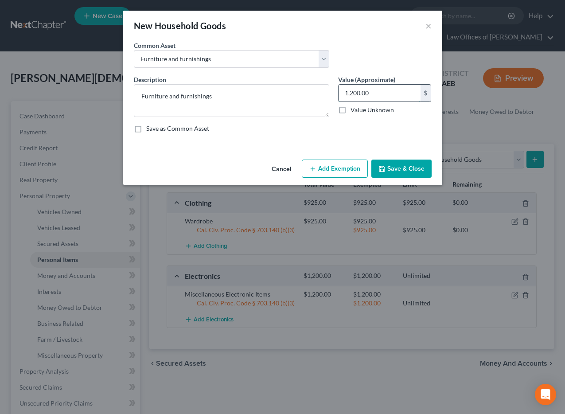
click at [358, 88] on input "1,200.00" at bounding box center [380, 93] width 82 height 17
click at [354, 85] on input "1,200.00" at bounding box center [380, 93] width 82 height 17
click at [362, 90] on input "1,200.00" at bounding box center [380, 93] width 82 height 17
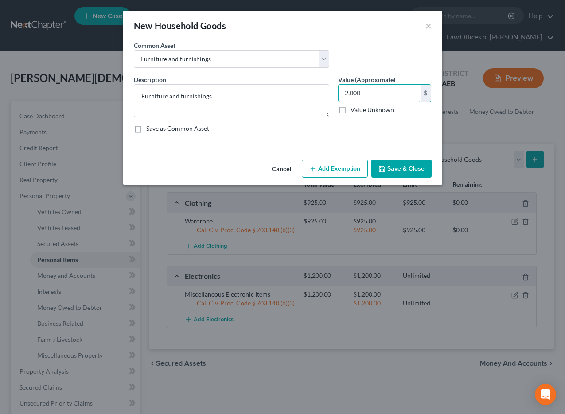
type input "2,000"
click at [337, 167] on button "Add Exemption" at bounding box center [335, 169] width 66 height 19
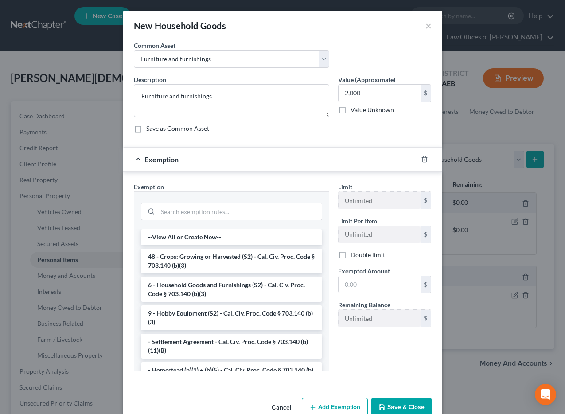
click at [233, 290] on li "6 - Household Goods and Furnishings (S2) - Cal. Civ. Proc. Code § 703.140 (b)(3)" at bounding box center [231, 289] width 181 height 25
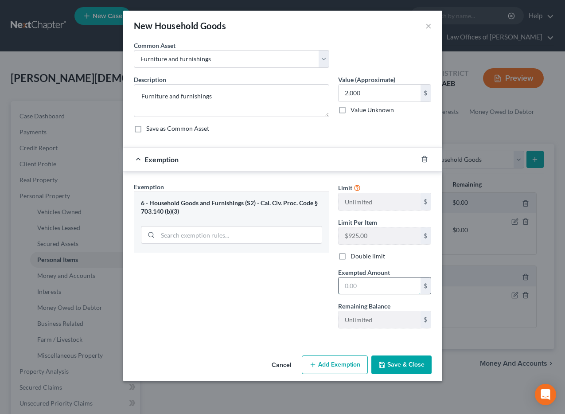
click at [381, 292] on input "text" at bounding box center [380, 285] width 82 height 17
type input "2,000"
click at [405, 364] on button "Save & Close" at bounding box center [401, 364] width 60 height 19
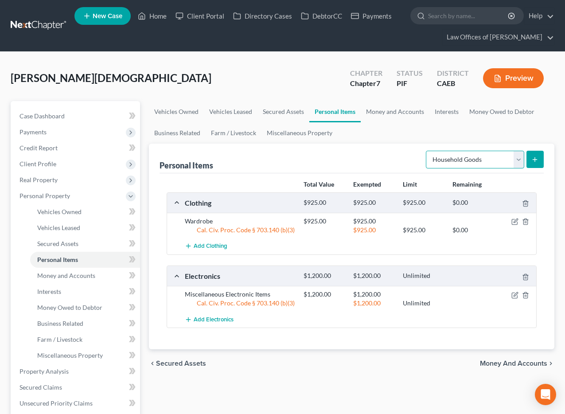
click at [451, 160] on select "Select Item Type Clothing Collectibles Of Value Electronics Firearms Household …" at bounding box center [475, 160] width 98 height 18
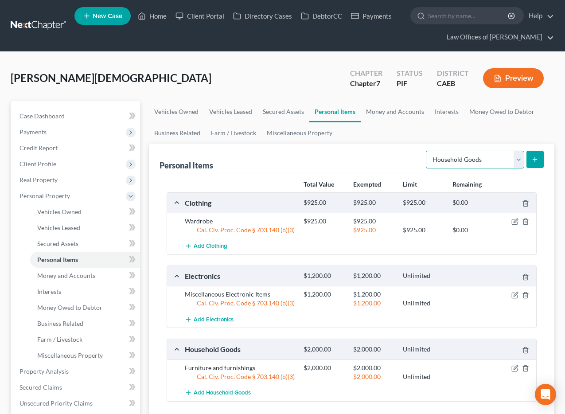
select select "jewelry"
click at [427, 151] on select "Select Item Type Clothing Collectibles Of Value Electronics Firearms Household …" at bounding box center [475, 160] width 98 height 18
click at [451, 157] on button "submit" at bounding box center [534, 159] width 17 height 17
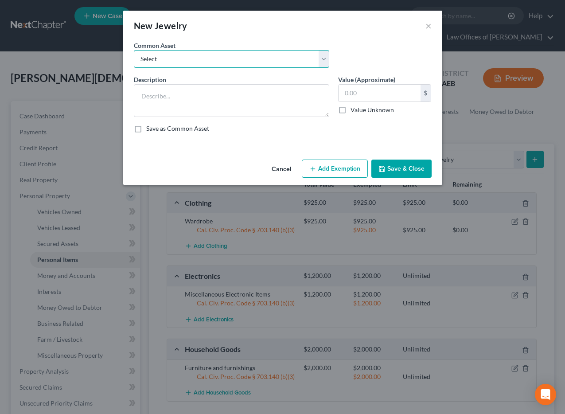
click at [261, 57] on select "Select Miscellaneous Jewelry" at bounding box center [231, 59] width 195 height 18
select select "0"
click at [134, 50] on select "Select Miscellaneous Jewelry" at bounding box center [231, 59] width 195 height 18
type textarea "Miscellaneous Jewelry"
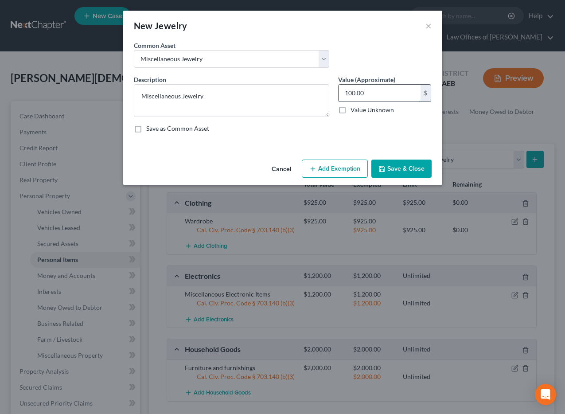
click at [349, 91] on input "100.00" at bounding box center [380, 93] width 82 height 17
type input "300.00"
click at [346, 166] on button "Add Exemption" at bounding box center [335, 169] width 66 height 19
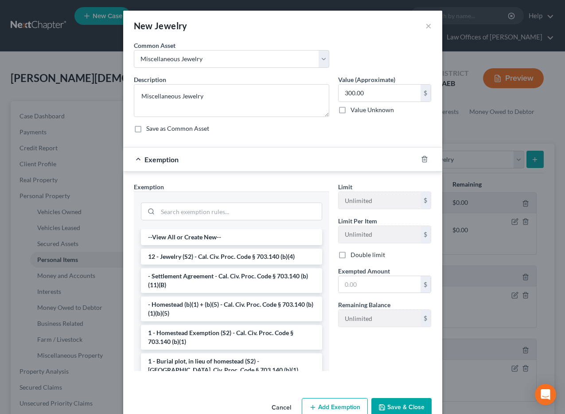
click at [194, 261] on li "12 - Jewelry (S2) - Cal. Civ. Proc. Code § 703.140 (b)(4)" at bounding box center [231, 257] width 181 height 16
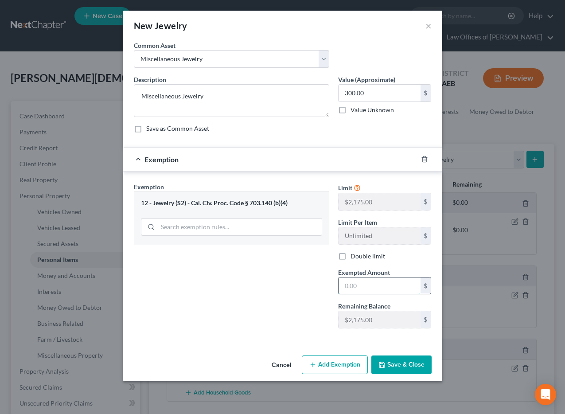
click at [379, 282] on input "text" at bounding box center [380, 285] width 82 height 17
type input "300"
click at [312, 327] on div "Exemption Set must be selected for CA. Exemption * 12 - Jewelry (S2) - Cal. Civ…" at bounding box center [231, 258] width 204 height 153
click at [386, 364] on button "Save & Close" at bounding box center [401, 364] width 60 height 19
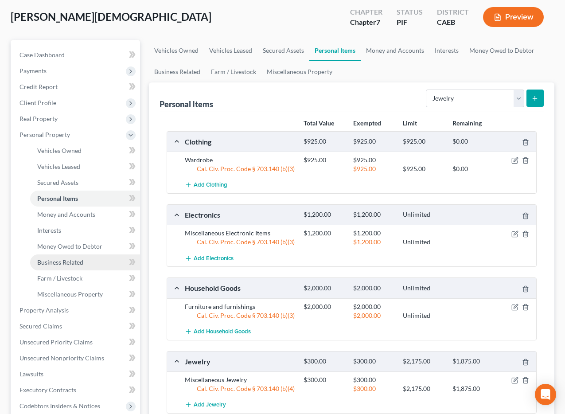
scroll to position [62, 0]
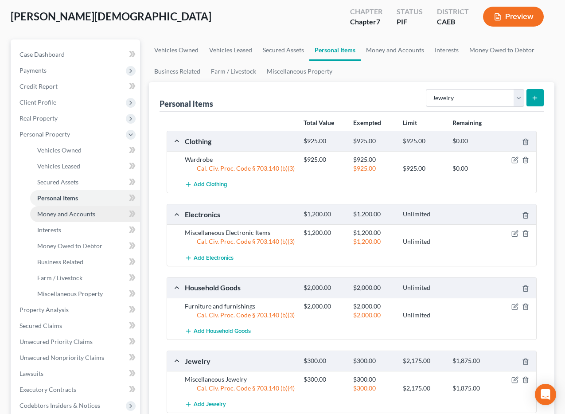
click at [70, 217] on span "Money and Accounts" at bounding box center [66, 214] width 58 height 8
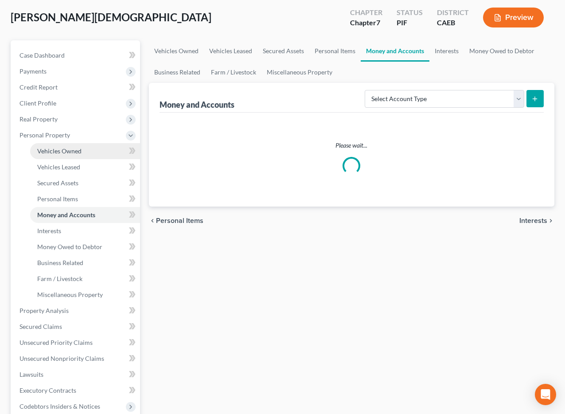
scroll to position [8, 0]
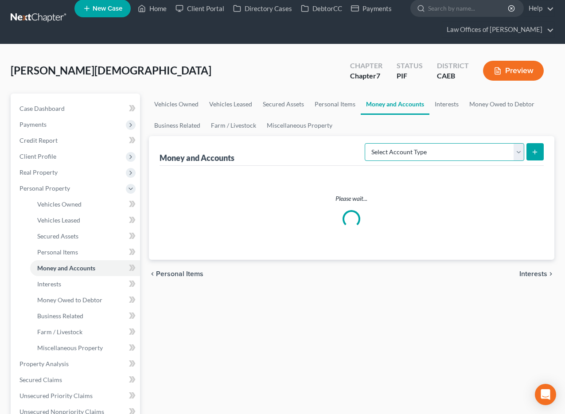
click at [451, 161] on select "Select Account Type Brokerage Cash on Hand Certificates of Deposit Checking Acc…" at bounding box center [445, 152] width 160 height 18
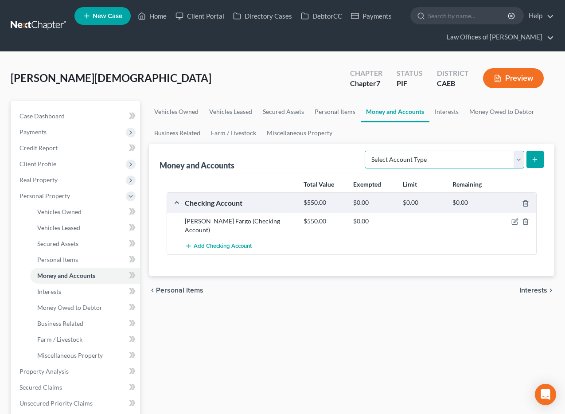
select select "cash_on_hand"
click at [366, 151] on select "Select Account Type Brokerage Cash on Hand Certificates of Deposit Checking Acc…" at bounding box center [445, 160] width 160 height 18
click at [451, 160] on button "submit" at bounding box center [534, 159] width 17 height 17
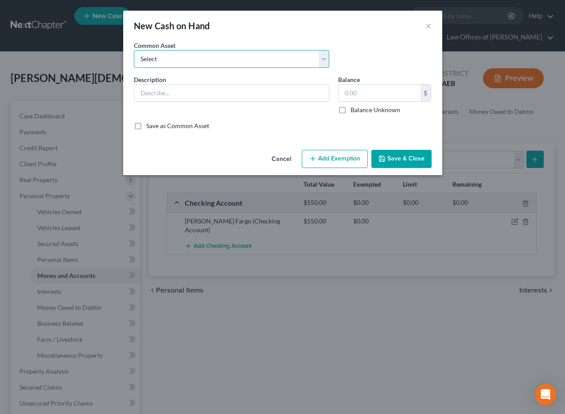
click at [233, 59] on select "Select Cash on Hand" at bounding box center [231, 59] width 195 height 18
select select "0"
click at [134, 50] on select "Select Cash on Hand" at bounding box center [231, 59] width 195 height 18
type input "Cash on Hand"
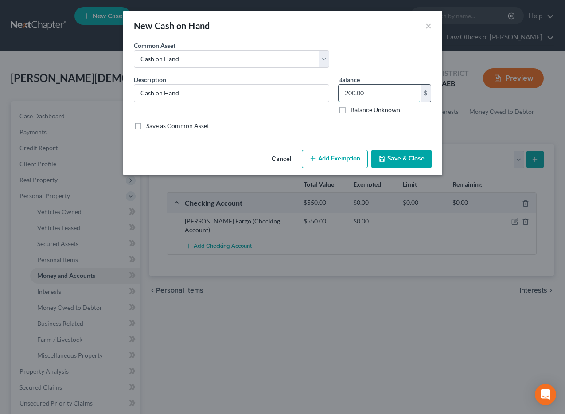
click at [352, 92] on input "200.00" at bounding box center [380, 93] width 82 height 17
type input "75.00"
click at [344, 153] on button "Add Exemption" at bounding box center [335, 159] width 66 height 19
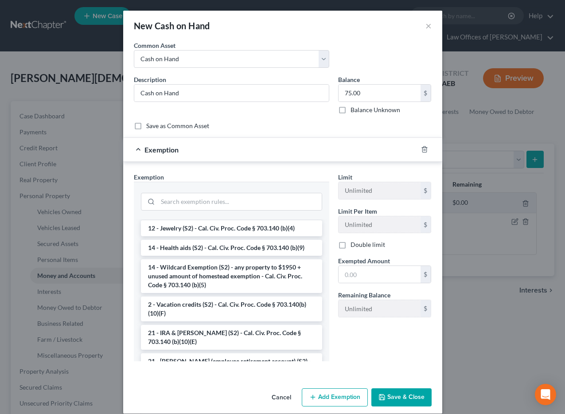
scroll to position [163, 0]
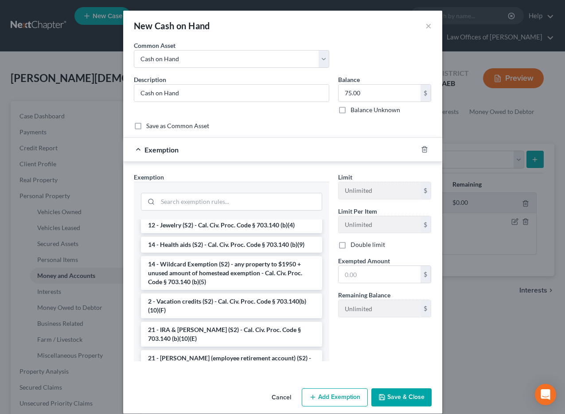
click at [209, 280] on li "14 - Wildcard Exemption (S2) - any property to $1950 + unused amount of homeste…" at bounding box center [231, 273] width 181 height 34
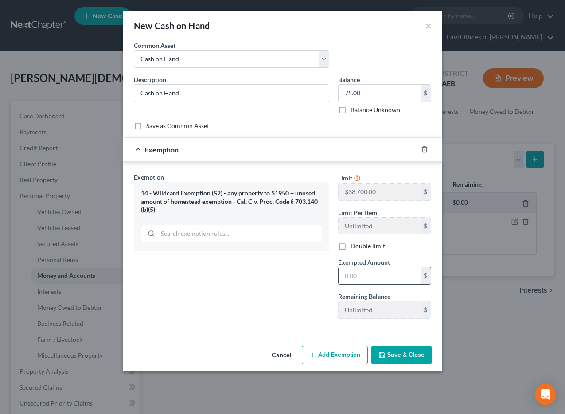
click at [374, 280] on input "text" at bounding box center [380, 275] width 82 height 17
type input "75"
drag, startPoint x: 312, startPoint y: 313, endPoint x: 333, endPoint y: 327, distance: 24.8
click at [312, 313] on div "Exemption Set must be selected for CA. Exemption * 14 - Wildcard Exemption (S2)…" at bounding box center [231, 248] width 204 height 153
click at [416, 356] on button "Save & Close" at bounding box center [401, 355] width 60 height 19
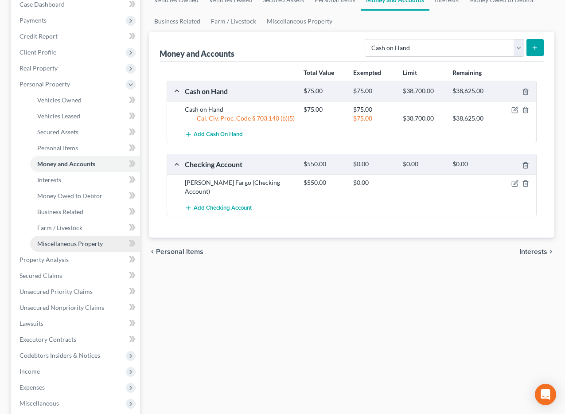
scroll to position [0, 0]
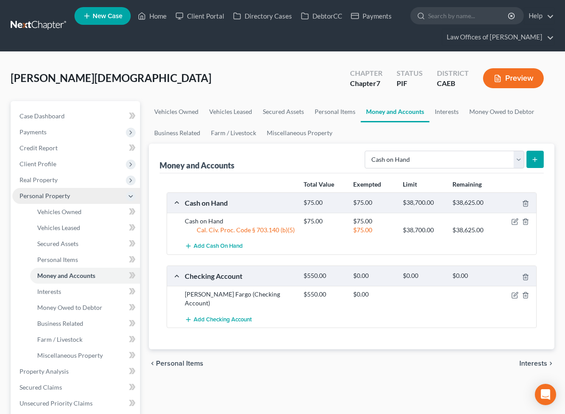
click at [60, 194] on span "Personal Property" at bounding box center [44, 196] width 51 height 8
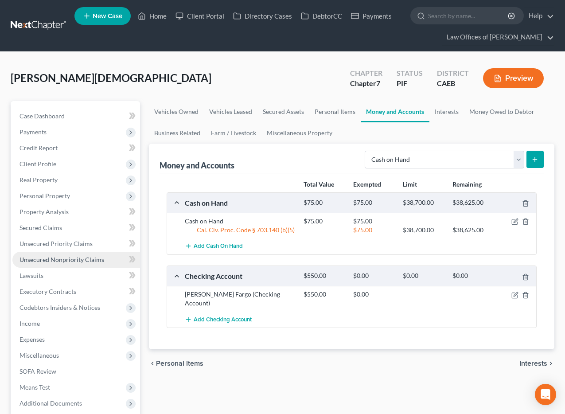
click at [73, 256] on span "Unsecured Nonpriority Claims" at bounding box center [61, 260] width 85 height 8
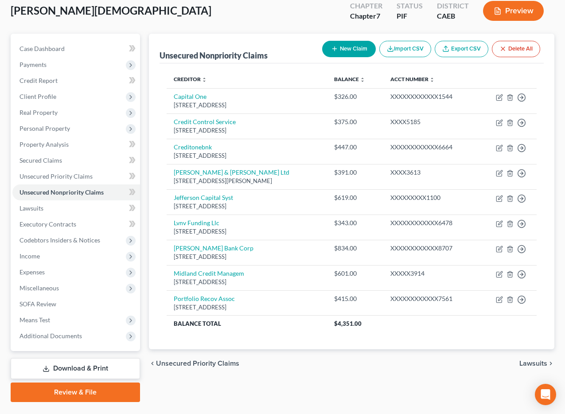
scroll to position [68, 0]
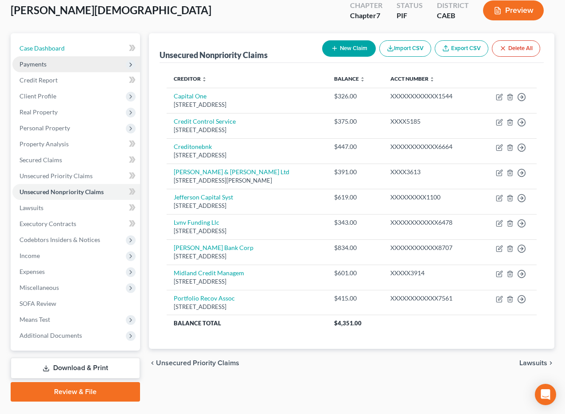
drag, startPoint x: 46, startPoint y: 47, endPoint x: 107, endPoint y: 66, distance: 63.8
click at [46, 47] on span "Case Dashboard" at bounding box center [41, 48] width 45 height 8
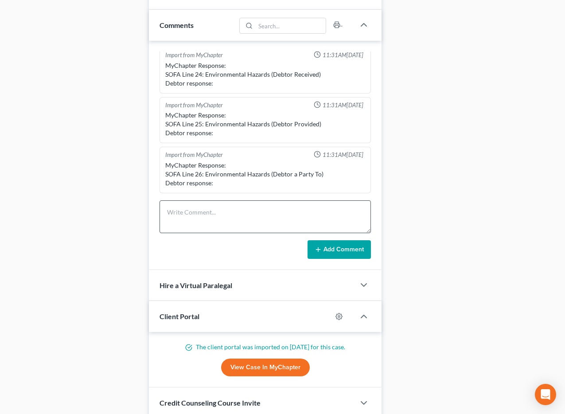
scroll to position [362, 0]
click at [236, 218] on textarea at bounding box center [266, 216] width 212 height 33
type textarea "Pre-petition complete."
click at [340, 249] on button "Add Comment" at bounding box center [338, 249] width 63 height 19
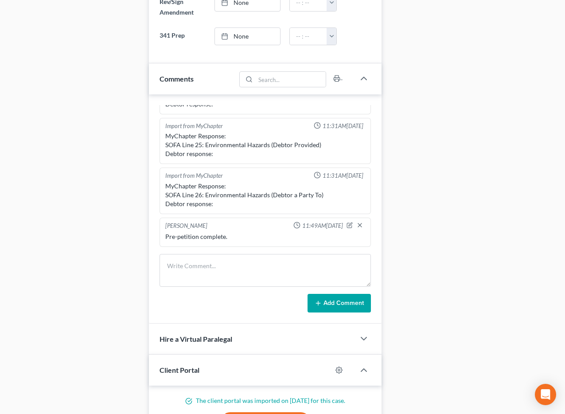
scroll to position [0, 0]
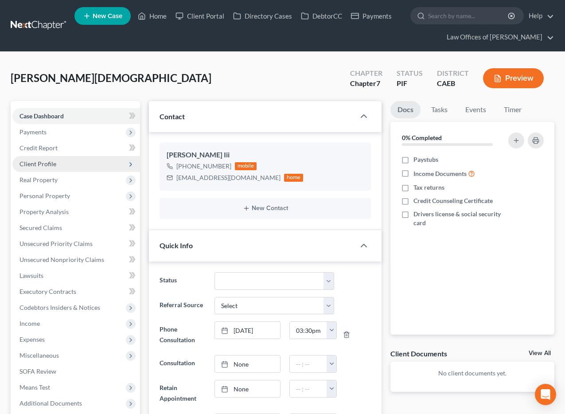
click at [47, 163] on span "Client Profile" at bounding box center [37, 164] width 37 height 8
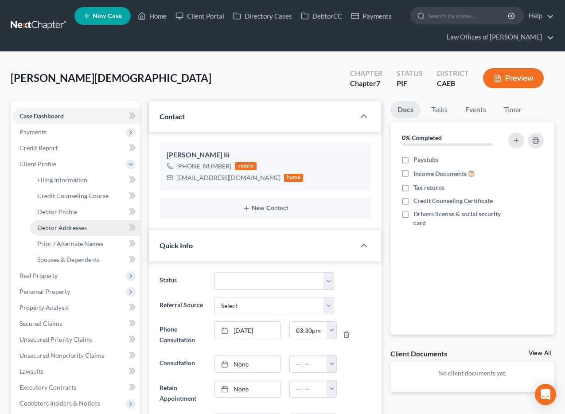
click at [83, 226] on span "Debtor Addresses" at bounding box center [62, 228] width 50 height 8
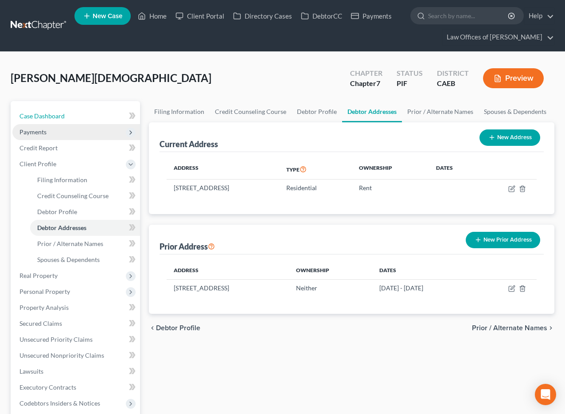
click at [54, 122] on link "Case Dashboard" at bounding box center [76, 116] width 128 height 16
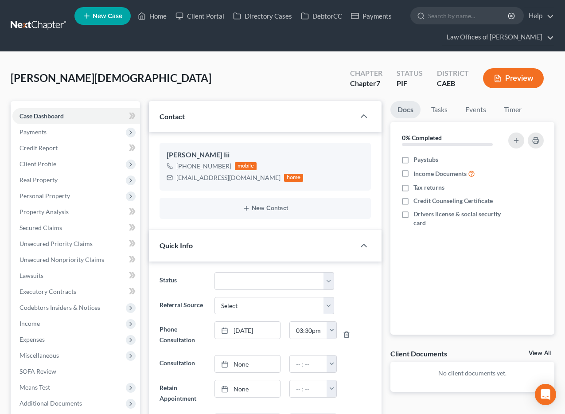
click at [115, 16] on span "New Case" at bounding box center [108, 16] width 30 height 7
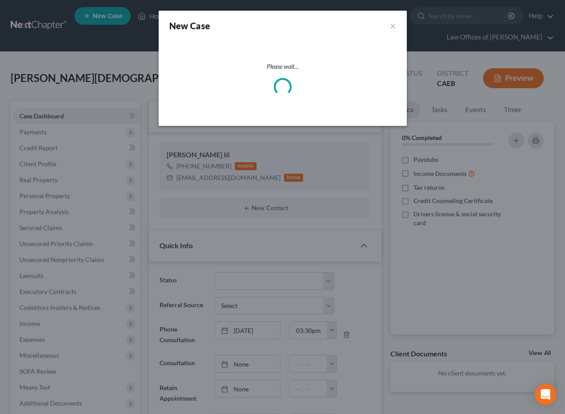
select select "8"
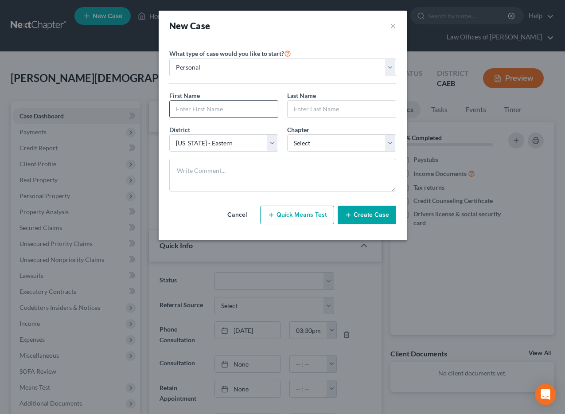
click at [244, 109] on input "text" at bounding box center [224, 109] width 108 height 17
click at [243, 109] on input "text" at bounding box center [224, 109] width 108 height 17
click at [223, 107] on input "text" at bounding box center [224, 109] width 108 height 17
type input "A"
type input "Erinay"
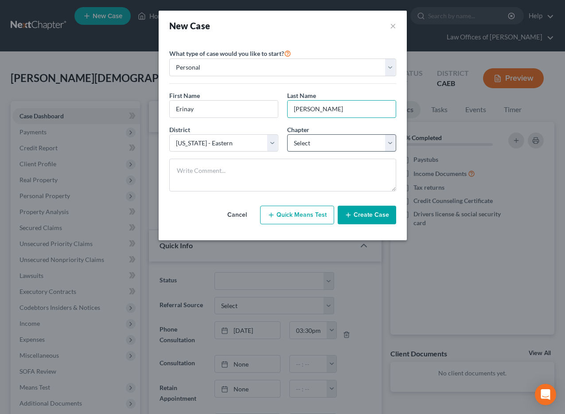
type input "Burris"
click at [313, 146] on select "Select 7 11 12 13" at bounding box center [341, 143] width 109 height 18
select select "0"
click at [287, 134] on select "Select 7 11 12 13" at bounding box center [341, 143] width 109 height 18
click at [366, 210] on button "Create Case" at bounding box center [367, 215] width 58 height 19
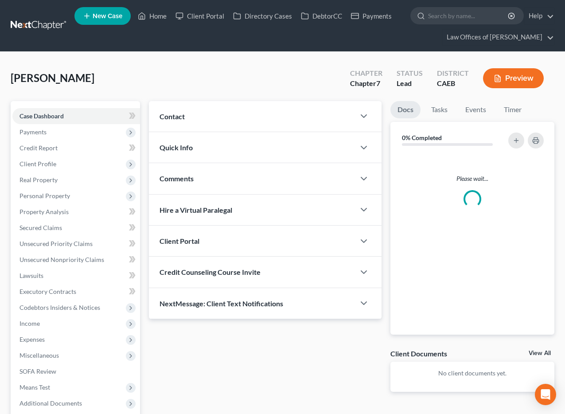
click at [267, 115] on div "Contact" at bounding box center [252, 116] width 206 height 31
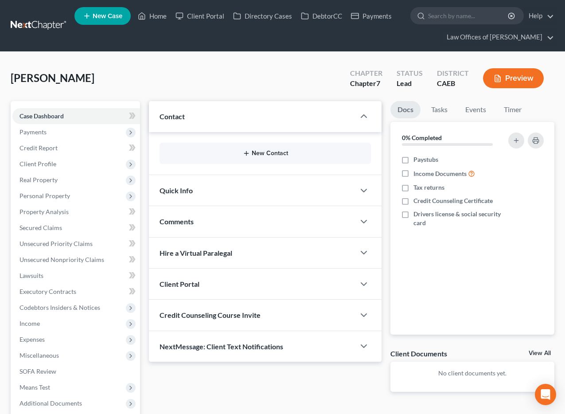
click at [265, 152] on button "New Contact" at bounding box center [266, 153] width 198 height 7
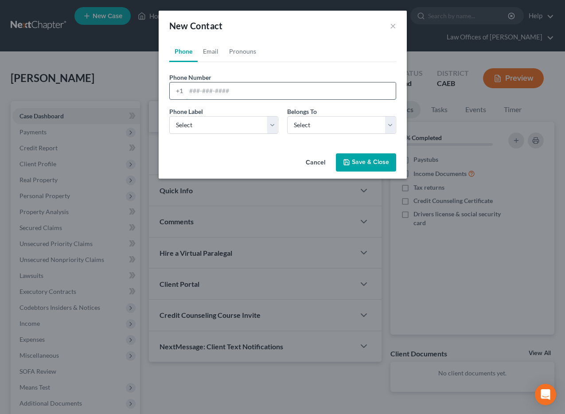
click at [221, 91] on input "tel" at bounding box center [291, 90] width 210 height 17
type input "6615296306"
click at [332, 124] on select "Select Client Other" at bounding box center [341, 125] width 109 height 18
select select "0"
click at [287, 116] on select "Select Client Other" at bounding box center [341, 125] width 109 height 18
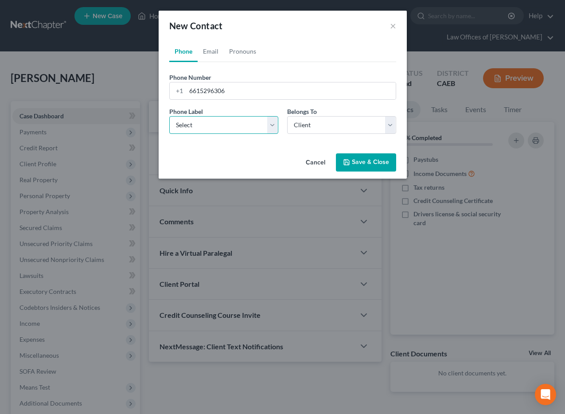
click at [211, 128] on select "Select Mobile Home Work Other" at bounding box center [223, 125] width 109 height 18
select select "0"
click at [169, 116] on select "Select Mobile Home Work Other" at bounding box center [223, 125] width 109 height 18
click at [360, 164] on button "Save & Close" at bounding box center [366, 162] width 60 height 19
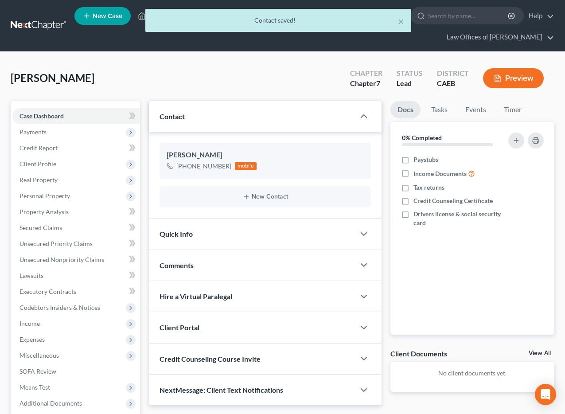
click at [264, 231] on div "Quick Info" at bounding box center [252, 233] width 206 height 31
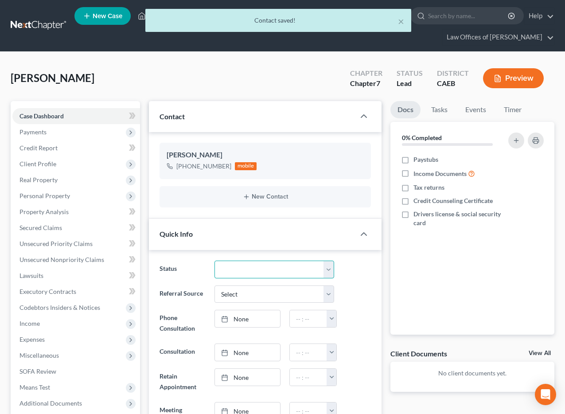
click at [260, 269] on select "Cancelled/Refund Closed Consultation Declined Discharged Filed Income Check In …" at bounding box center [274, 270] width 120 height 18
select select "2"
click at [214, 261] on select "Cancelled/Refund Closed Consultation Declined Discharged Filed Income Check In …" at bounding box center [274, 270] width 120 height 18
click at [351, 273] on div "Status Cancelled/Refund Closed Consultation Declined Discharged Filed Income Ch…" at bounding box center [265, 270] width 221 height 18
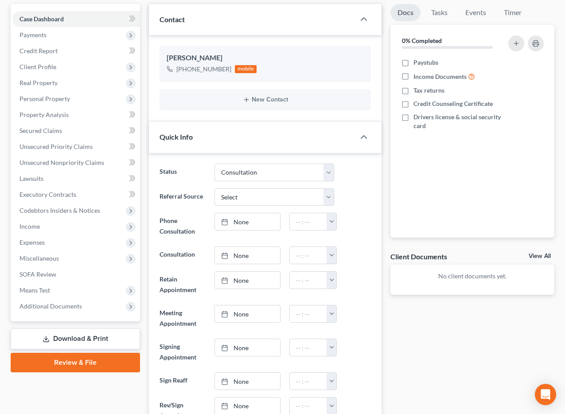
scroll to position [97, 0]
click at [265, 225] on link "None" at bounding box center [247, 221] width 65 height 17
type input "[DATE]"
click at [333, 221] on button "button" at bounding box center [332, 221] width 10 height 17
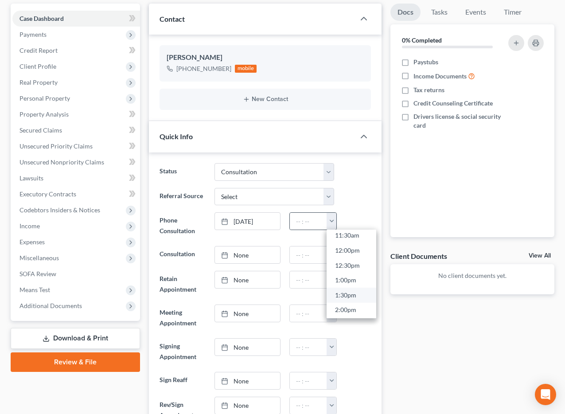
scroll to position [346, 0]
click at [353, 281] on link "1:00pm" at bounding box center [352, 281] width 50 height 15
type input "1:00pm"
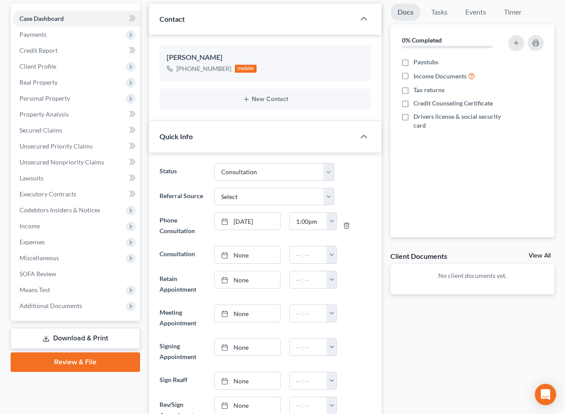
click at [363, 269] on ng-include "Status Cancelled/Refund Closed Consultation Declined Discharged Filed Income Ch…" at bounding box center [266, 305] width 212 height 285
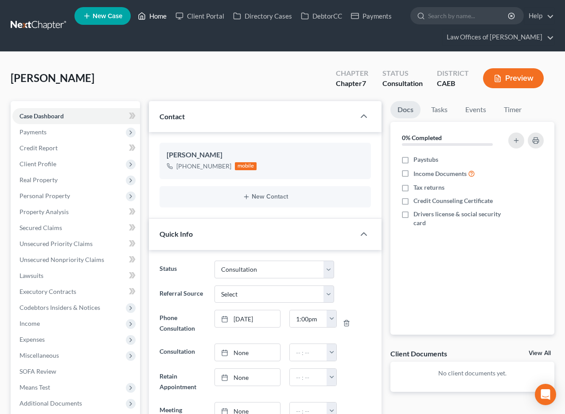
click at [149, 16] on link "Home" at bounding box center [152, 16] width 38 height 16
